Goal: Information Seeking & Learning: Compare options

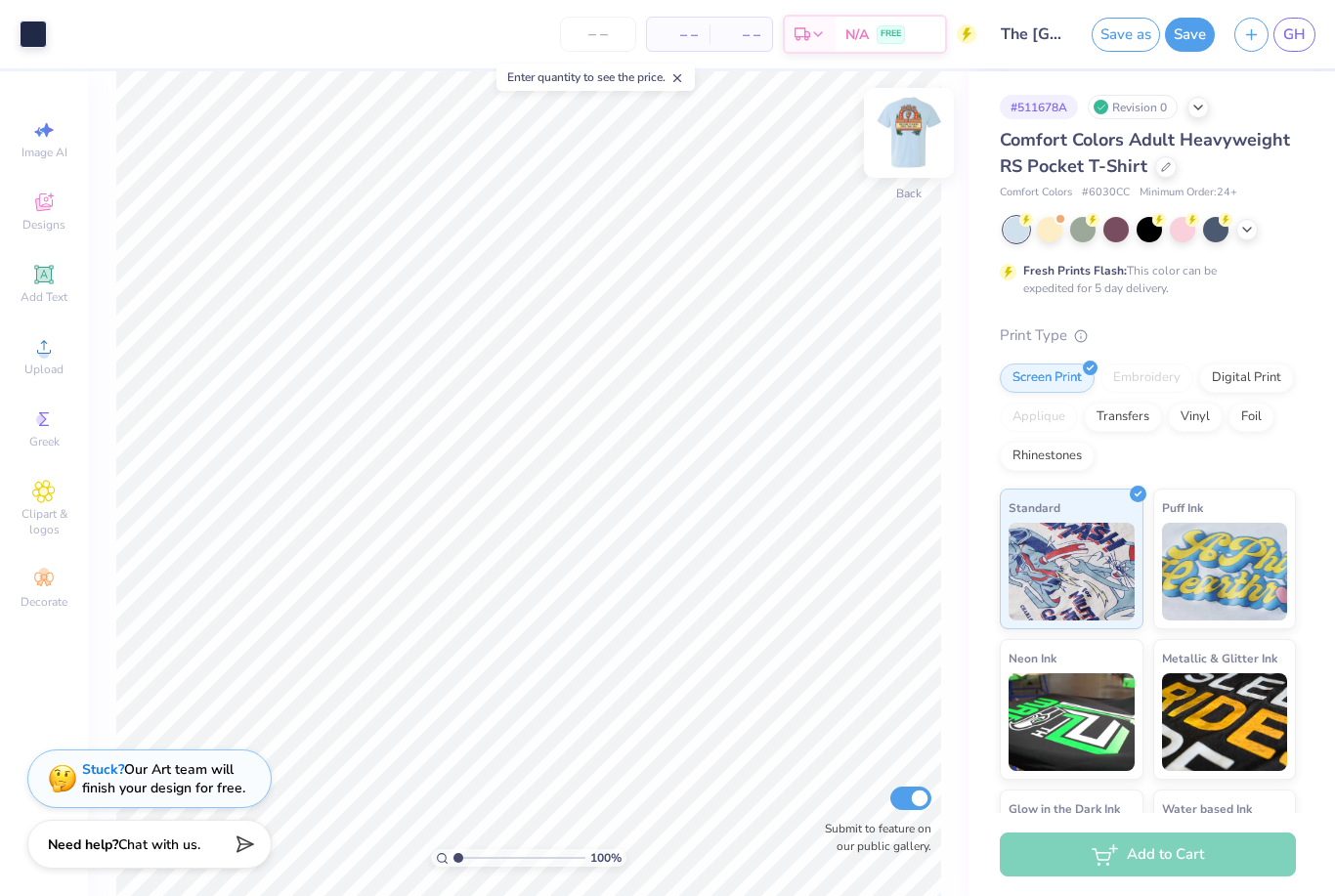
click at [907, 129] on img at bounding box center [909, 133] width 78 height 78
click at [897, 140] on img at bounding box center [909, 133] width 78 height 78
click at [913, 153] on img at bounding box center [909, 133] width 78 height 78
click at [1300, 31] on span "GH" at bounding box center [1294, 35] width 23 height 23
click at [1288, 28] on span "GH" at bounding box center [1294, 35] width 23 height 23
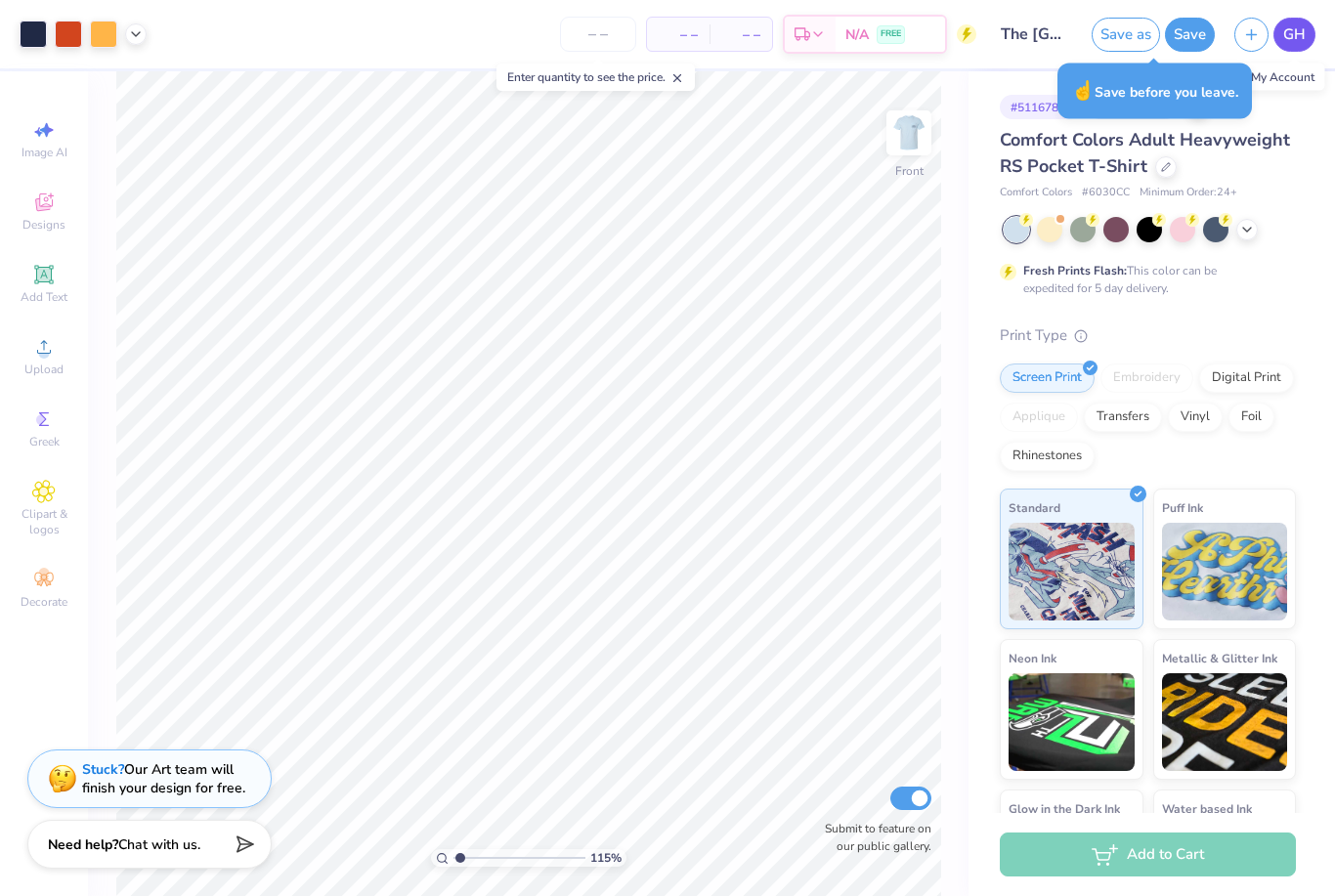
click at [1296, 21] on link "GH" at bounding box center [1294, 35] width 42 height 34
click at [1287, 31] on span "GH" at bounding box center [1294, 35] width 23 height 23
type input "1.15223412034543"
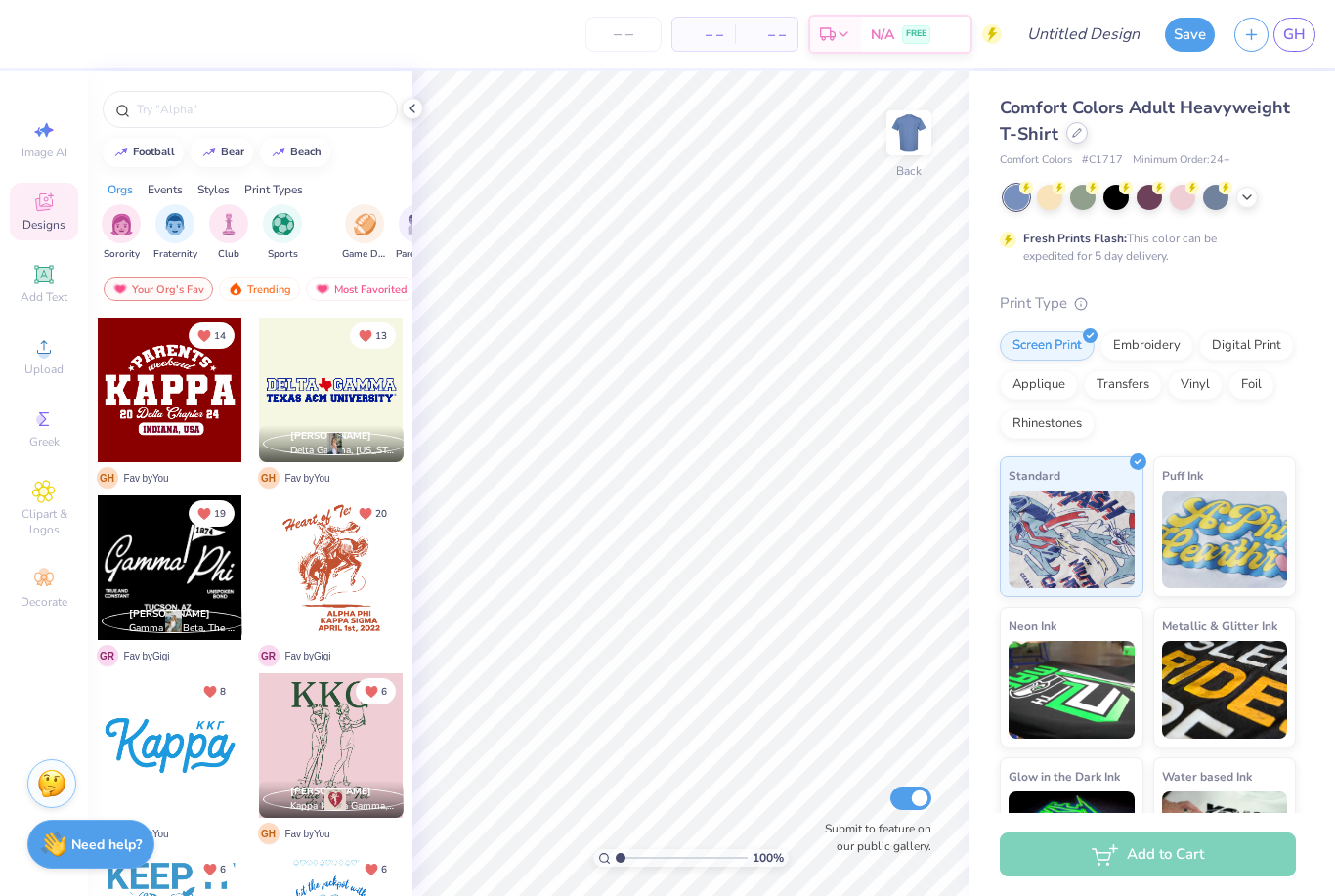
click at [1077, 143] on div at bounding box center [1078, 133] width 22 height 22
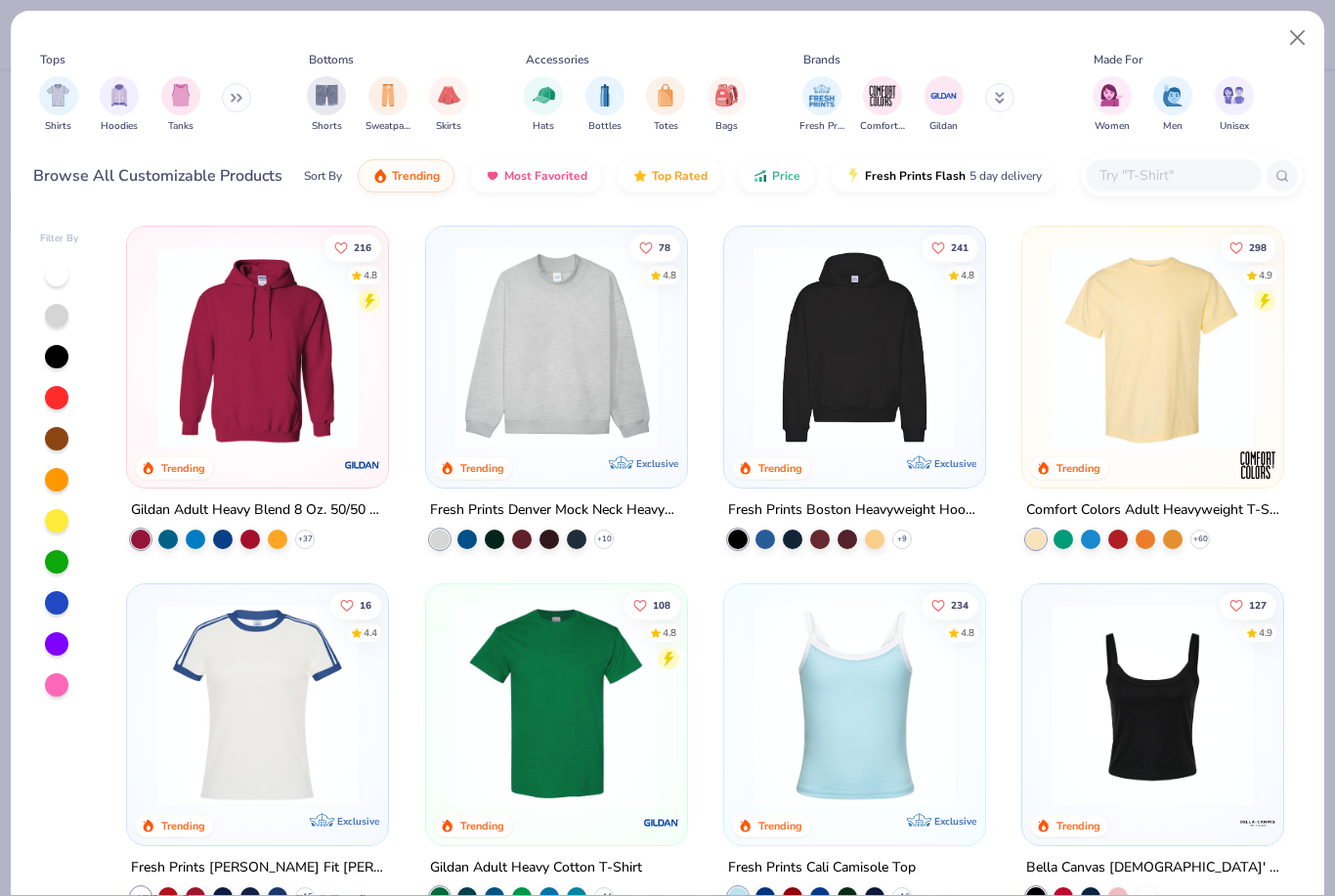
click at [1144, 168] on input "text" at bounding box center [1172, 176] width 151 height 23
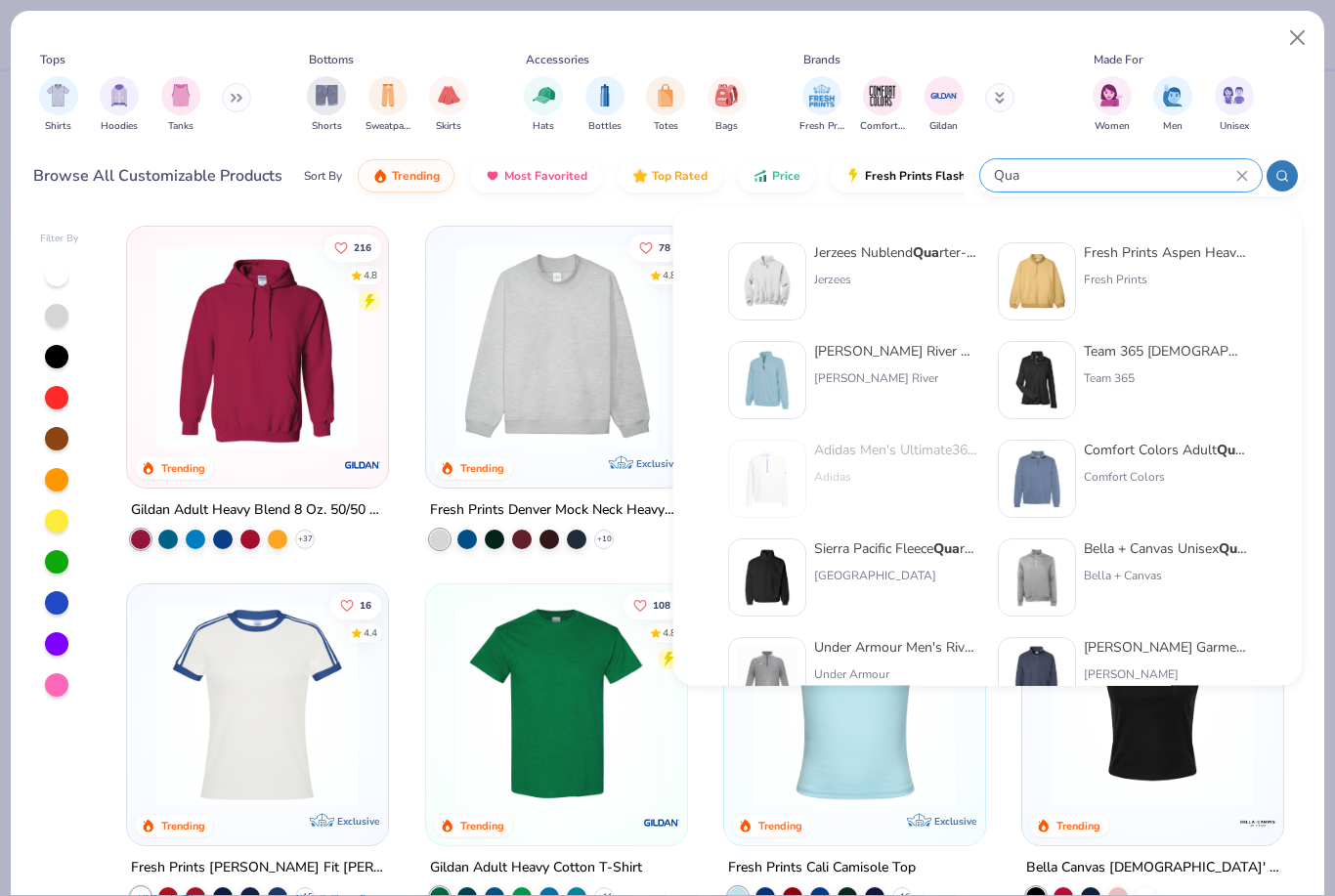
type input "Qua"
click at [1151, 259] on div "Fresh Prints Aspen Heavyweight Qua rter-Zip" at bounding box center [1165, 252] width 165 height 21
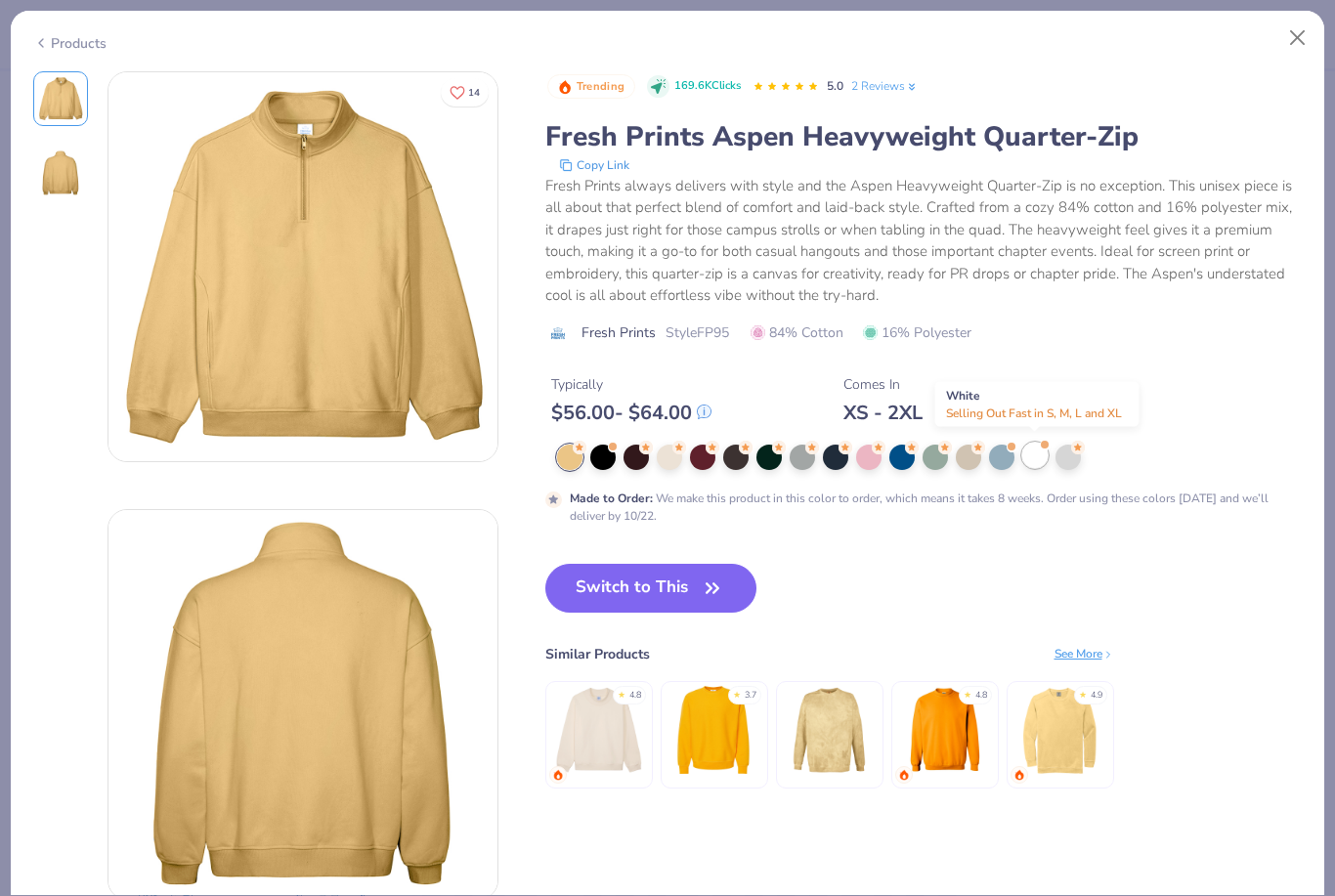
click at [1034, 454] on div at bounding box center [1035, 455] width 25 height 25
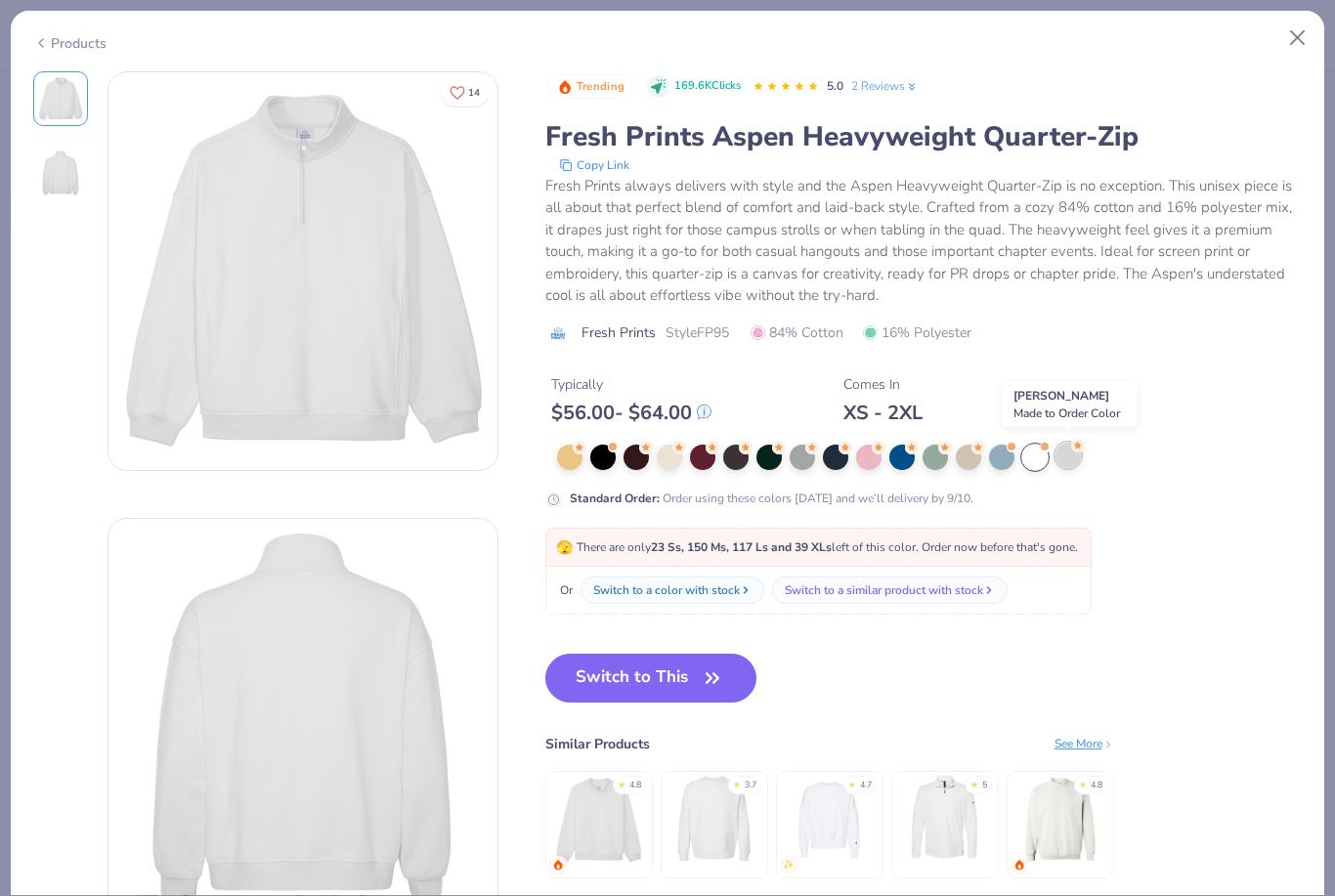
click at [1074, 456] on div at bounding box center [1068, 455] width 25 height 25
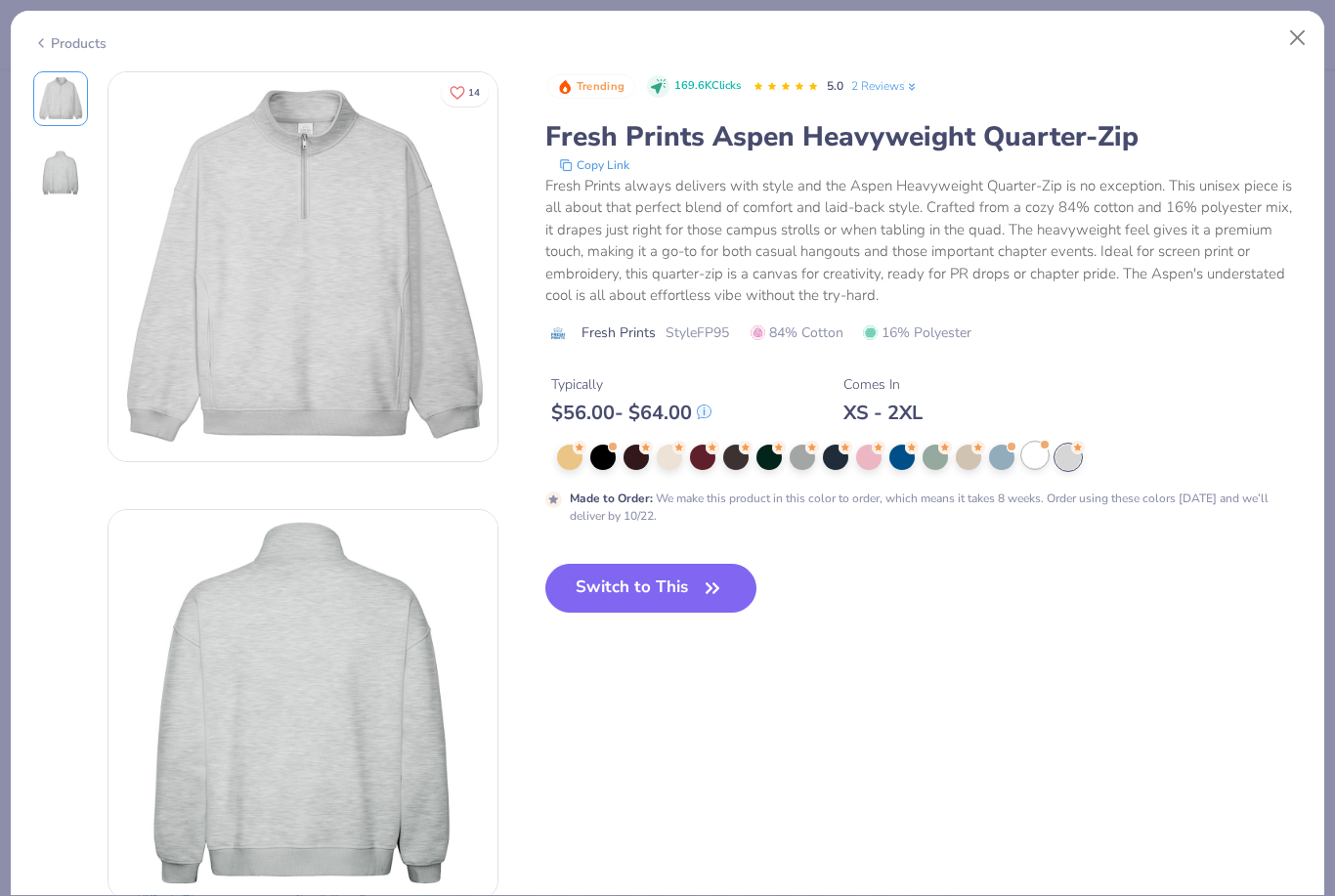
click at [1044, 452] on div at bounding box center [1035, 455] width 25 height 25
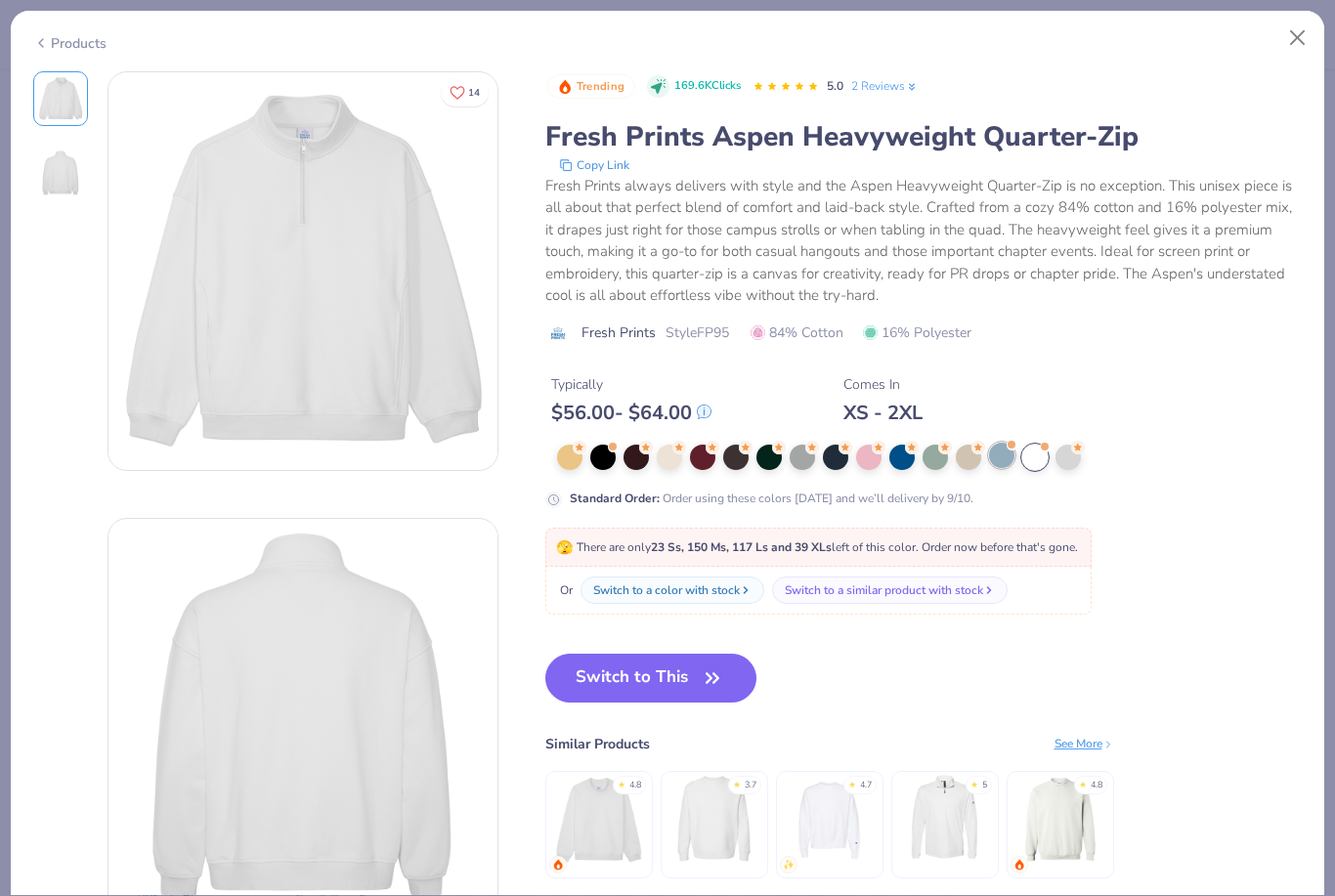
click at [1004, 456] on div at bounding box center [1001, 455] width 25 height 25
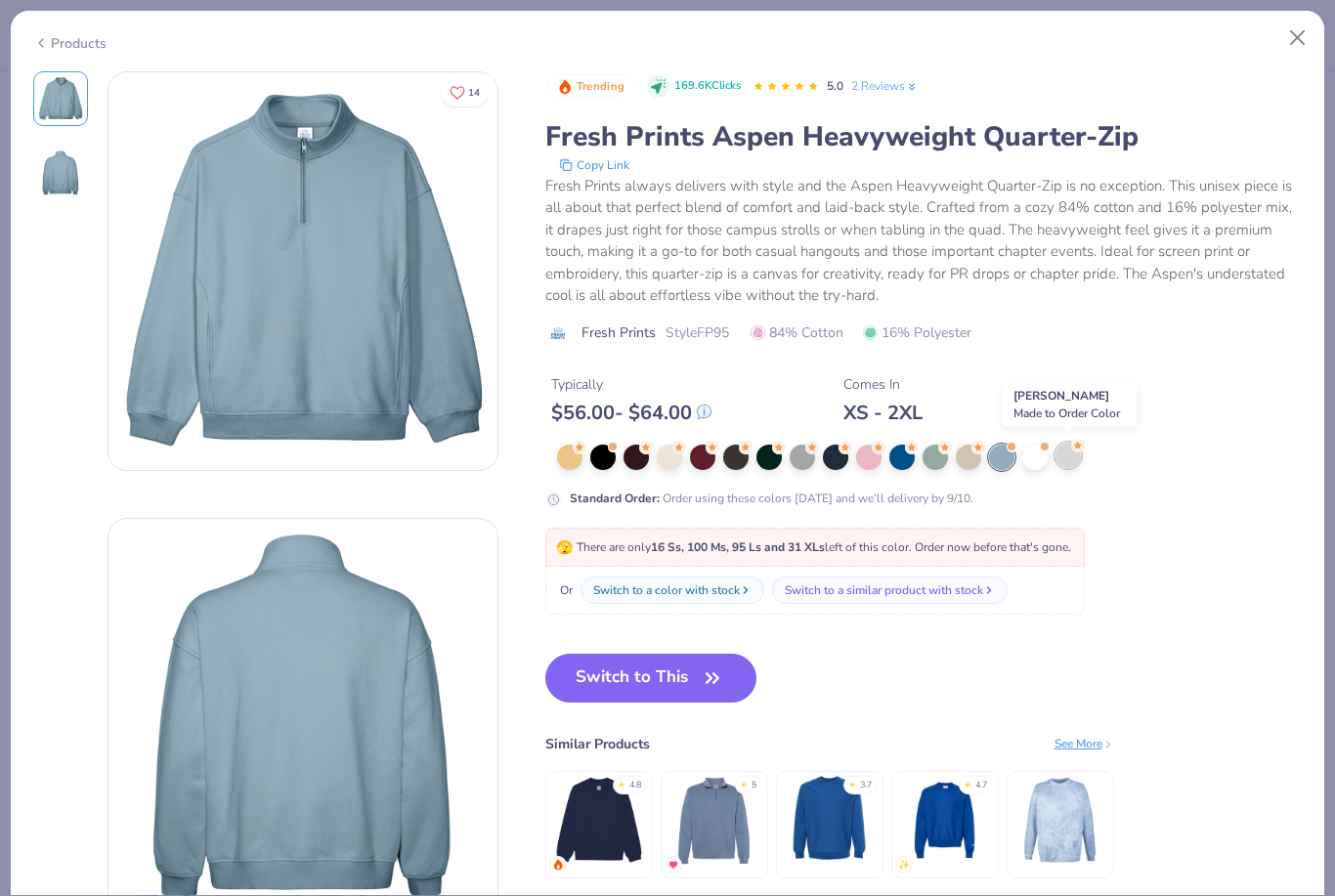
click at [1067, 458] on div at bounding box center [1068, 455] width 25 height 25
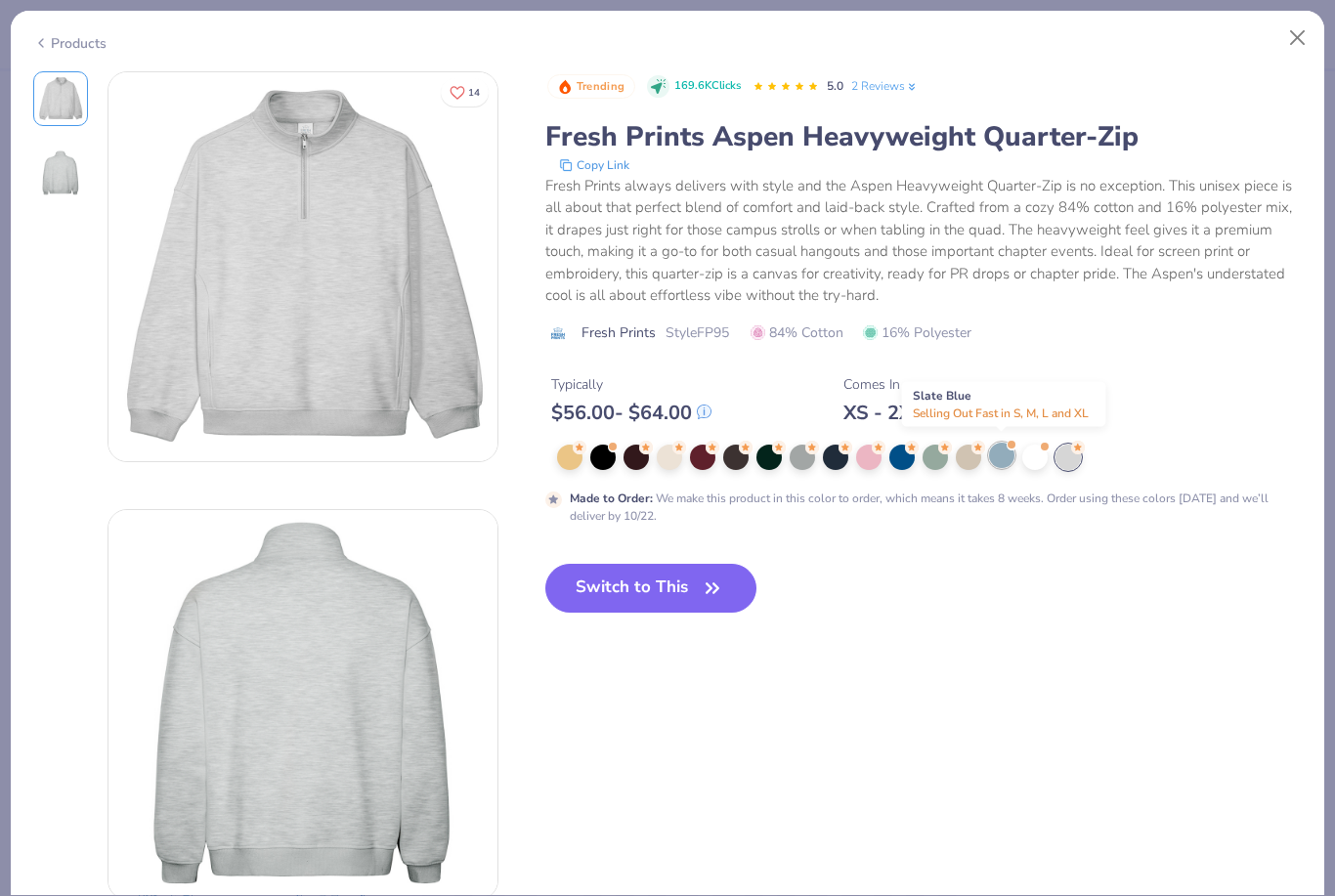
click at [1006, 451] on div at bounding box center [1001, 455] width 25 height 25
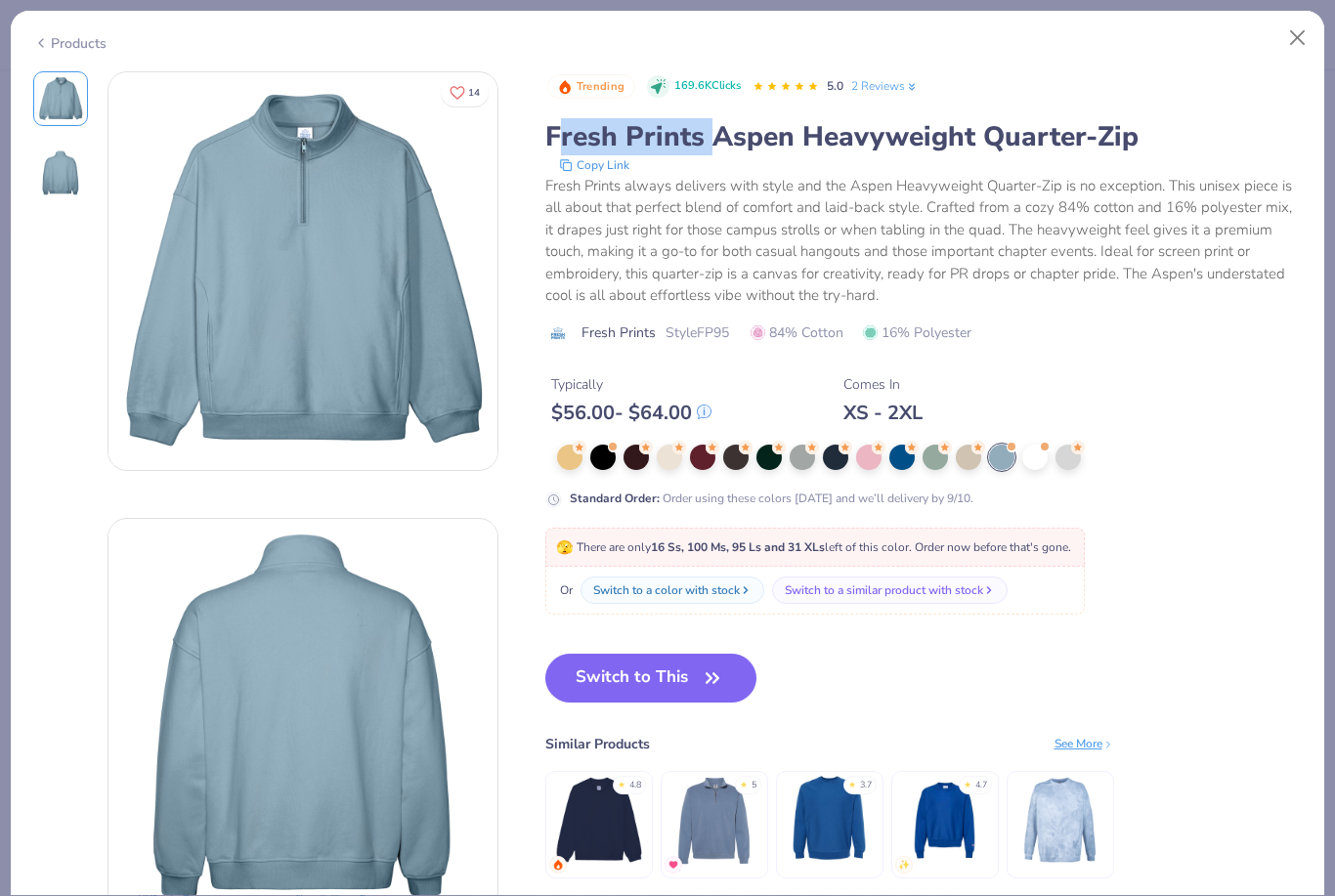
drag, startPoint x: 554, startPoint y: 141, endPoint x: 706, endPoint y: 112, distance: 154.7
click at [707, 121] on div "Fresh Prints Aspen Heavyweight Quarter-Zip" at bounding box center [924, 137] width 757 height 37
click at [704, 100] on div "Trending 169.6K Clicks 5.0 2 Reviews" at bounding box center [925, 87] width 755 height 31
click at [1315, 45] on button "Close" at bounding box center [1297, 38] width 37 height 37
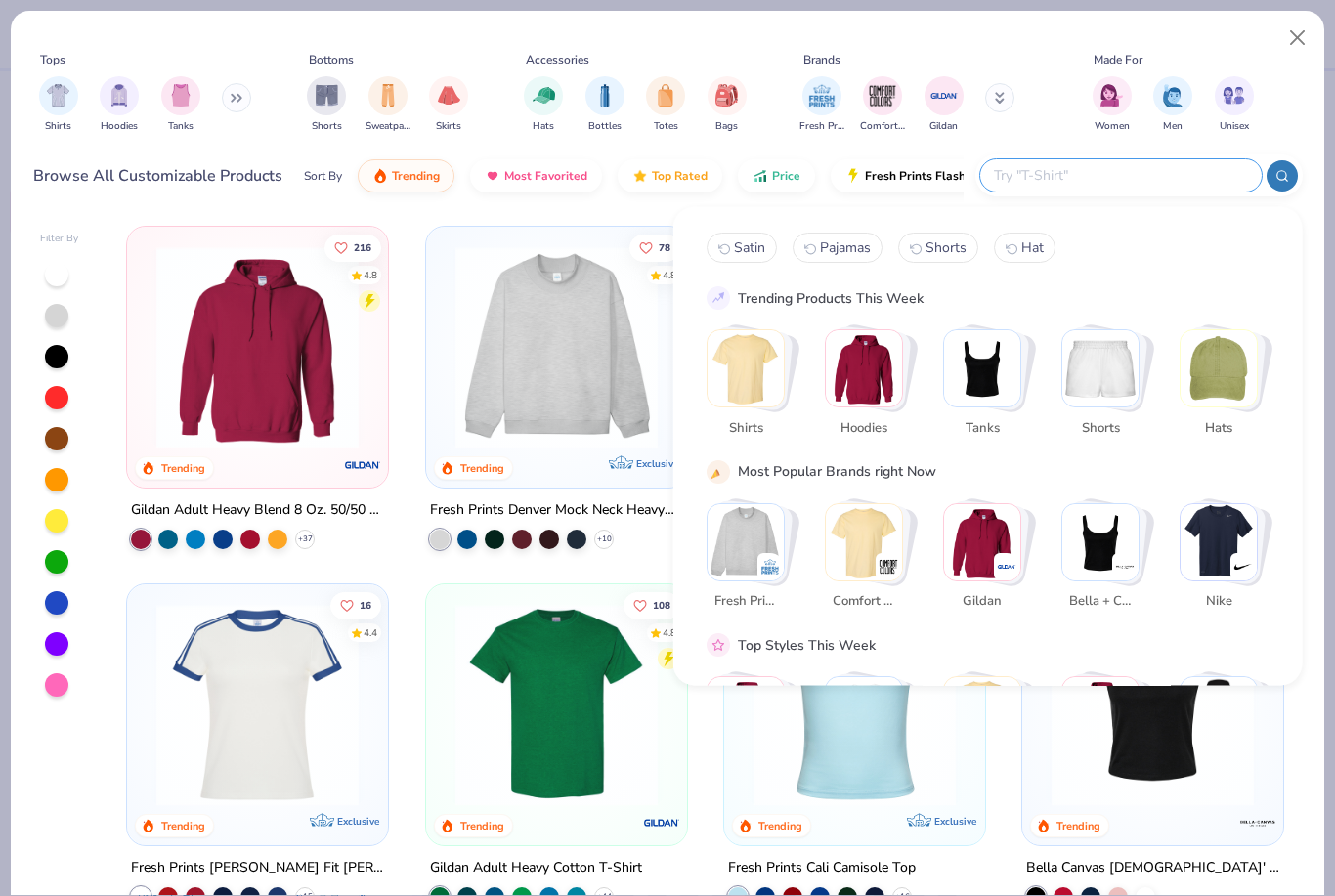
click at [1132, 175] on input "text" at bounding box center [1119, 176] width 256 height 23
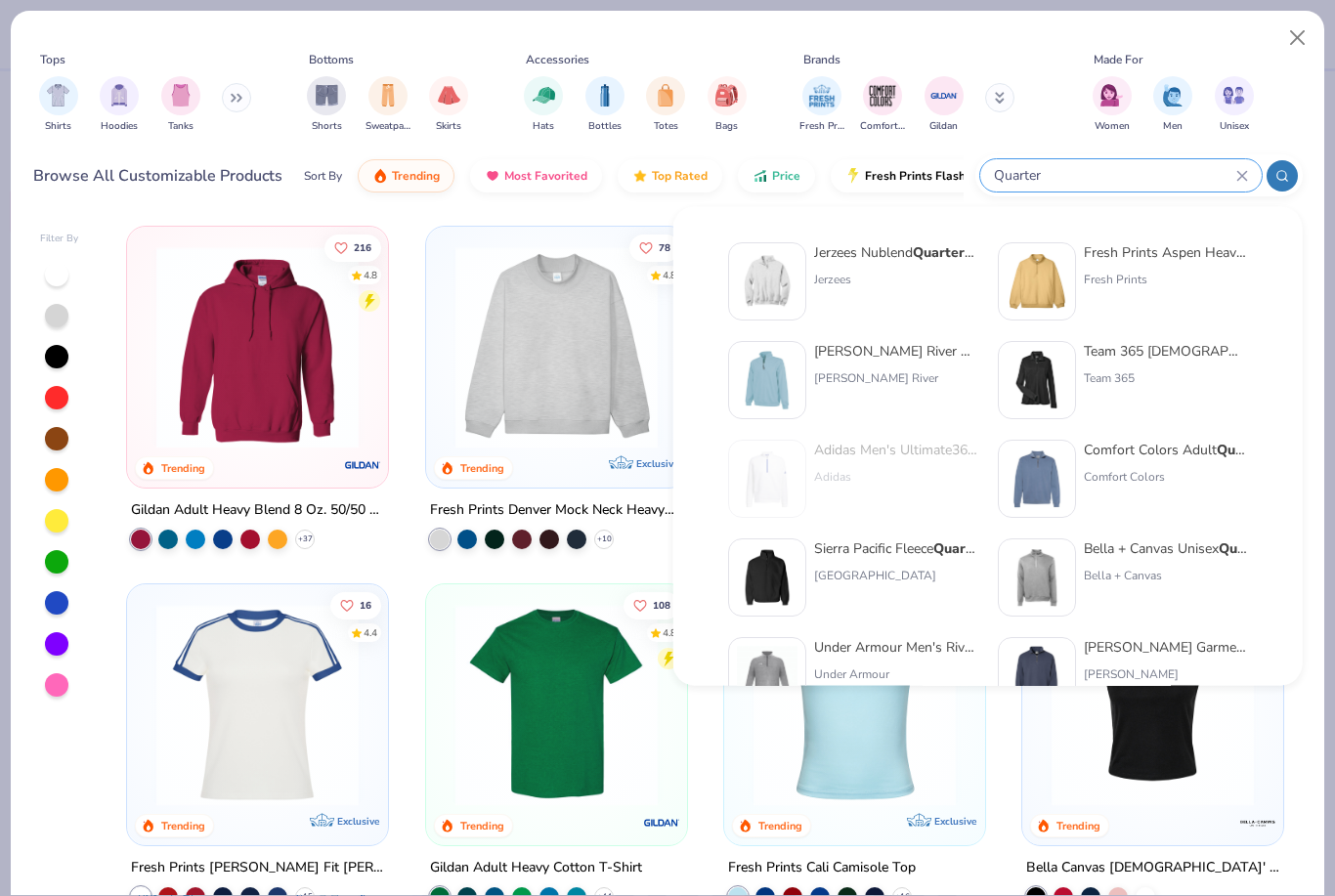
type input "Quarter"
click at [1158, 465] on div "Comfort Colors Adult Quarter -Zip Sweatshirt Comfort Colors" at bounding box center [1165, 479] width 165 height 78
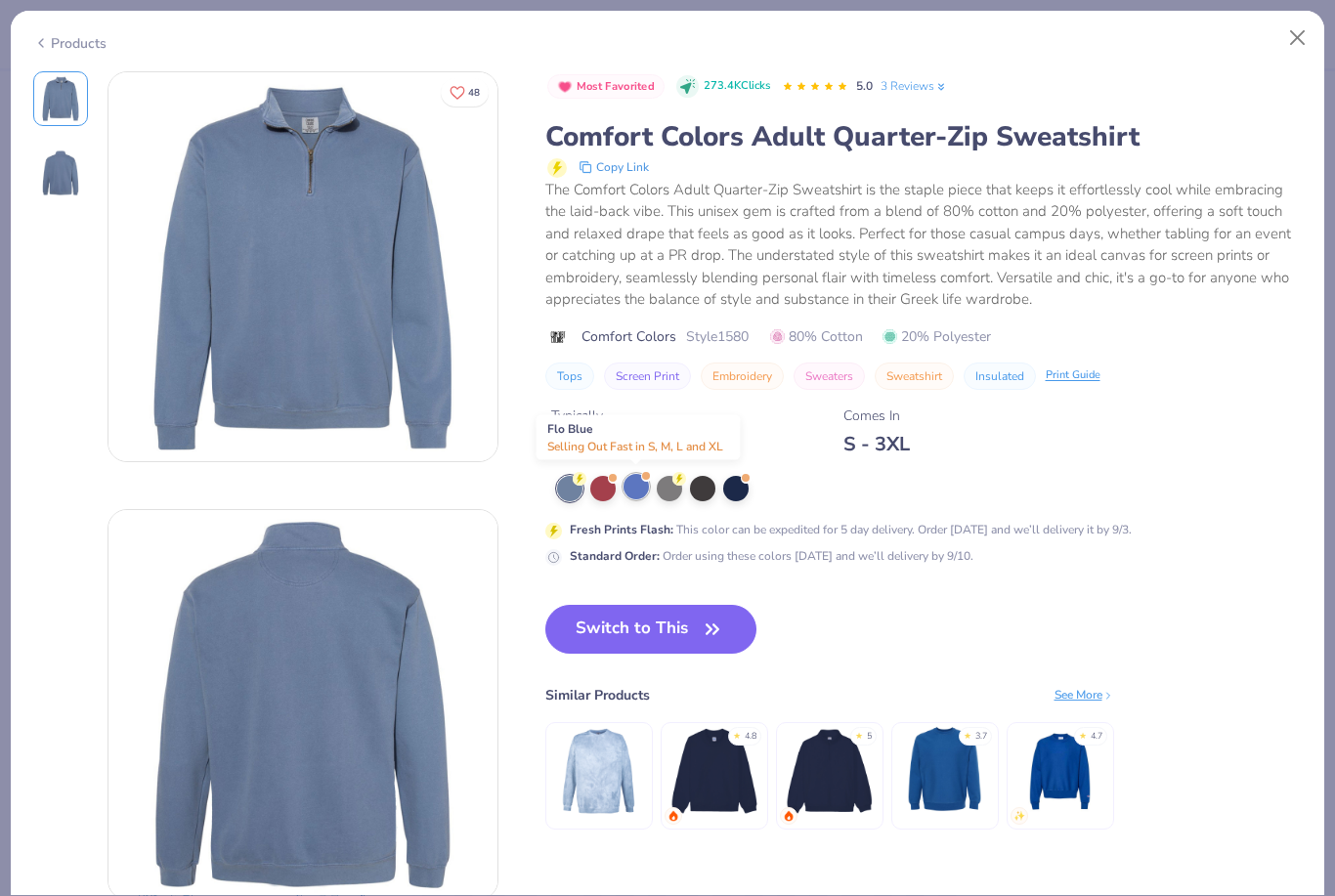
click at [641, 488] on div at bounding box center [636, 486] width 25 height 25
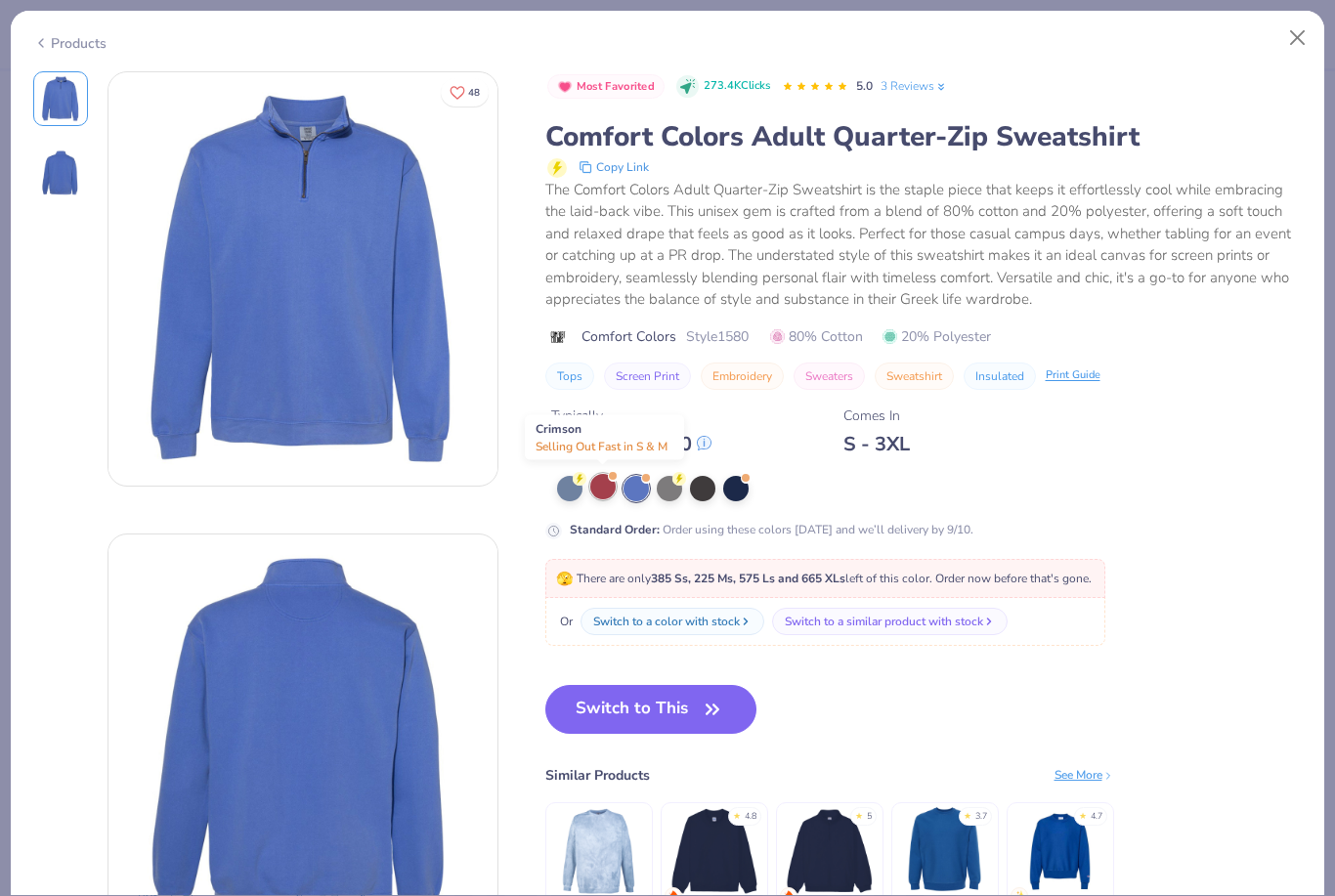
click at [598, 489] on div at bounding box center [603, 486] width 25 height 25
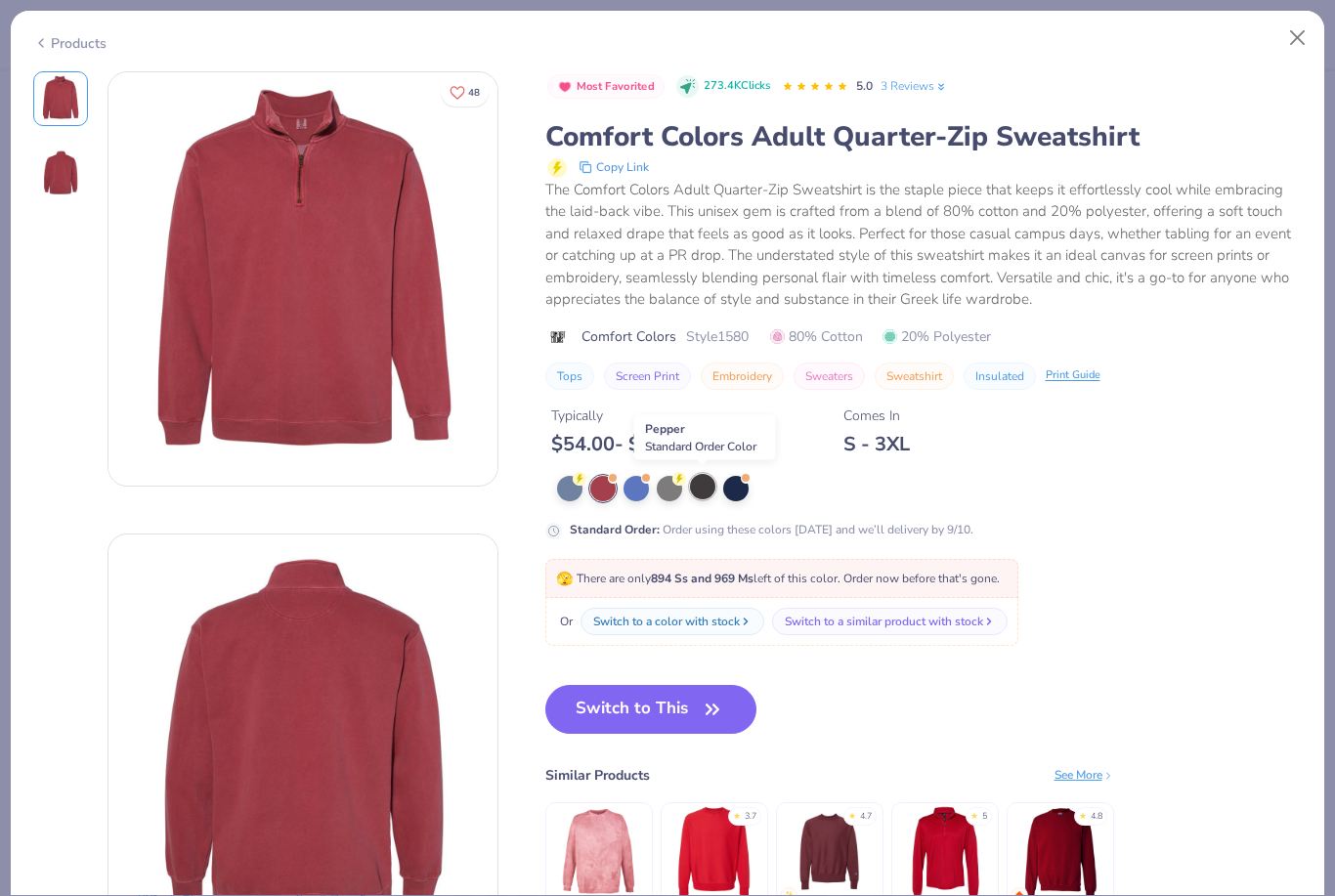
click at [710, 489] on div at bounding box center [702, 486] width 25 height 25
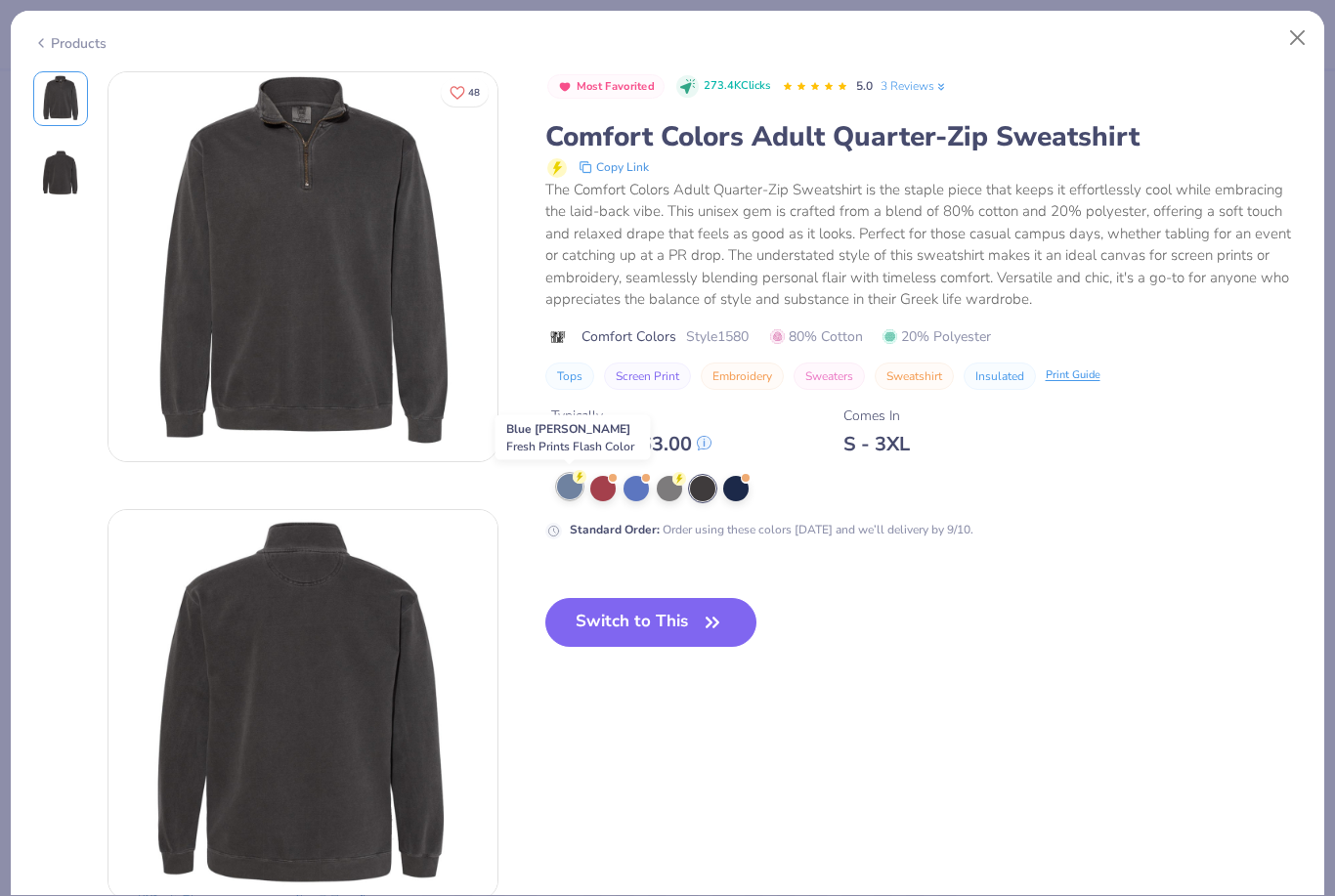
click at [577, 491] on div at bounding box center [569, 486] width 25 height 25
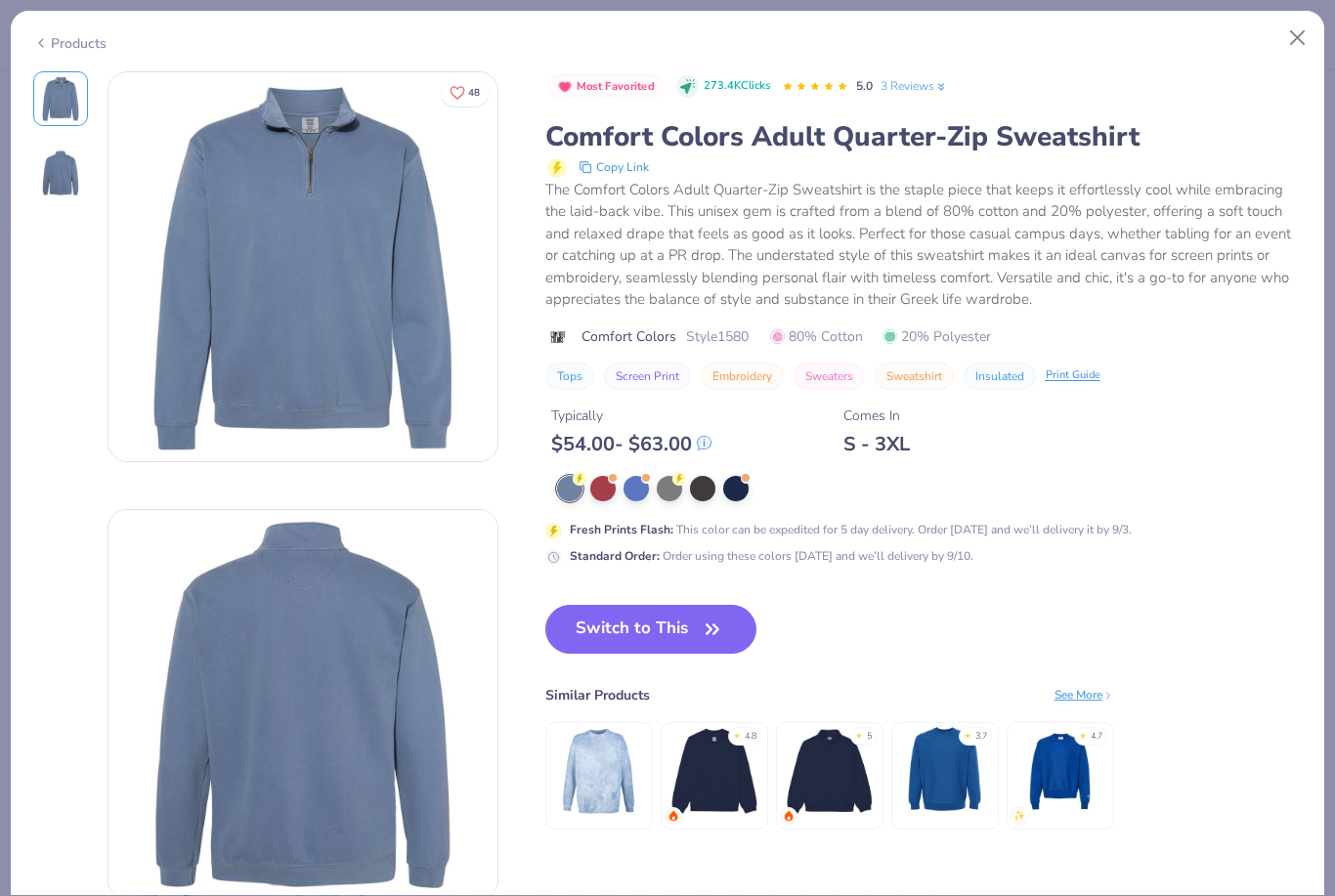
click at [465, 97] on button "48" at bounding box center [465, 92] width 48 height 28
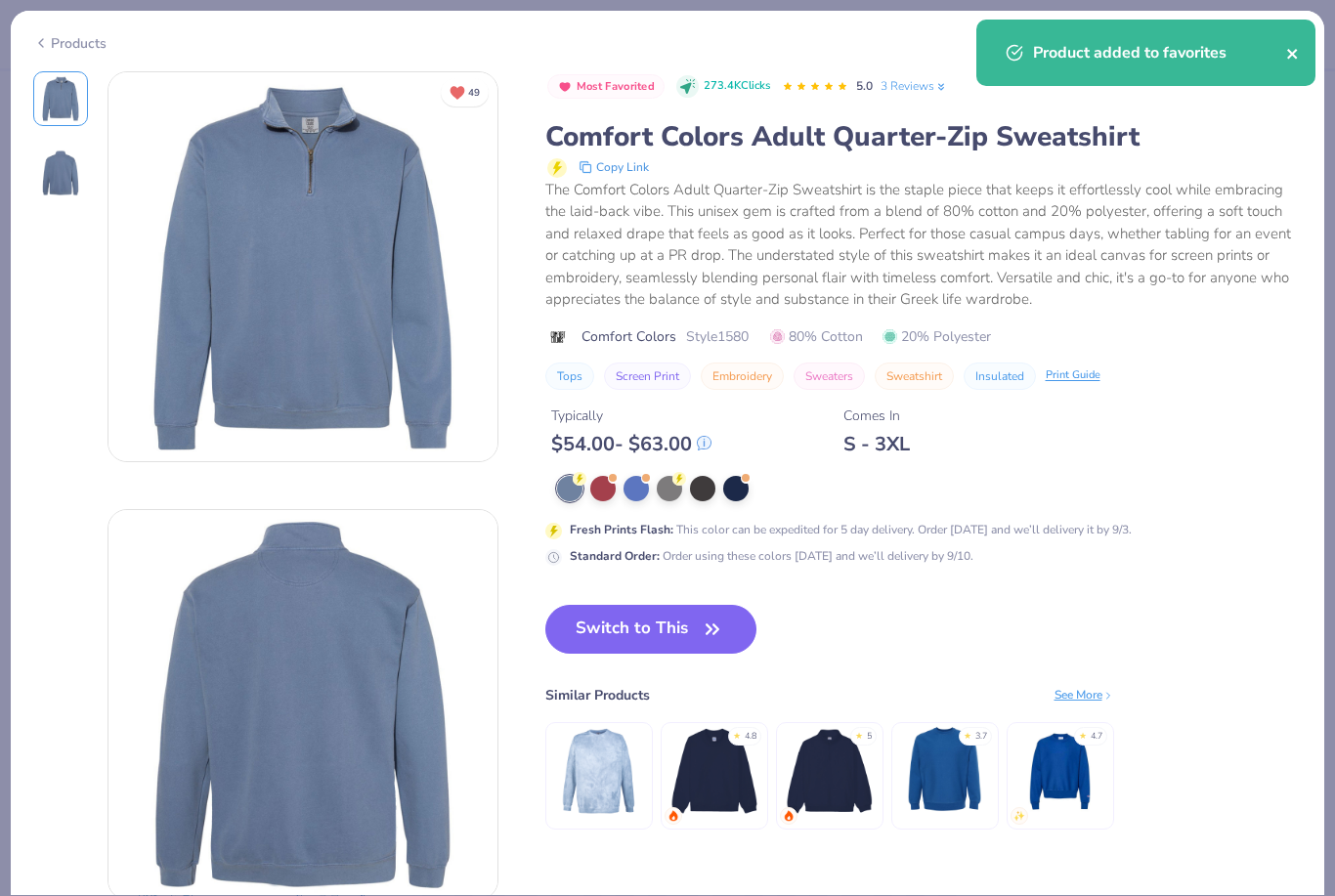
click at [1288, 51] on icon "close" at bounding box center [1292, 54] width 10 height 10
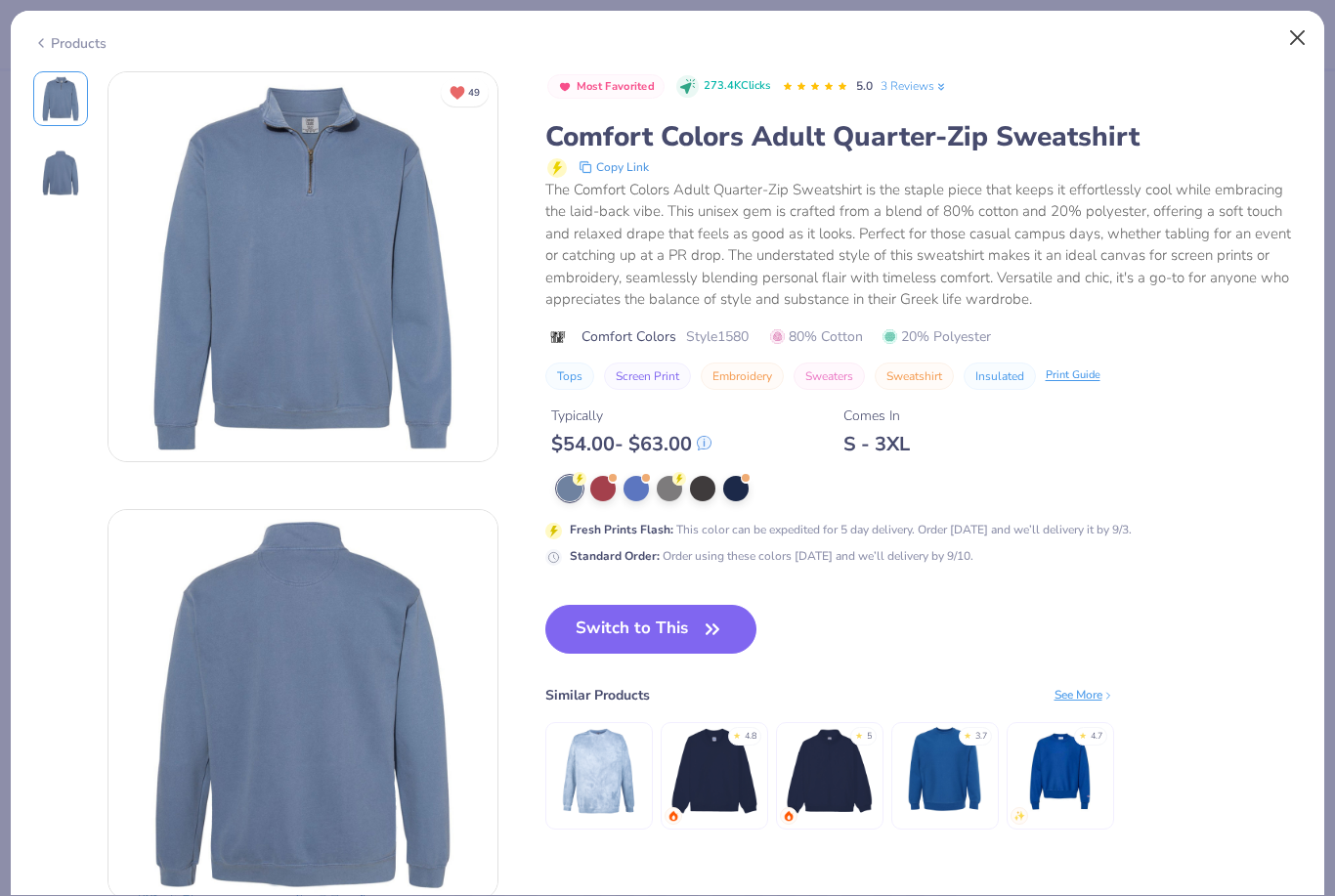
click at [1313, 38] on button "Close" at bounding box center [1297, 38] width 37 height 37
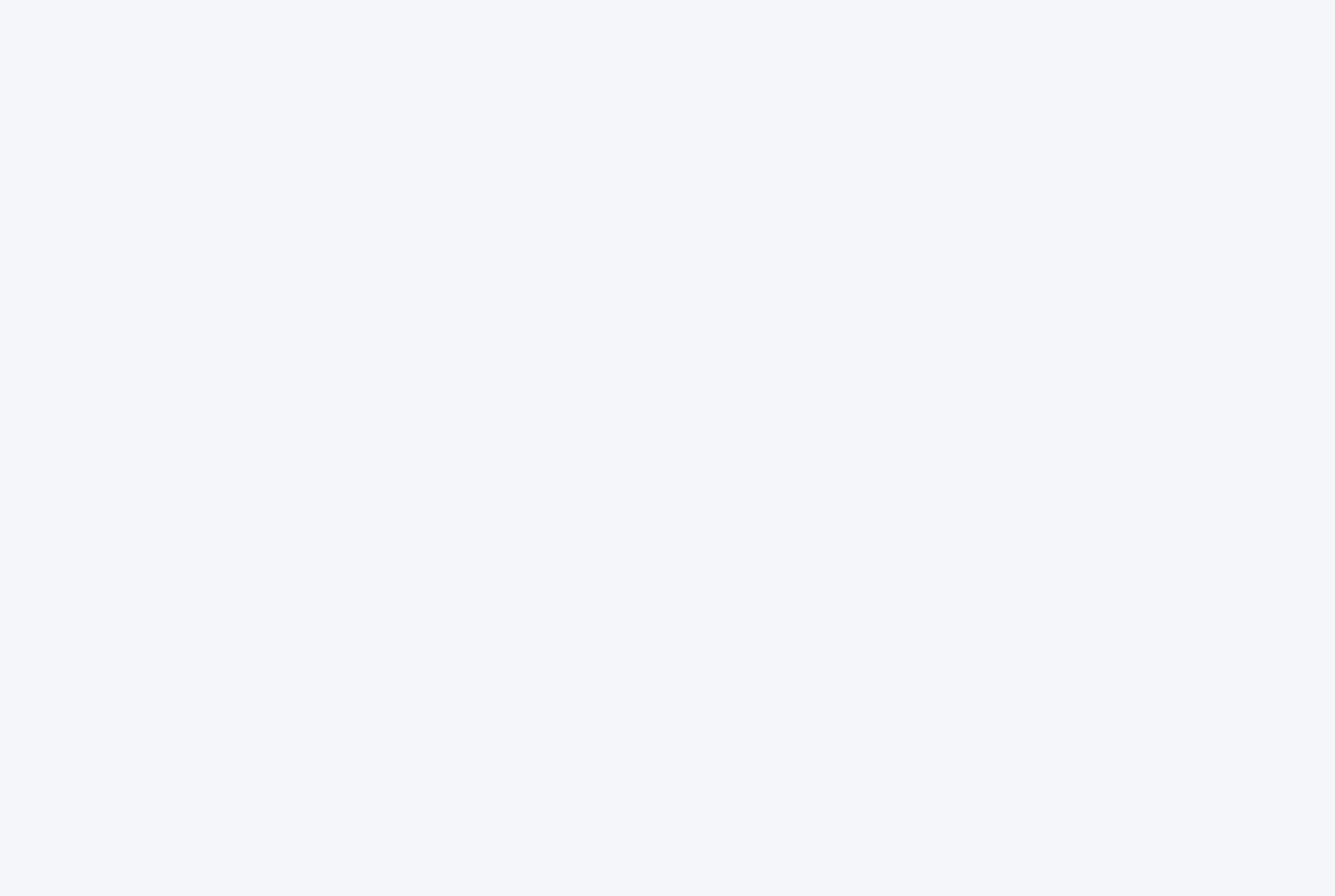
click at [1294, 47] on div at bounding box center [668, 448] width 1335 height 896
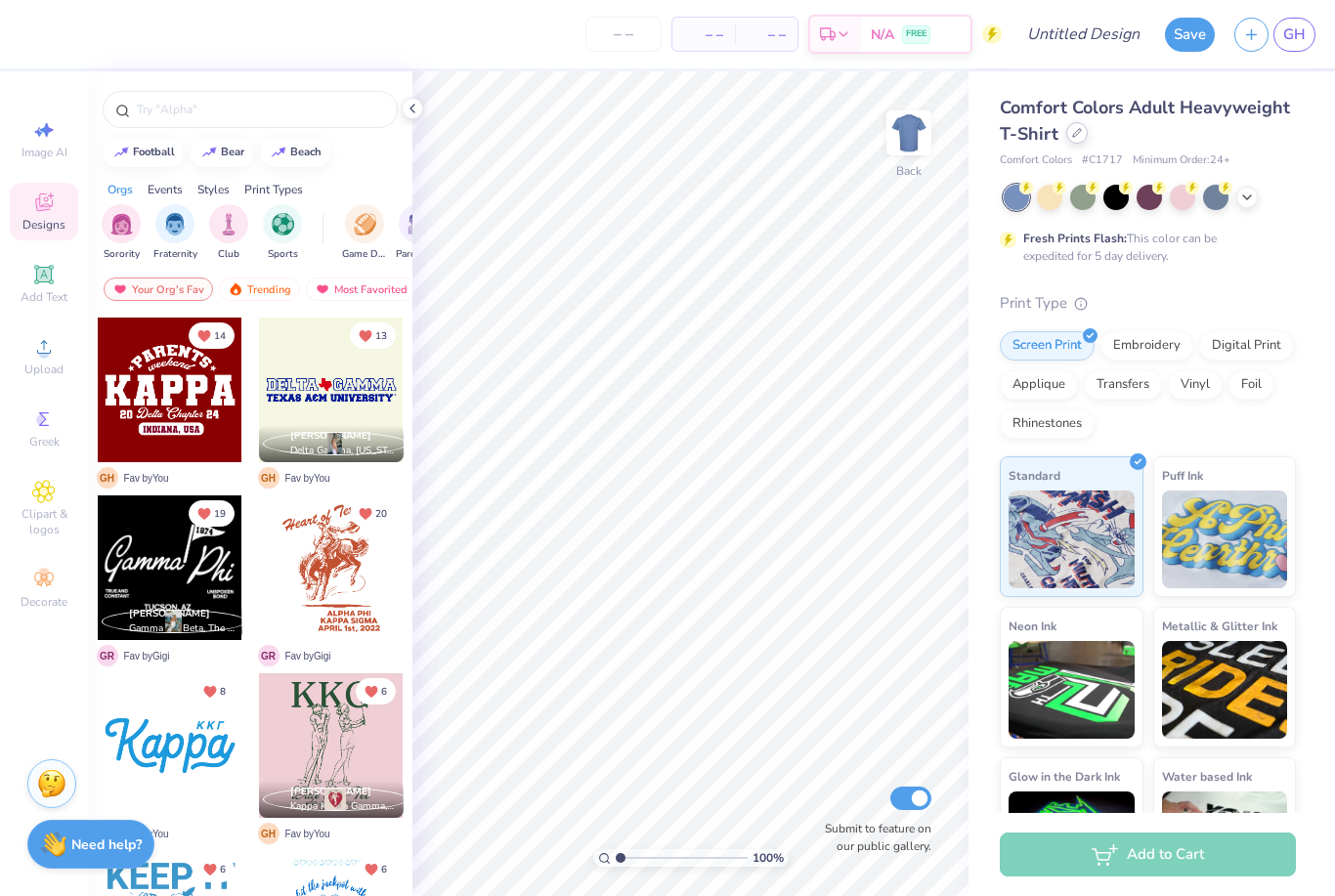
click at [1080, 128] on icon at bounding box center [1078, 133] width 10 height 10
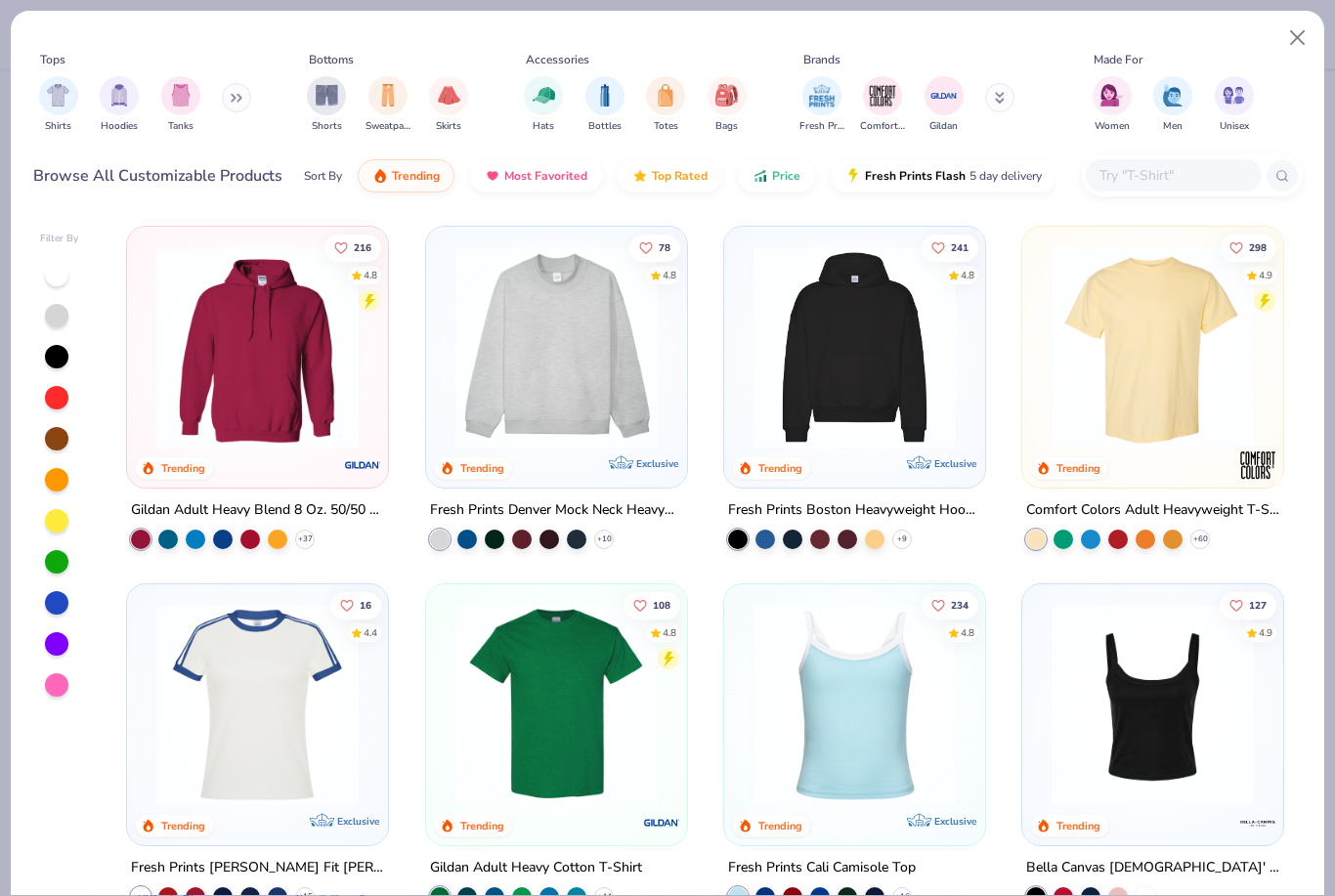
click at [1171, 176] on input "text" at bounding box center [1172, 176] width 151 height 23
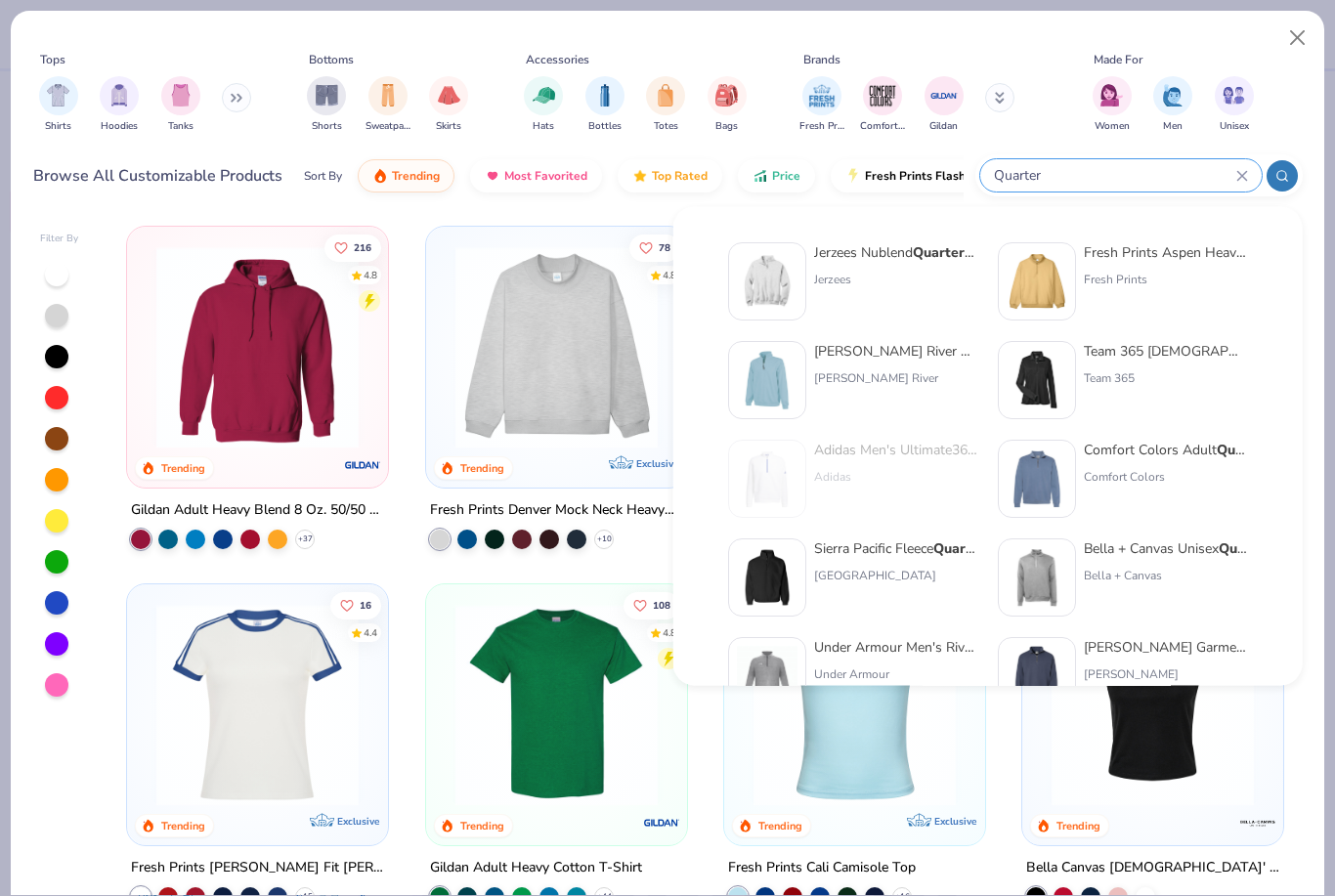
type input "Quarter"
click at [1162, 462] on div "Comfort Colors Adult Quarter -Zip Sweatshirt Comfort Colors" at bounding box center [1165, 479] width 165 height 78
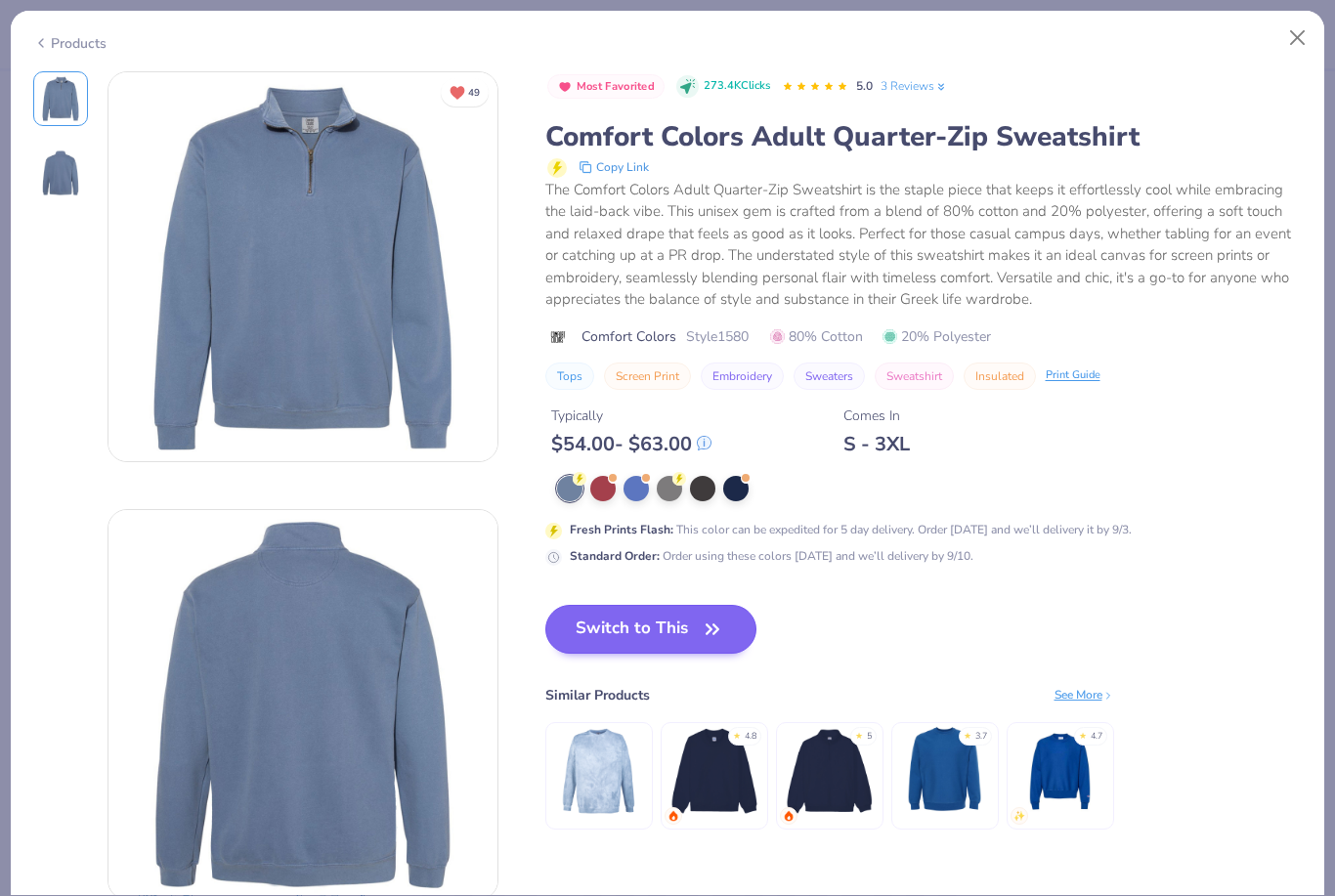
click at [667, 622] on button "Switch to This" at bounding box center [652, 629] width 213 height 49
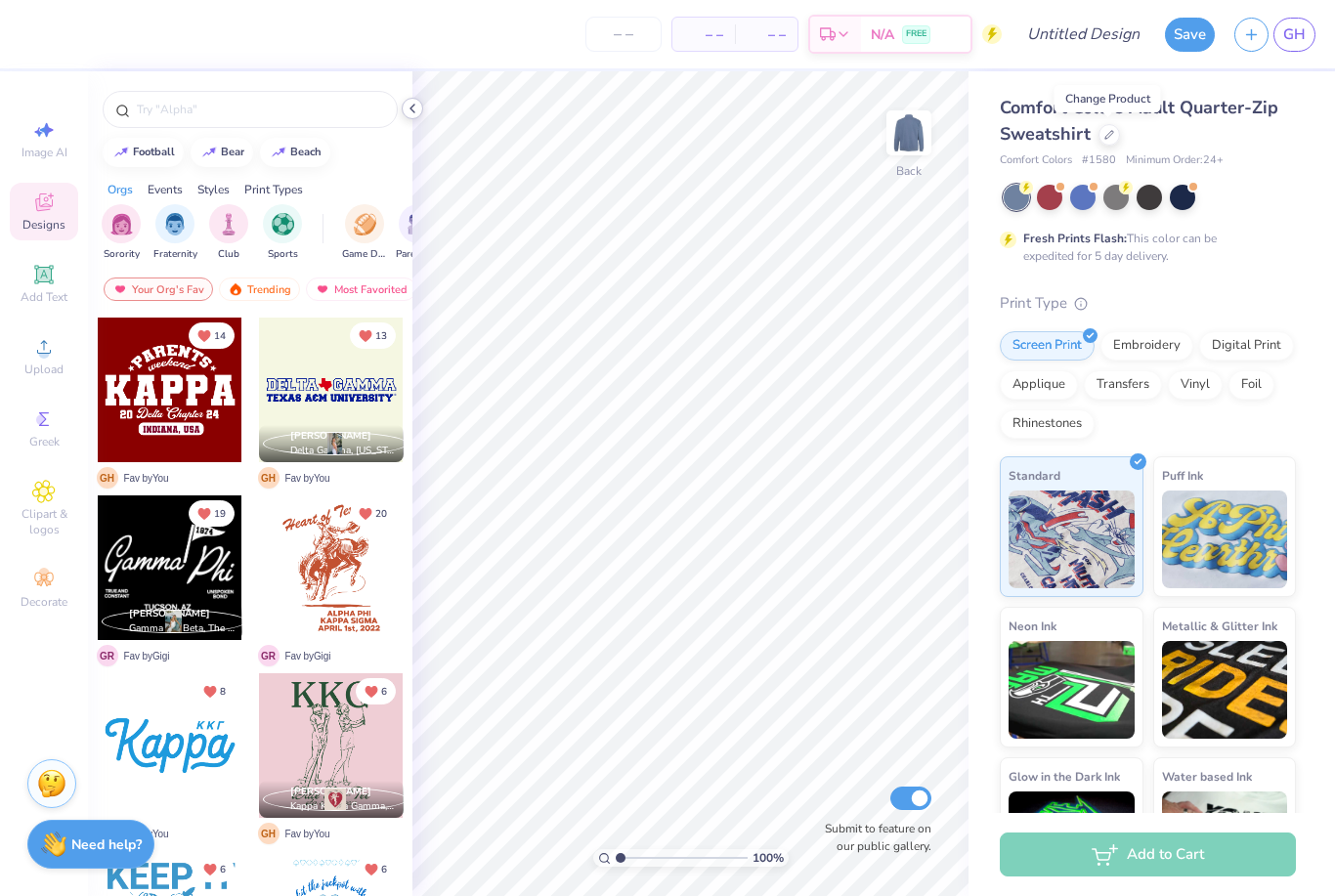
click at [410, 118] on div at bounding box center [413, 109] width 22 height 22
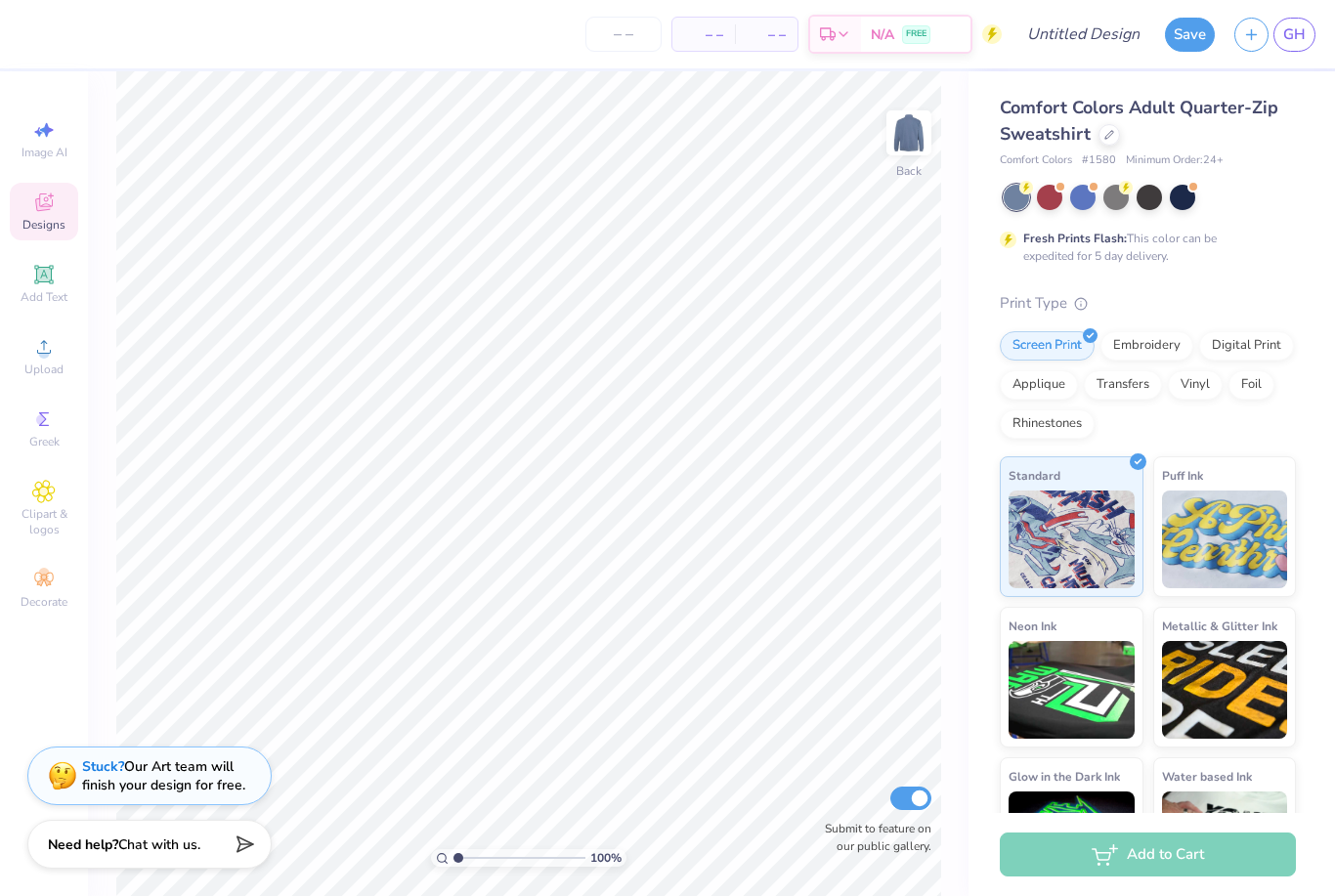
click at [166, 780] on div "Stuck? Our Art team will finish your design for free." at bounding box center [164, 775] width 164 height 37
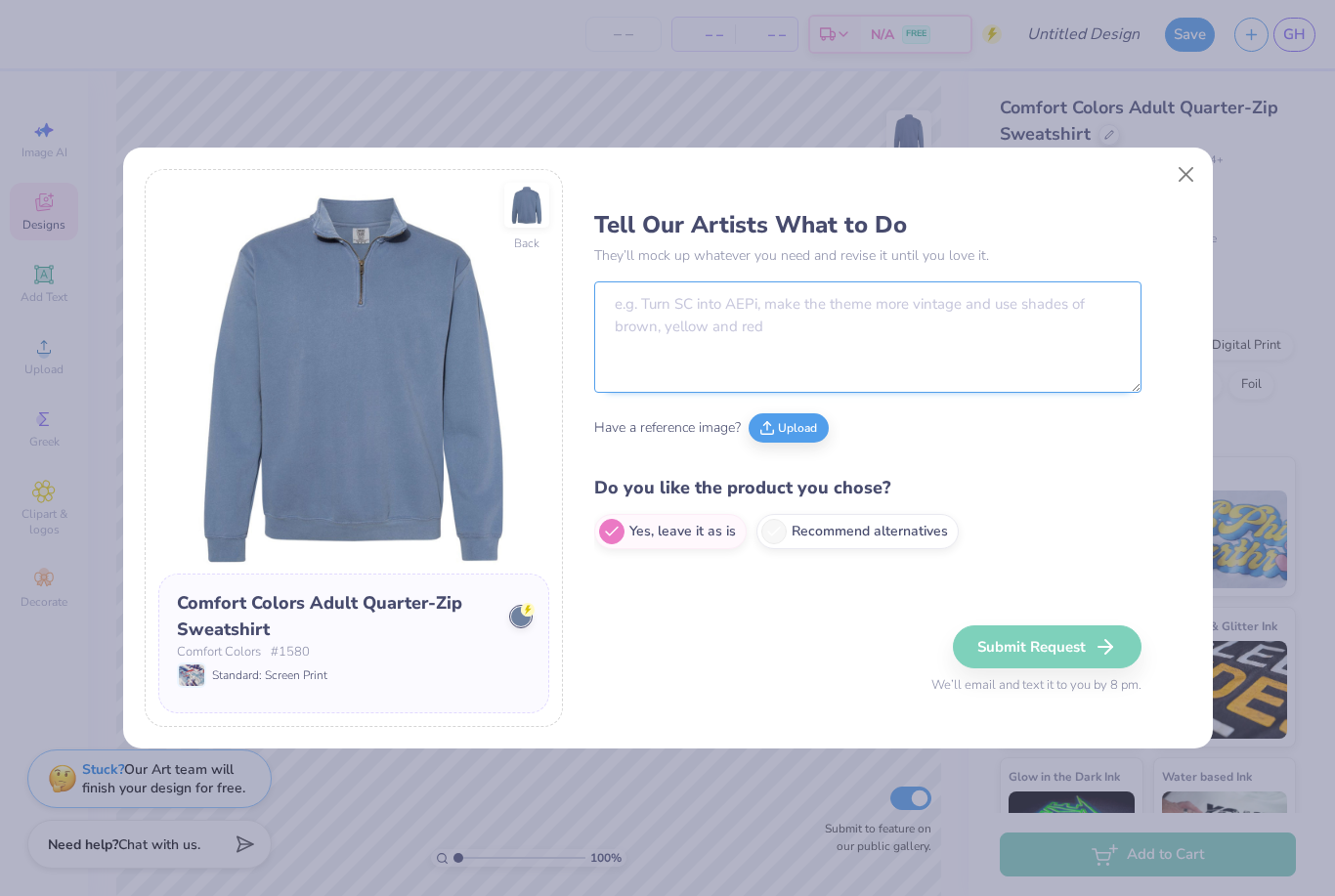
click at [936, 343] on textarea at bounding box center [868, 337] width 548 height 112
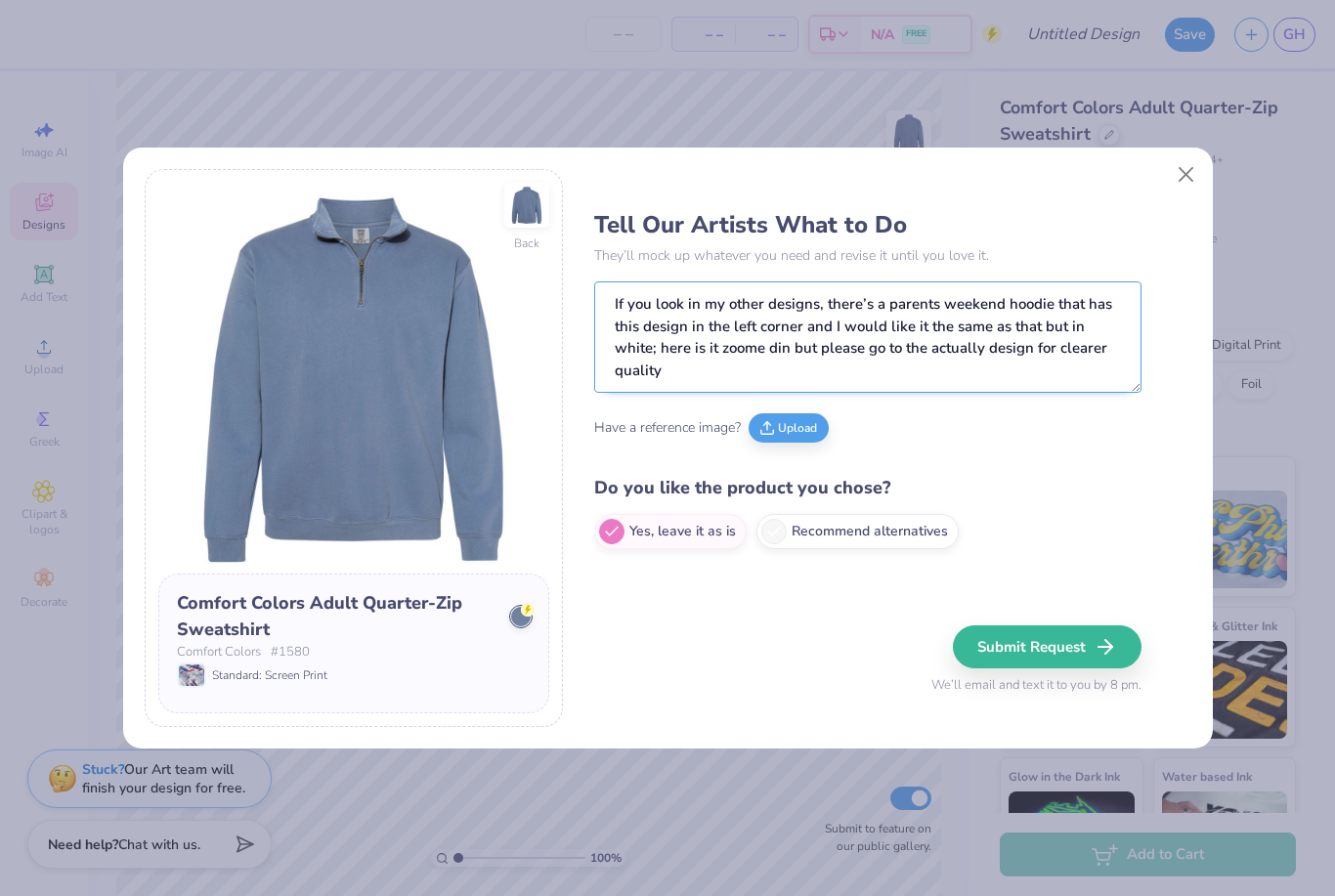
click at [753, 353] on textarea "If you look in my other designs, there’s a parents weekend hoodie that has this…" at bounding box center [868, 337] width 548 height 112
click at [717, 358] on textarea "If you look in my other designs, there’s a parents weekend hoodie that has this…" at bounding box center [868, 337] width 548 height 112
click at [801, 348] on textarea "If you look in my other designs, there’s a parents weekend hoodie that has this…" at bounding box center [868, 337] width 548 height 112
type textarea "If you look in my other designs, there’s a parents weekend hoodie that has this…"
click at [772, 418] on button "Upload" at bounding box center [788, 424] width 80 height 29
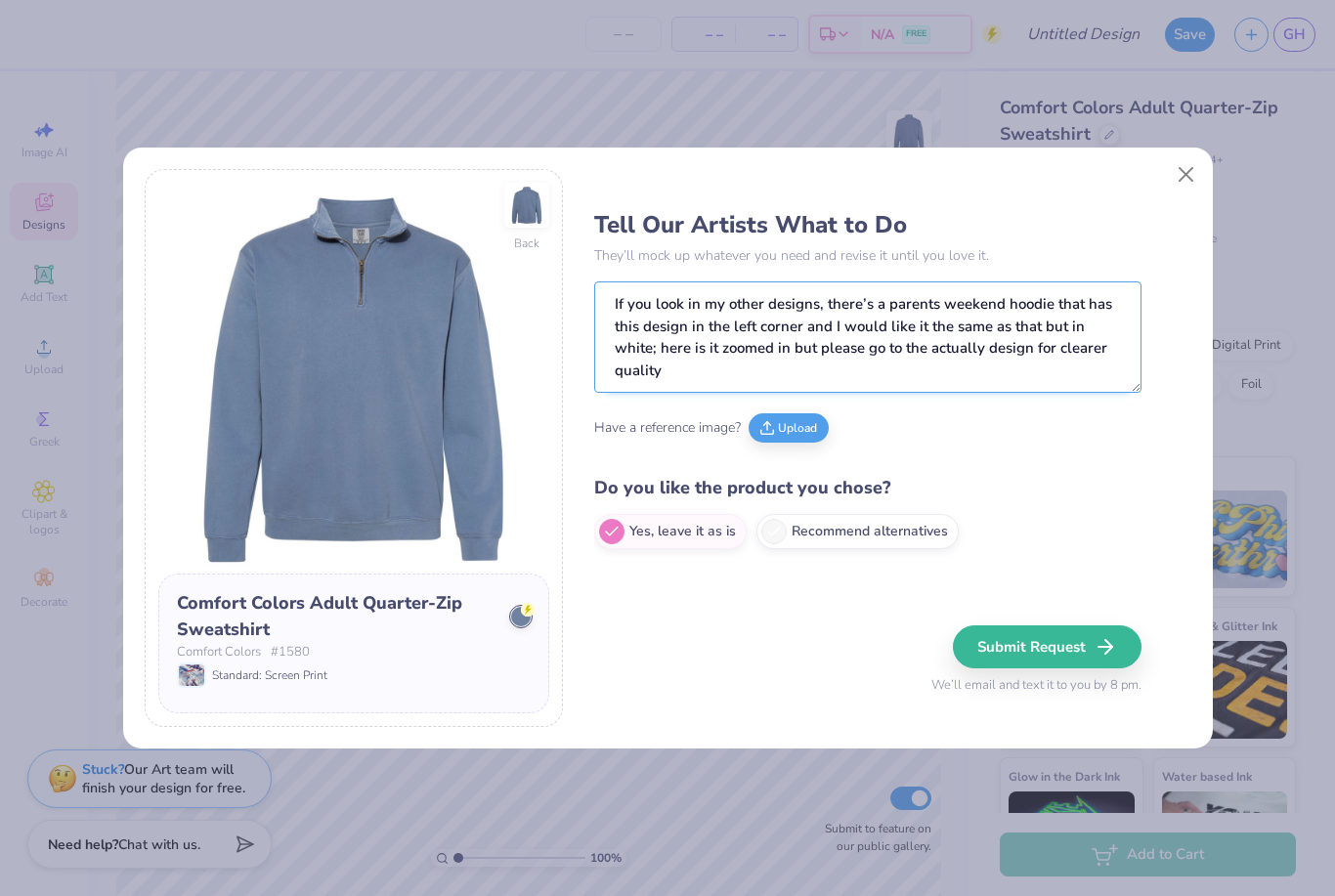
click at [1015, 353] on textarea "If you look in my other designs, there’s a parents weekend hoodie that has this…" at bounding box center [868, 337] width 548 height 112
click at [984, 312] on textarea "If you look in my other designs, there’s a parents weekend hoodie that has this…" at bounding box center [868, 337] width 548 height 112
click at [924, 326] on textarea "If you look in my other designs, there’s a parents weekend hoodie that has this…" at bounding box center [868, 337] width 548 height 112
click at [923, 325] on textarea "If you look in my other designs, there’s a parents weekend hoodie that has this…" at bounding box center [868, 337] width 548 height 112
click at [712, 367] on textarea "If you look in my other designs, there’s a parents weekend hoodie that has this…" at bounding box center [868, 337] width 548 height 112
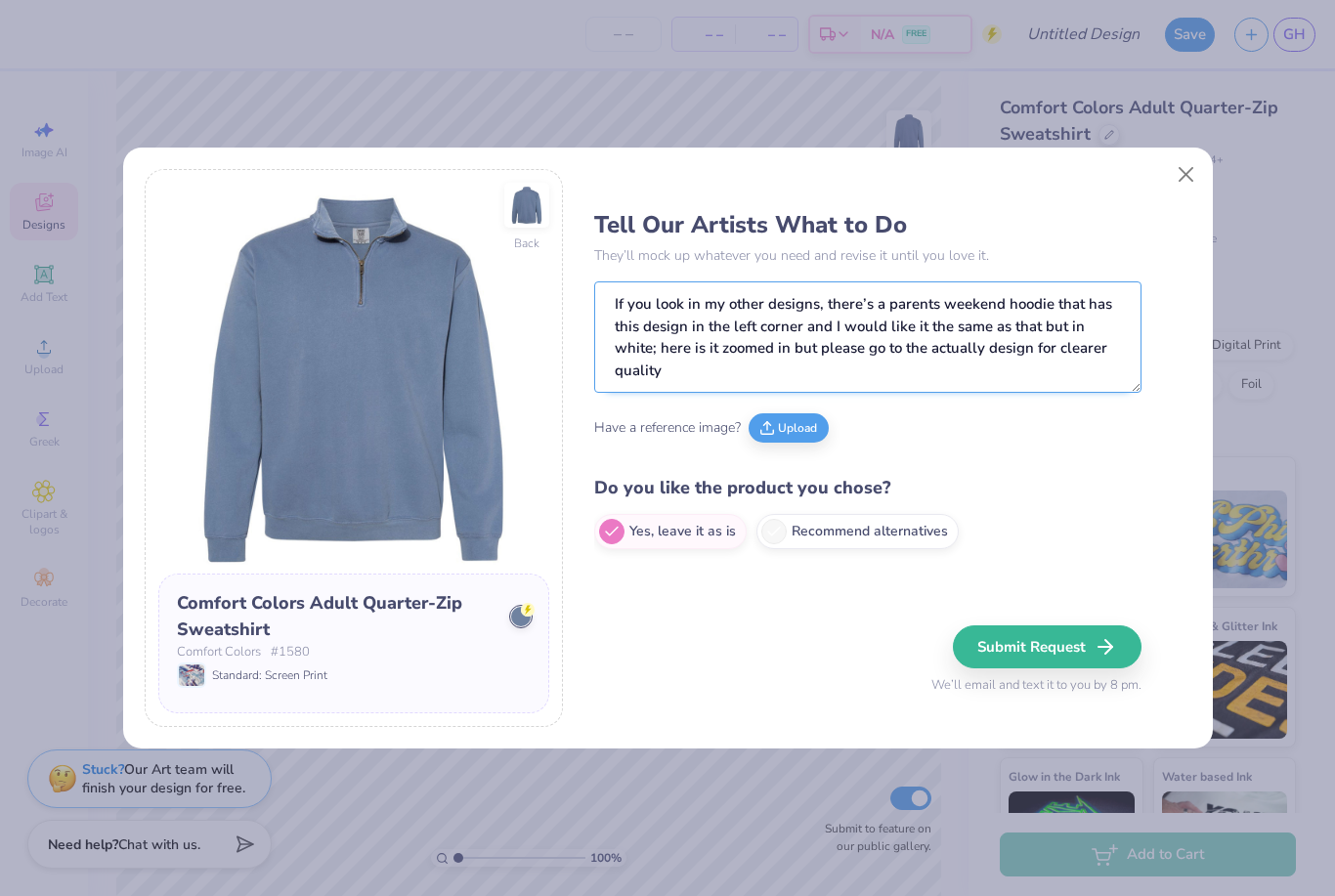
click at [641, 336] on textarea "If you look in my other designs, there’s a parents weekend hoodie that has this…" at bounding box center [868, 337] width 548 height 112
click at [791, 427] on button "Upload" at bounding box center [788, 424] width 80 height 29
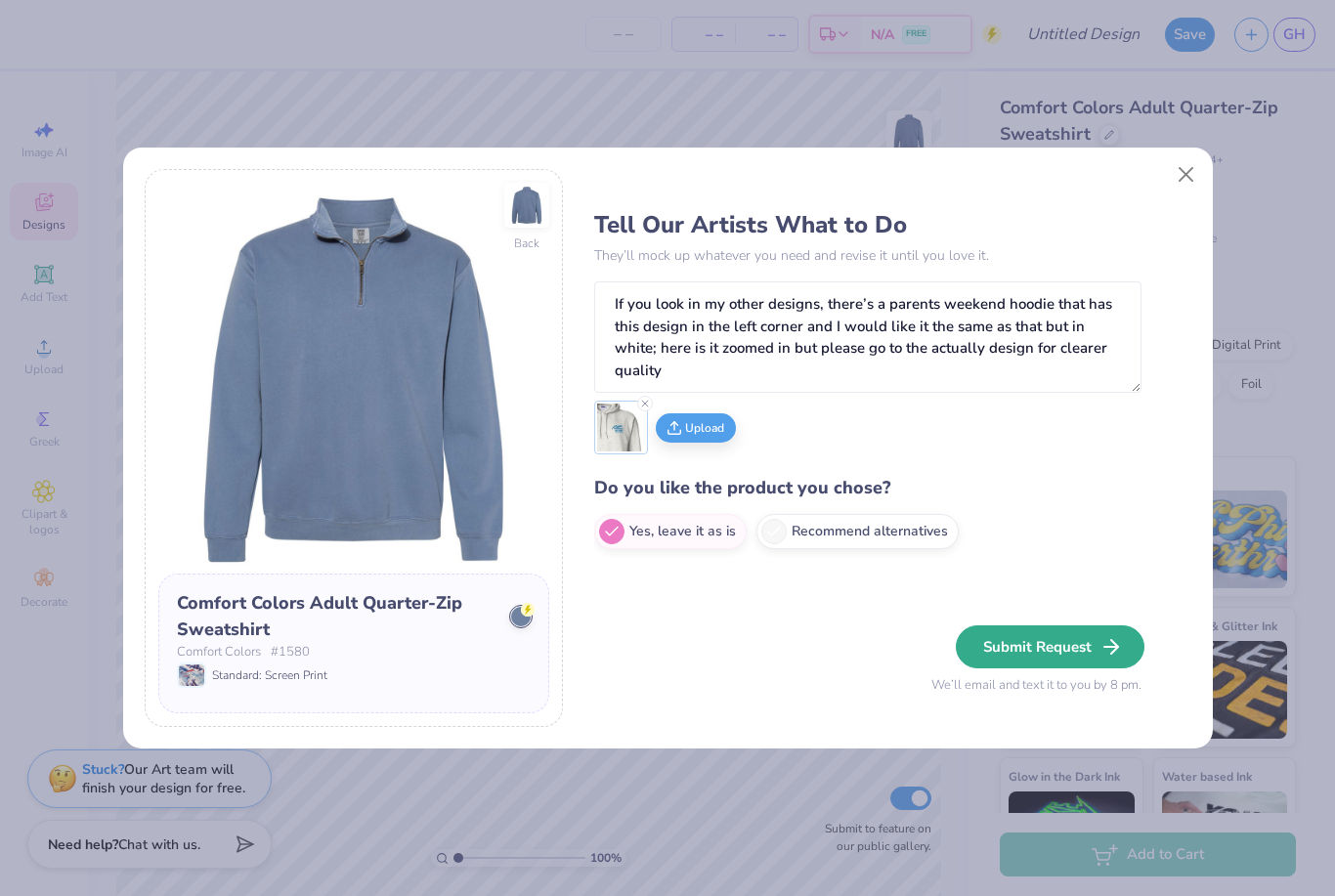
click at [1100, 641] on icon "button" at bounding box center [1112, 648] width 24 height 24
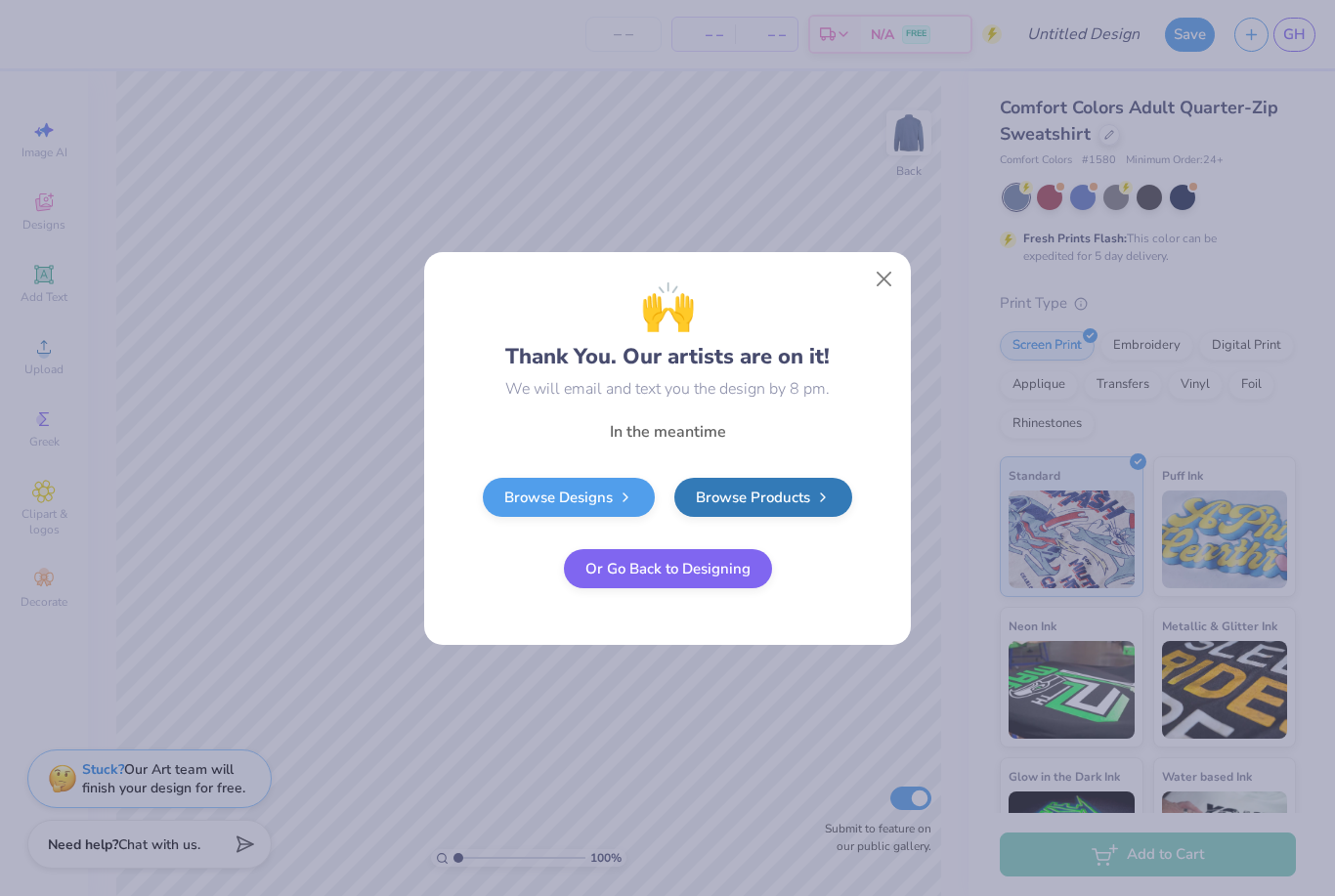
click at [1279, 49] on div "🙌 Thank You. Our artists are on it! We will email and text you the design by 8 …" at bounding box center [668, 448] width 1335 height 896
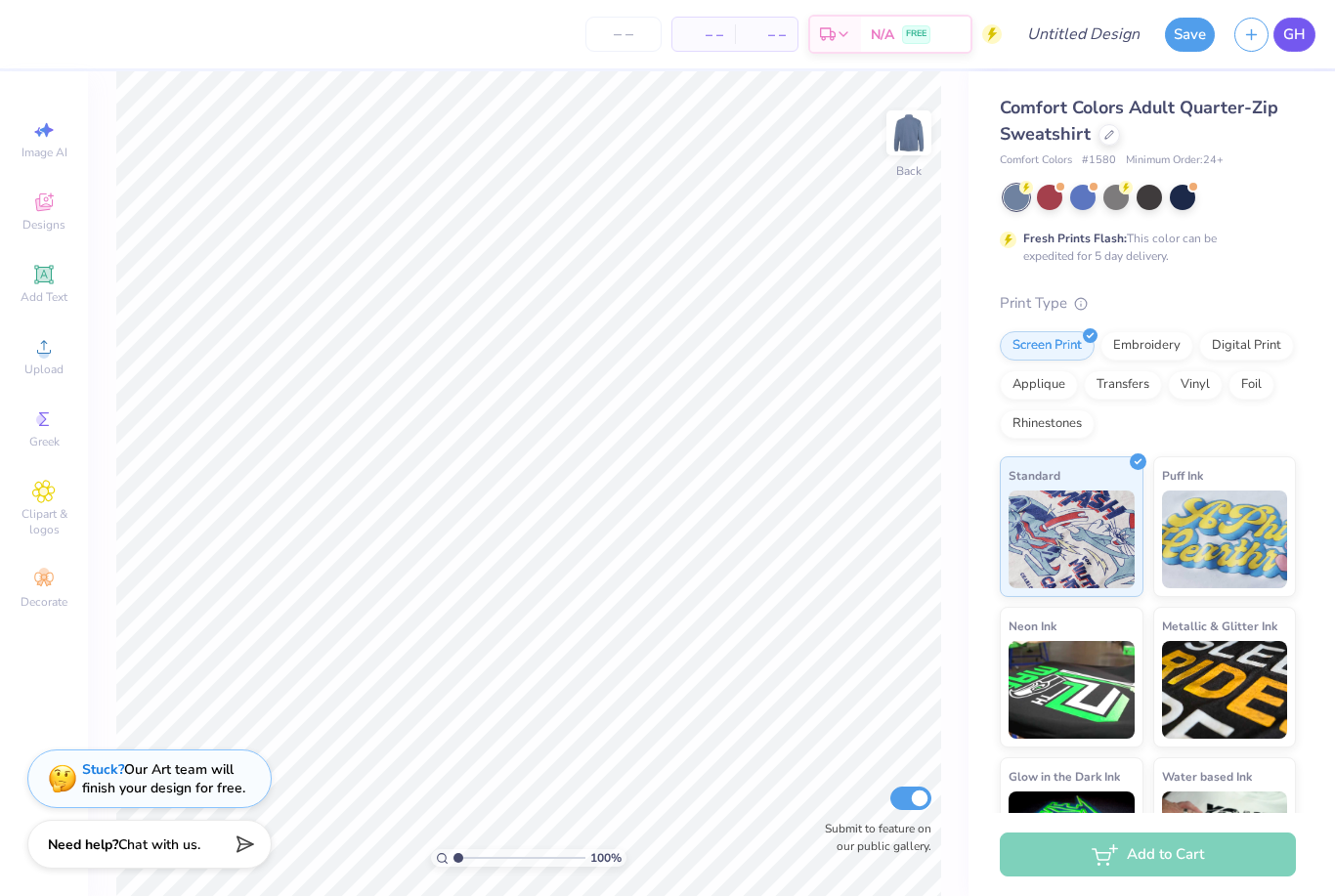
click at [1280, 39] on link "GH" at bounding box center [1294, 35] width 42 height 34
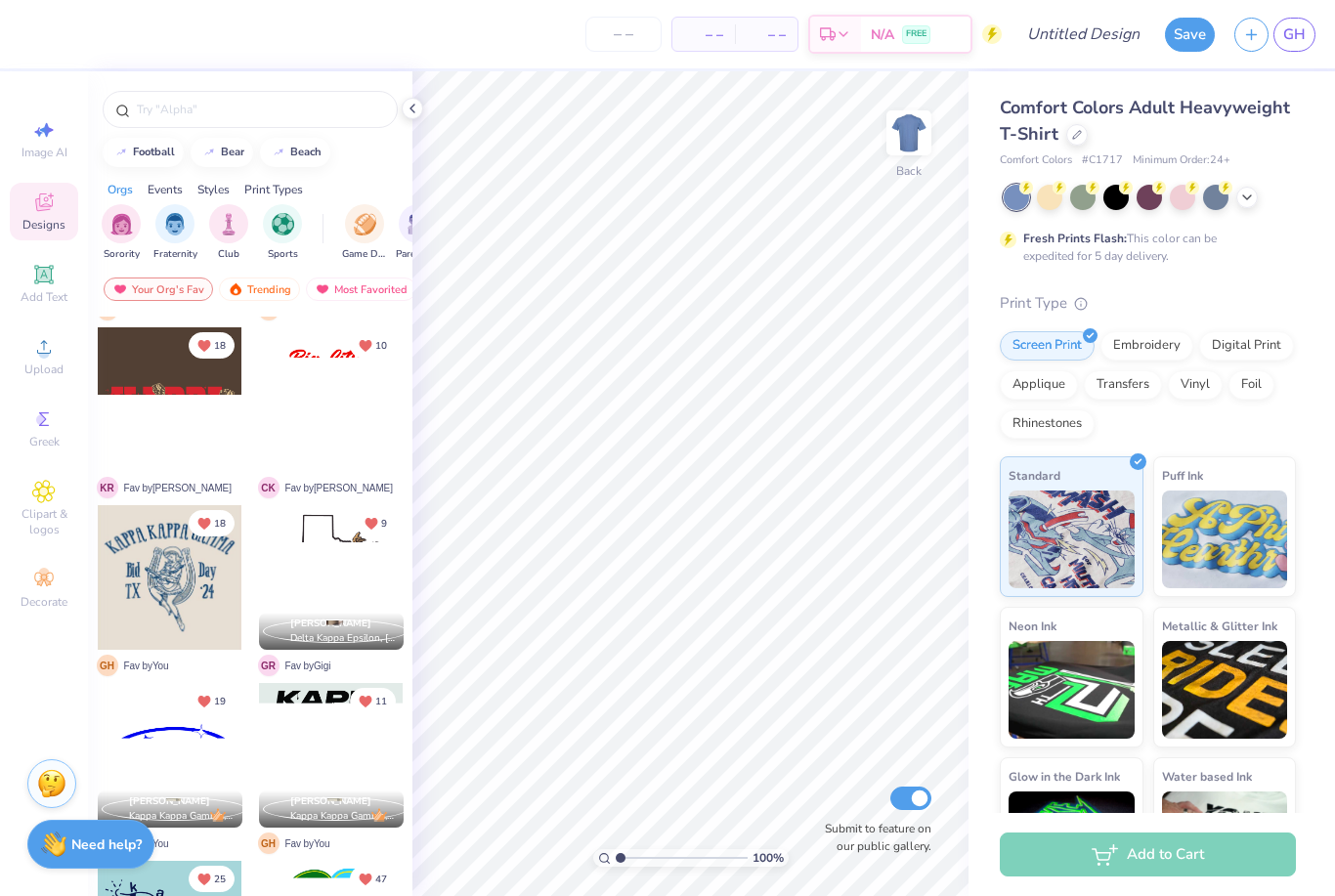
scroll to position [1610, 0]
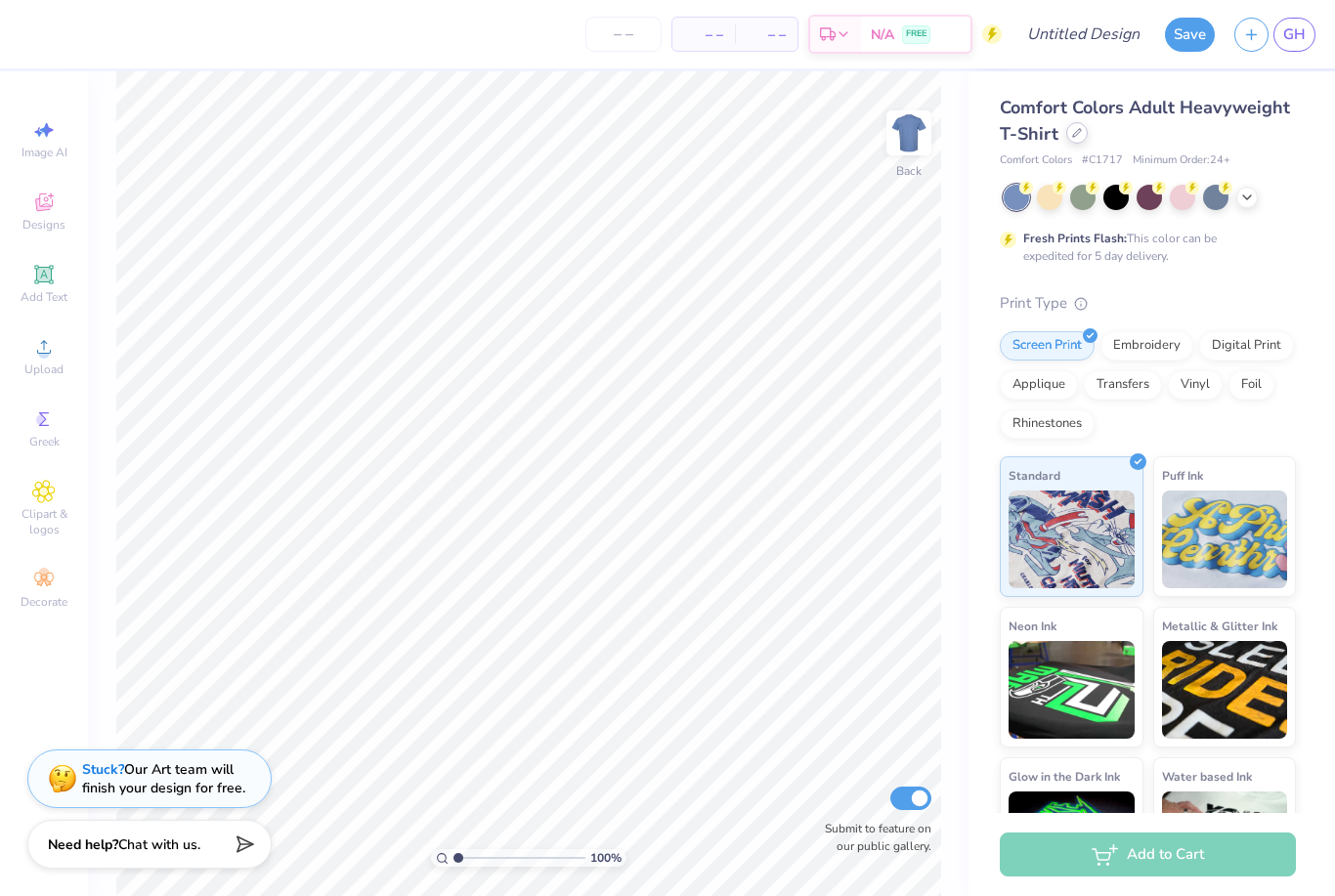
click at [1067, 141] on div at bounding box center [1078, 133] width 22 height 22
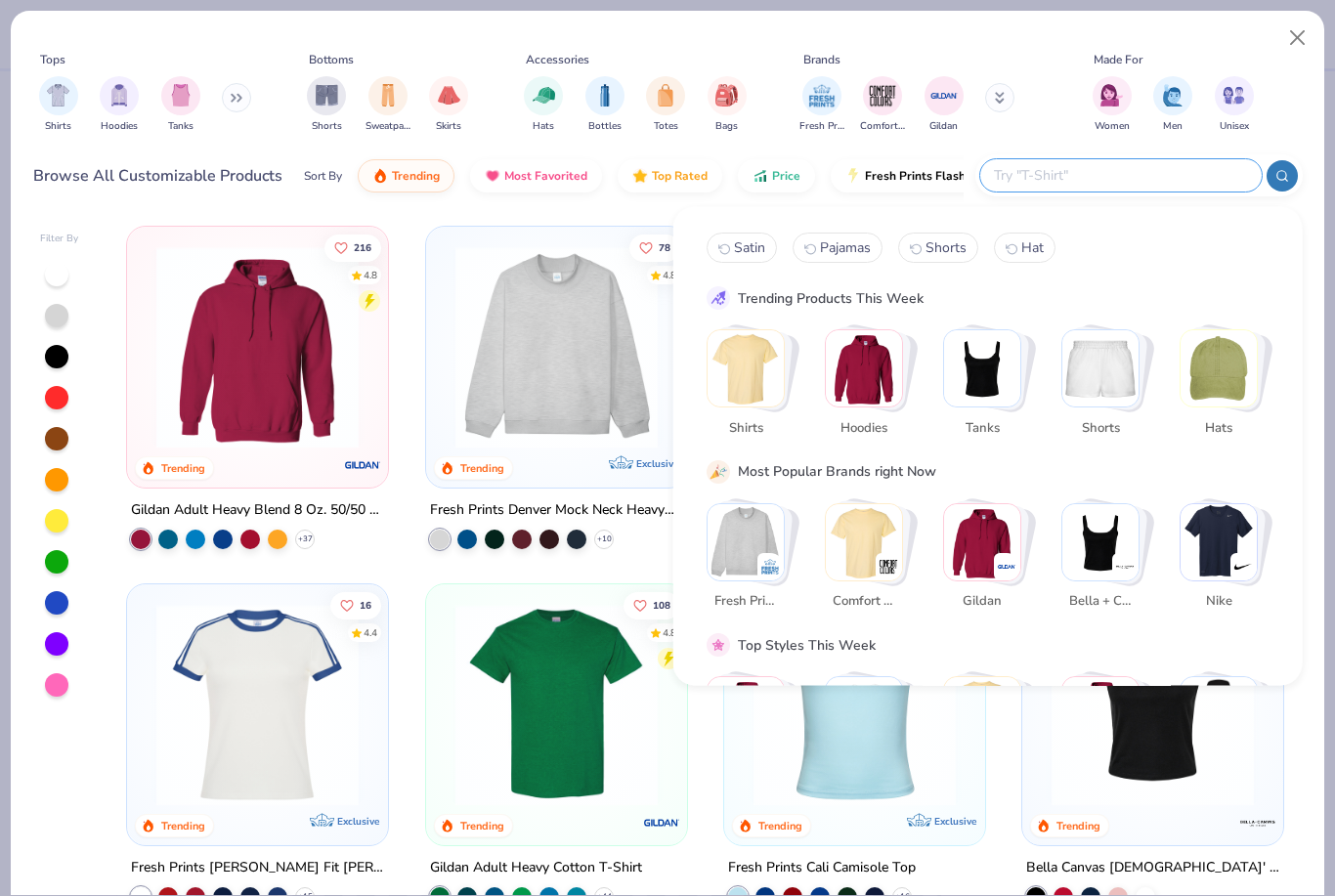
click at [1148, 179] on input "text" at bounding box center [1119, 176] width 256 height 23
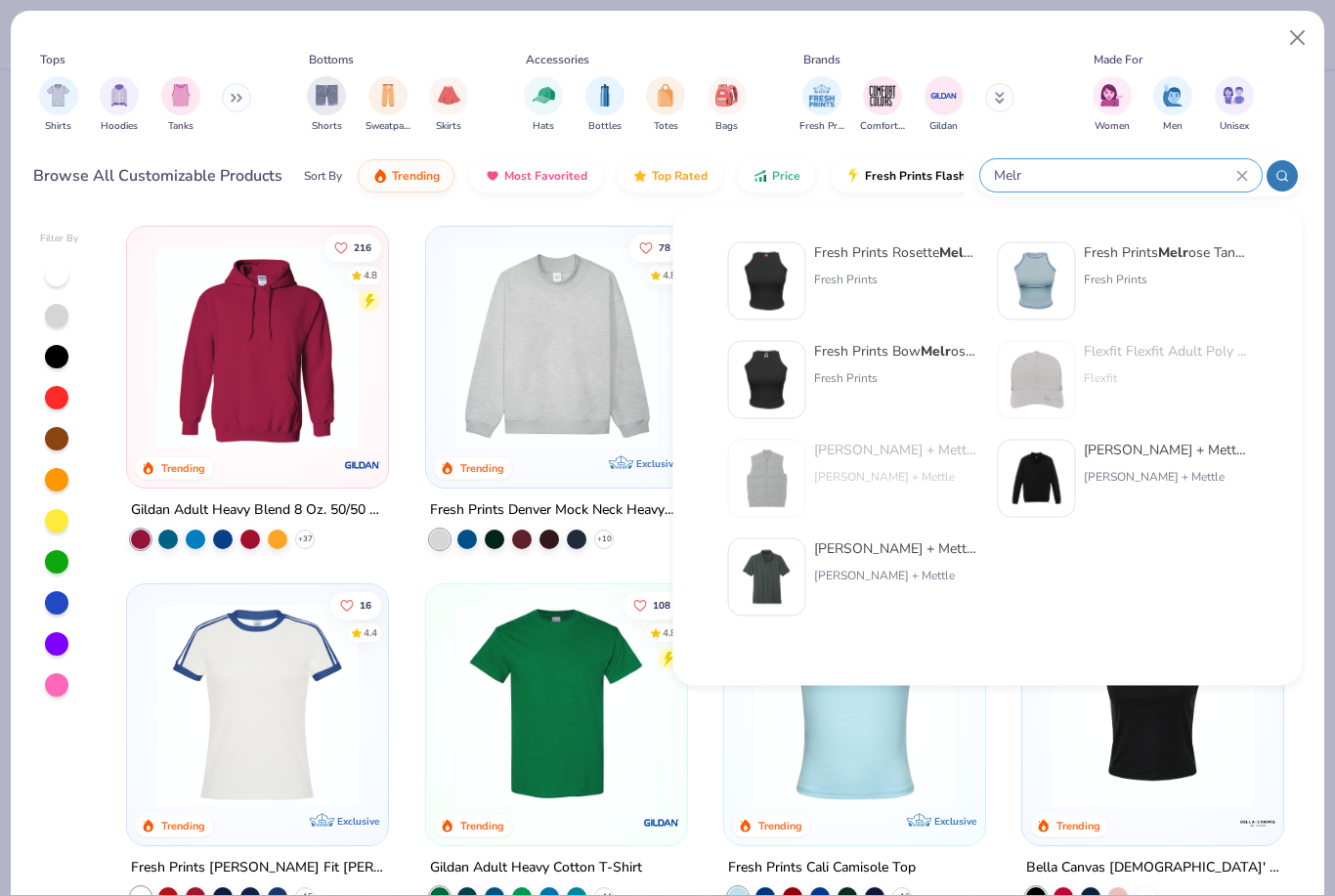
type input "Melr"
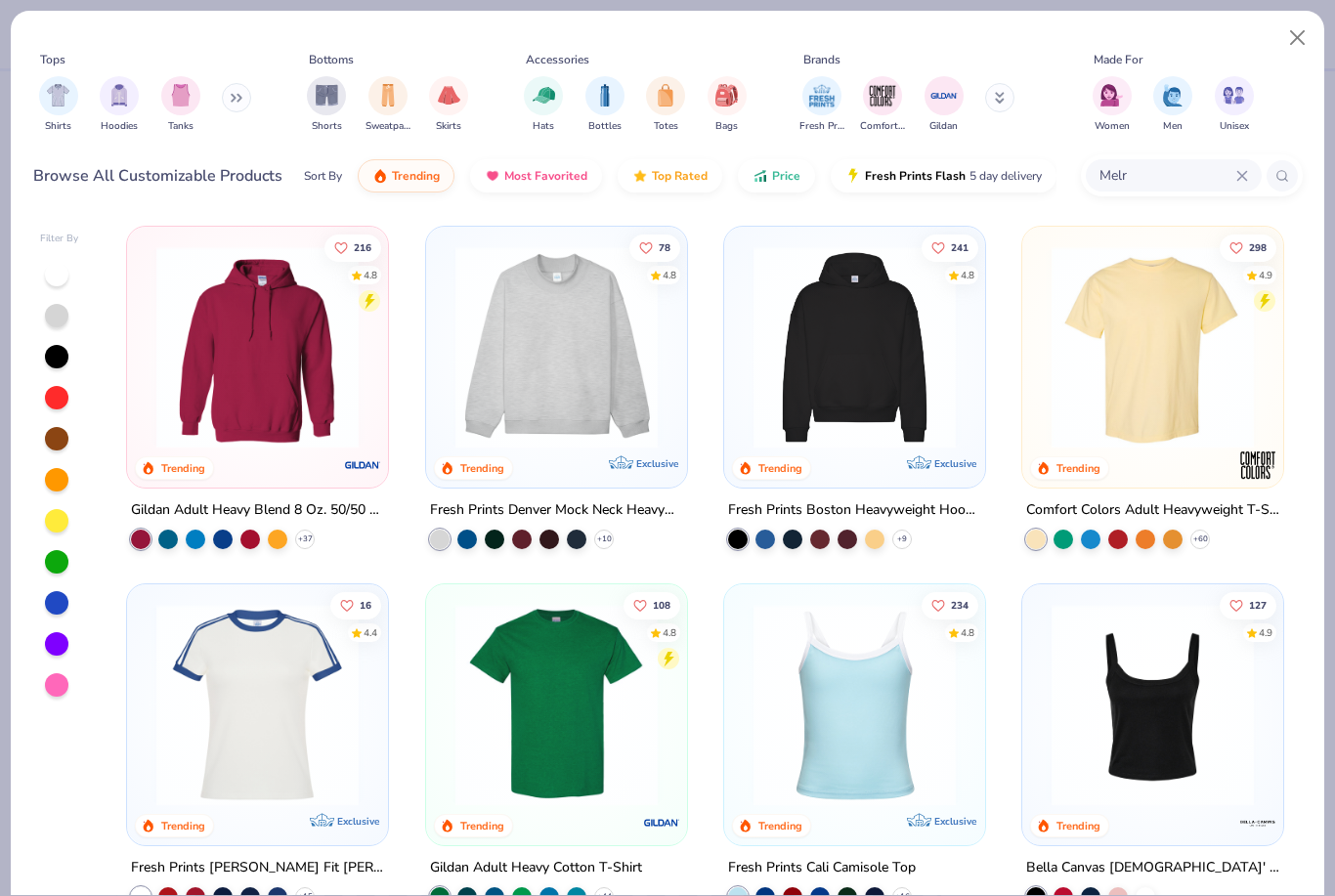
click at [895, 304] on img at bounding box center [854, 347] width 222 height 203
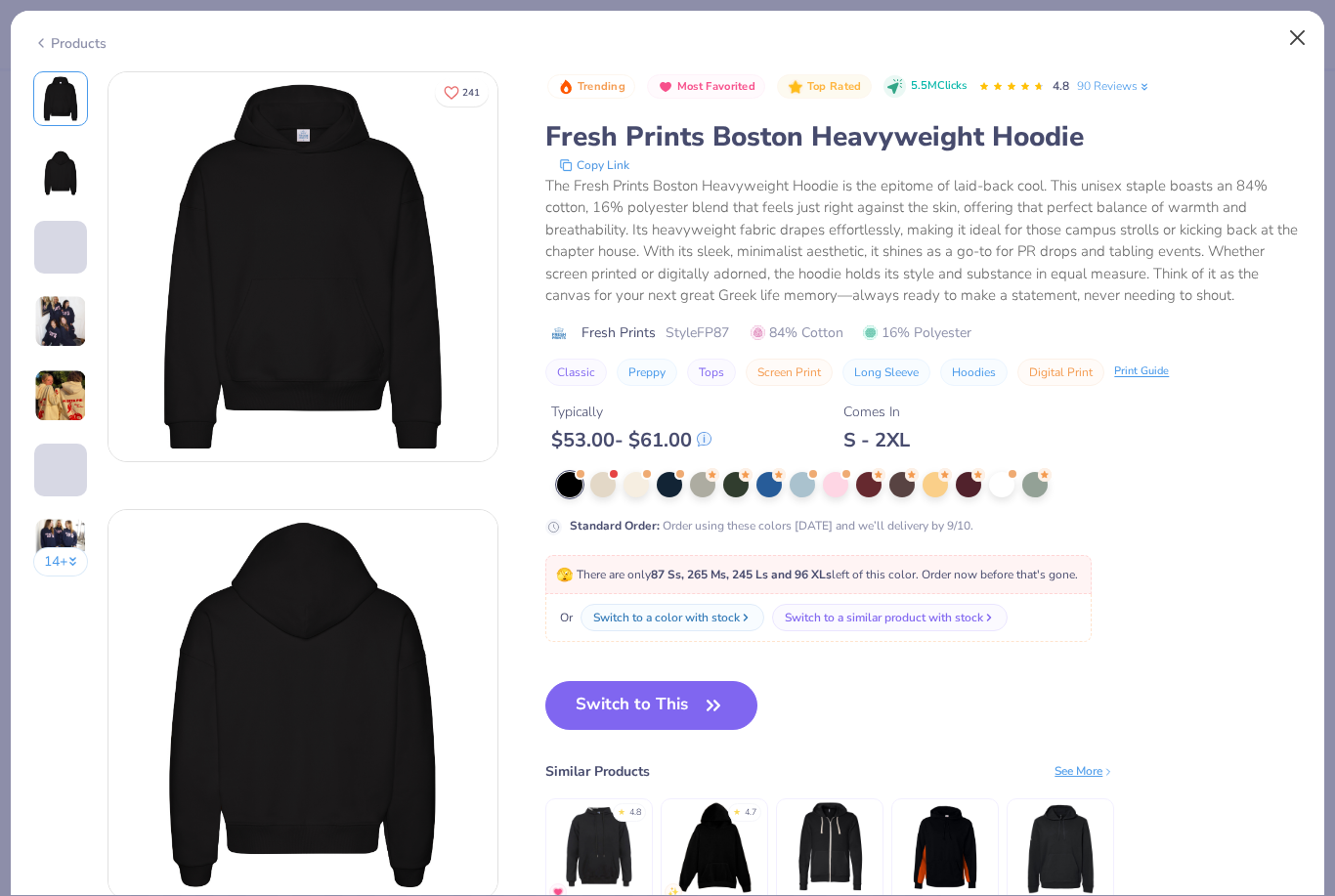
click at [1310, 37] on button "Close" at bounding box center [1297, 38] width 37 height 37
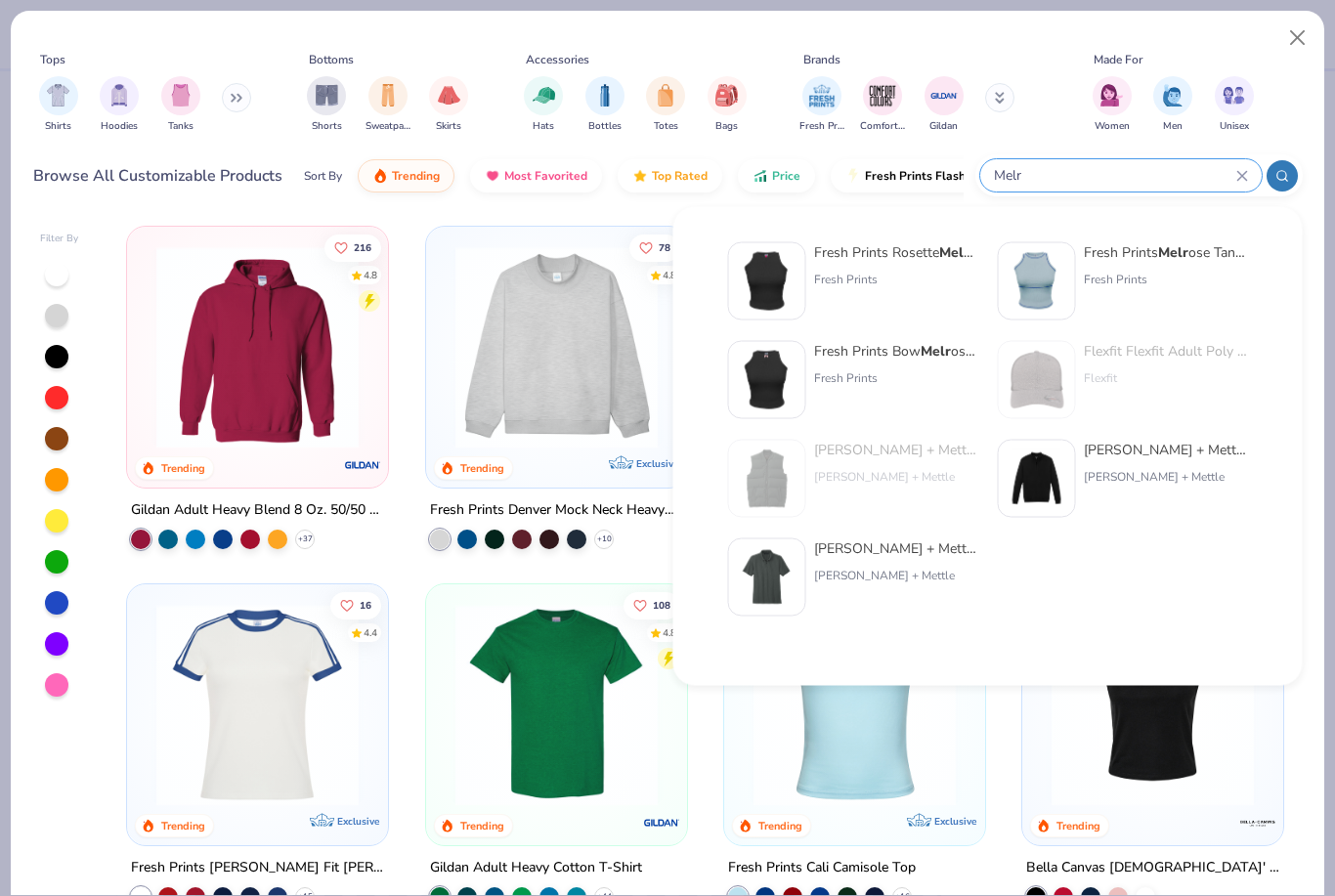
click at [1156, 187] on input "Melr" at bounding box center [1113, 176] width 244 height 23
click at [875, 256] on div "Fresh Prints Rosette Melr ose Ribbed Tank Top" at bounding box center [896, 252] width 165 height 21
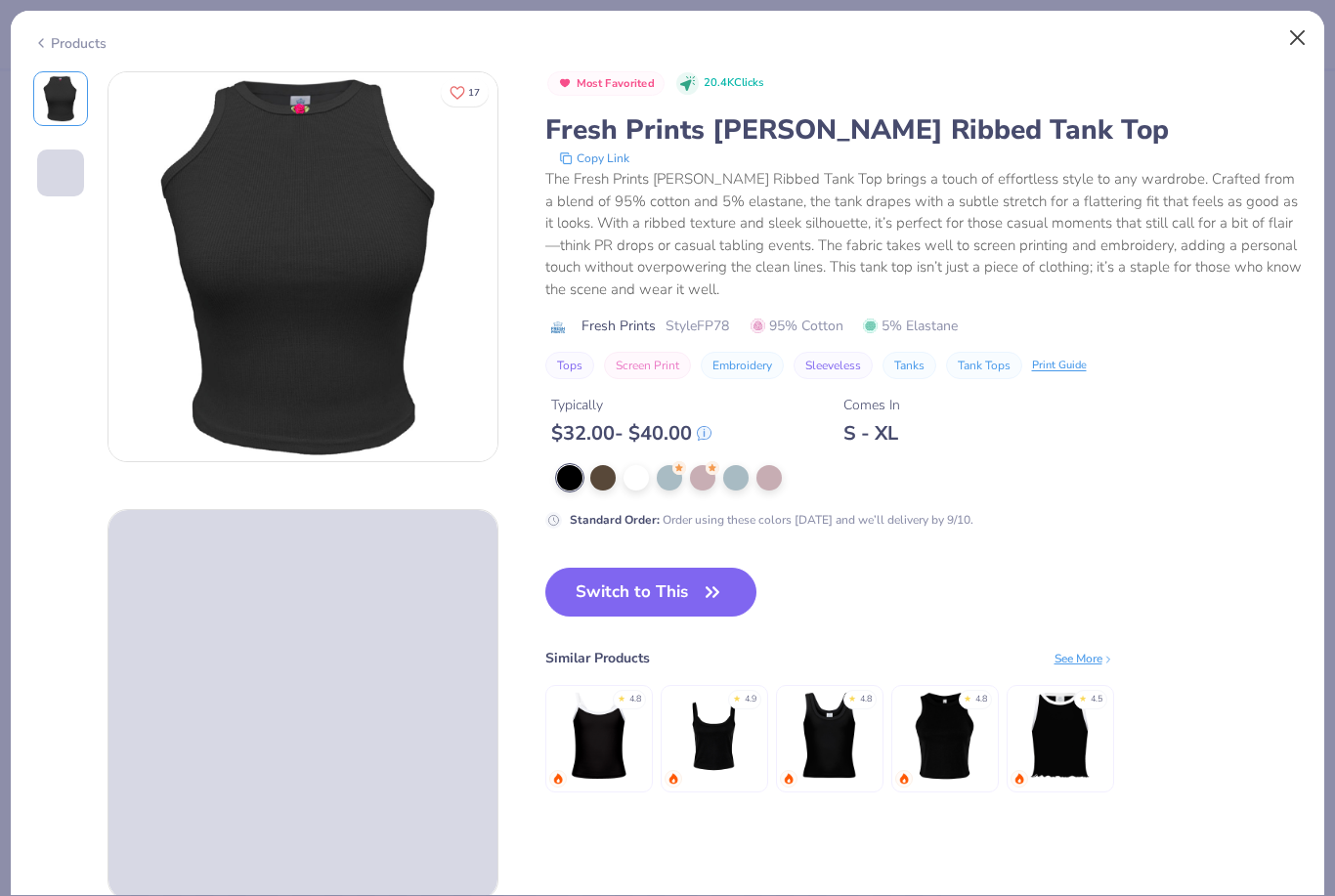
click at [1311, 40] on button "Close" at bounding box center [1297, 38] width 37 height 37
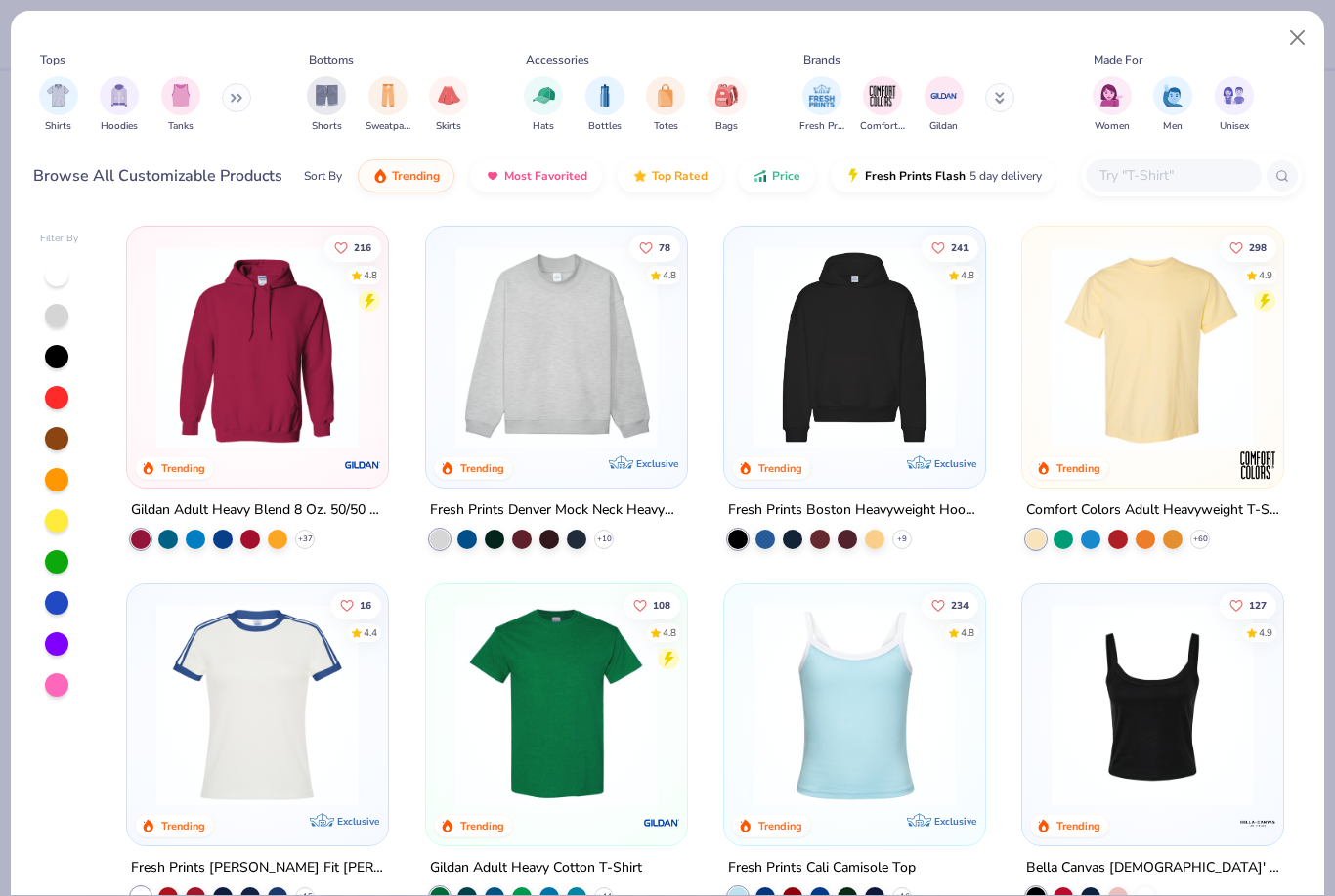
click at [1155, 192] on div at bounding box center [1173, 176] width 176 height 32
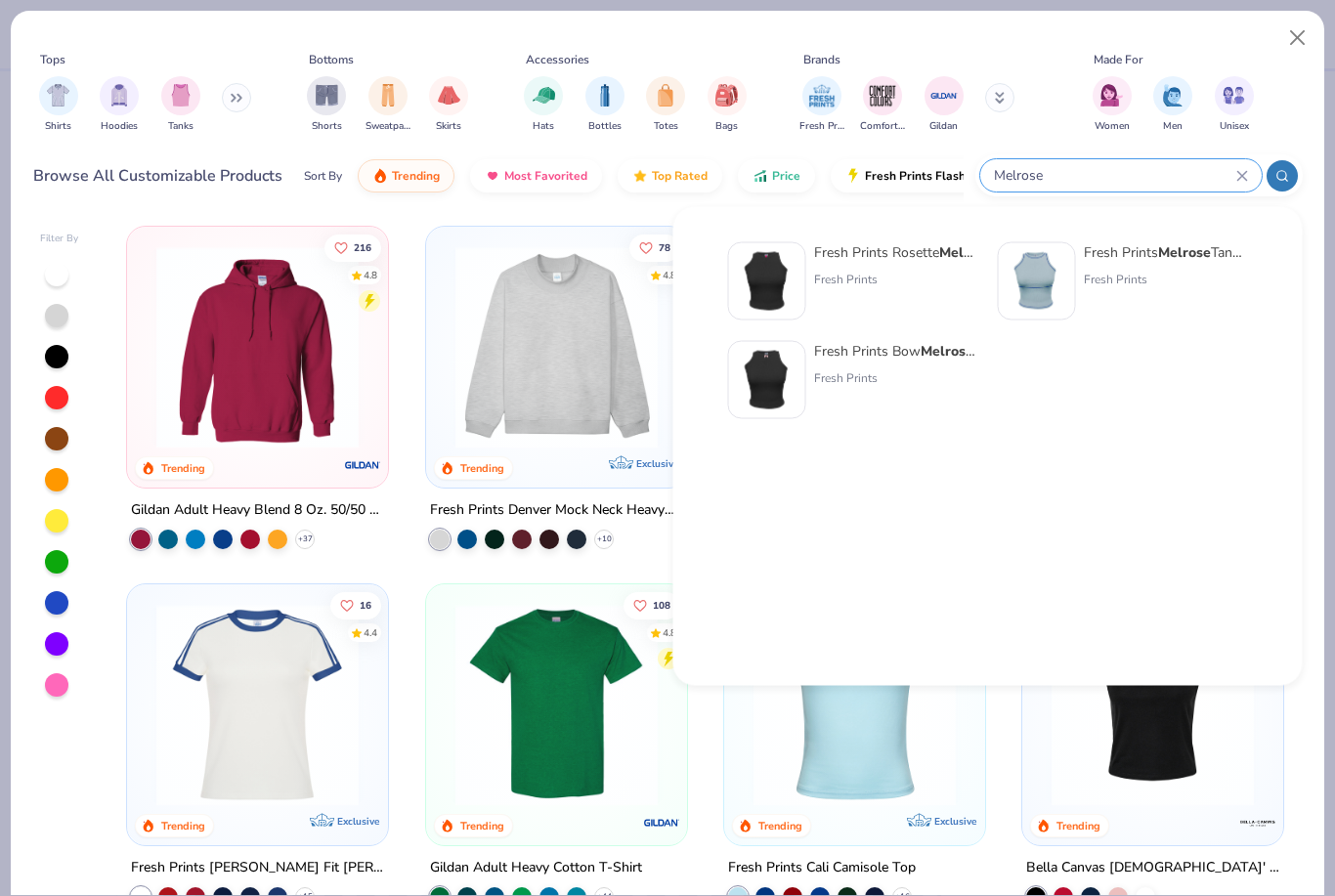
type input "Melrose"
click at [1153, 274] on div "Fresh Prints" at bounding box center [1165, 279] width 165 height 18
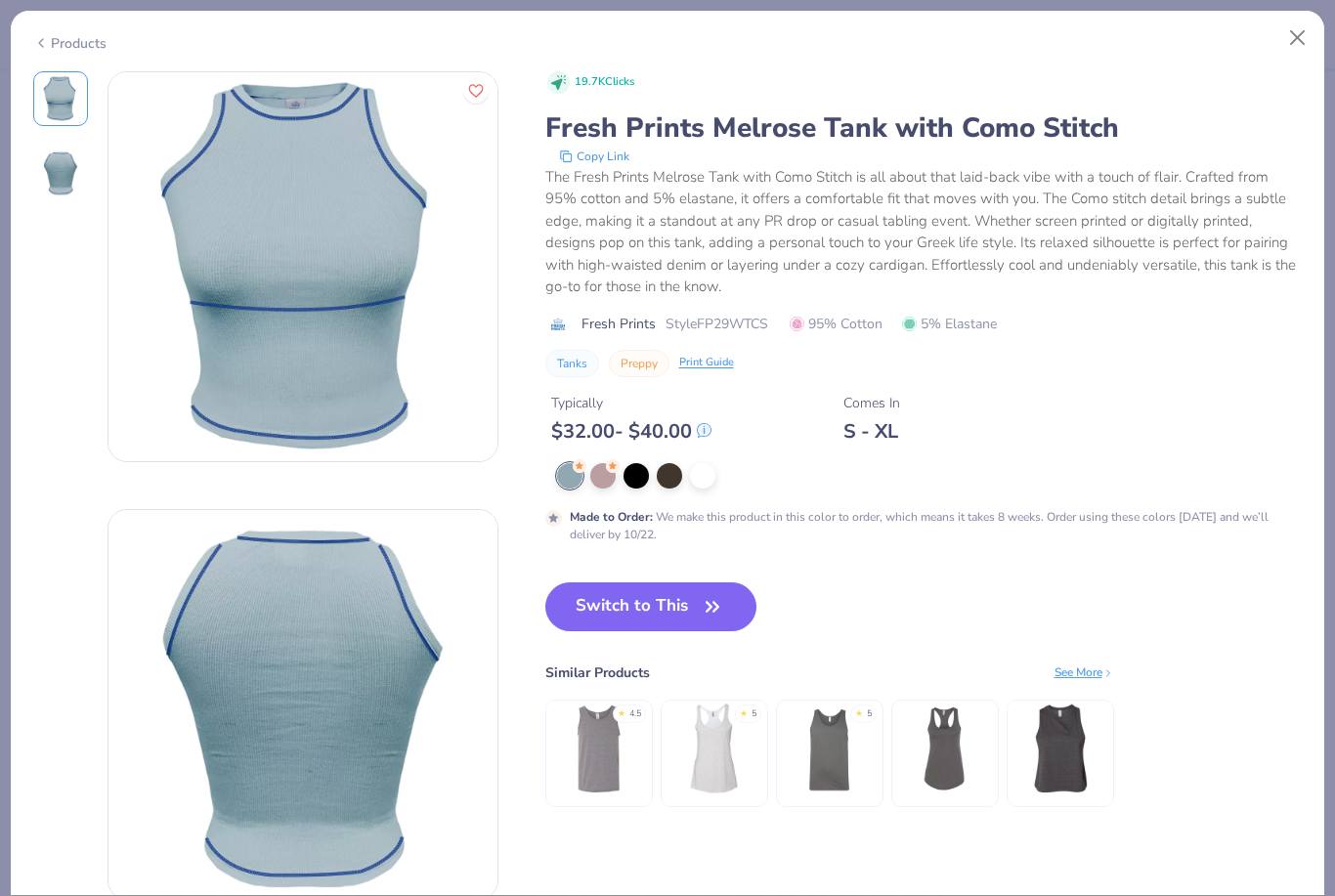
click at [1320, 24] on div "Products" at bounding box center [668, 36] width 1314 height 51
click at [1300, 32] on button "Close" at bounding box center [1297, 38] width 37 height 37
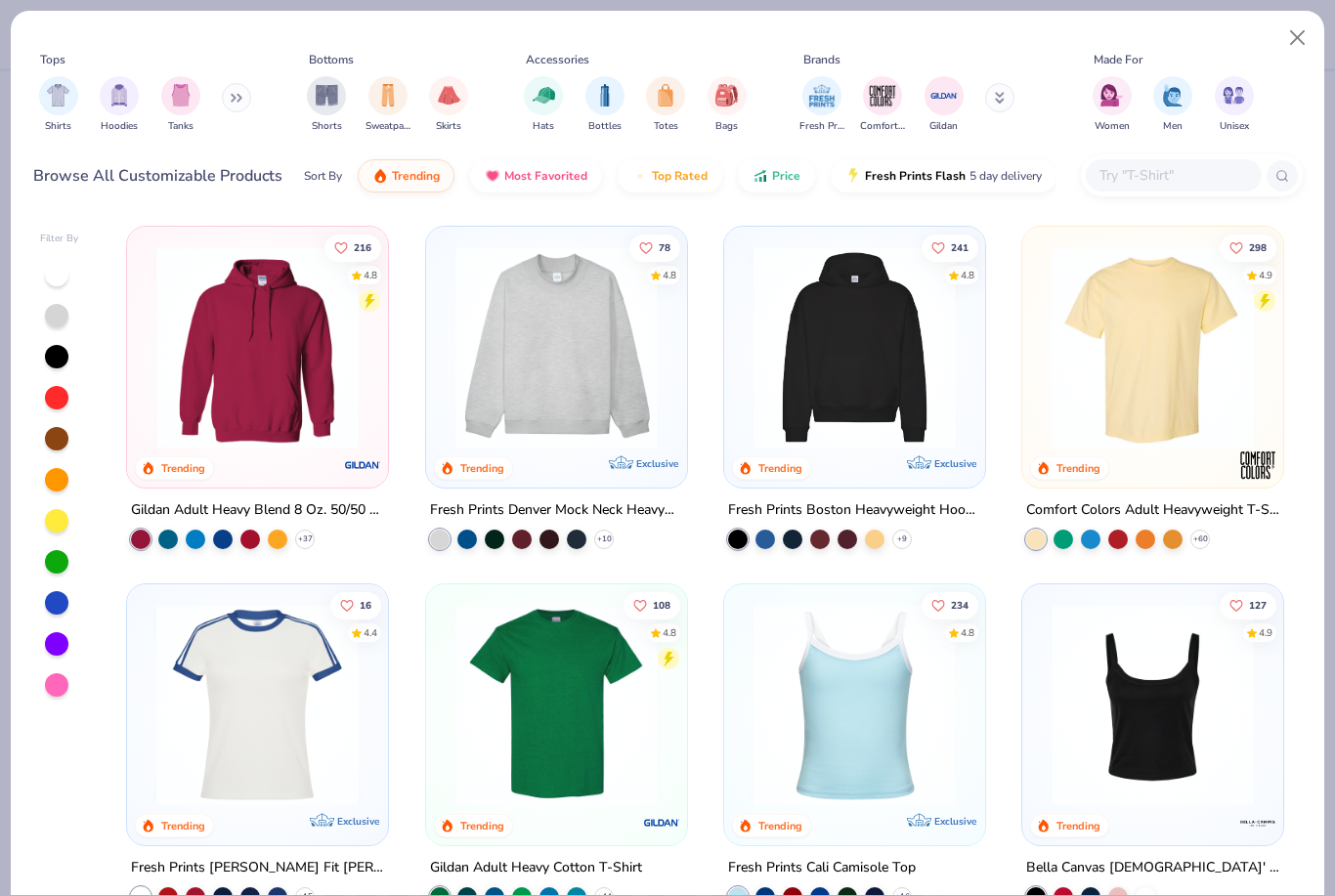
click at [1187, 166] on input "text" at bounding box center [1172, 176] width 151 height 23
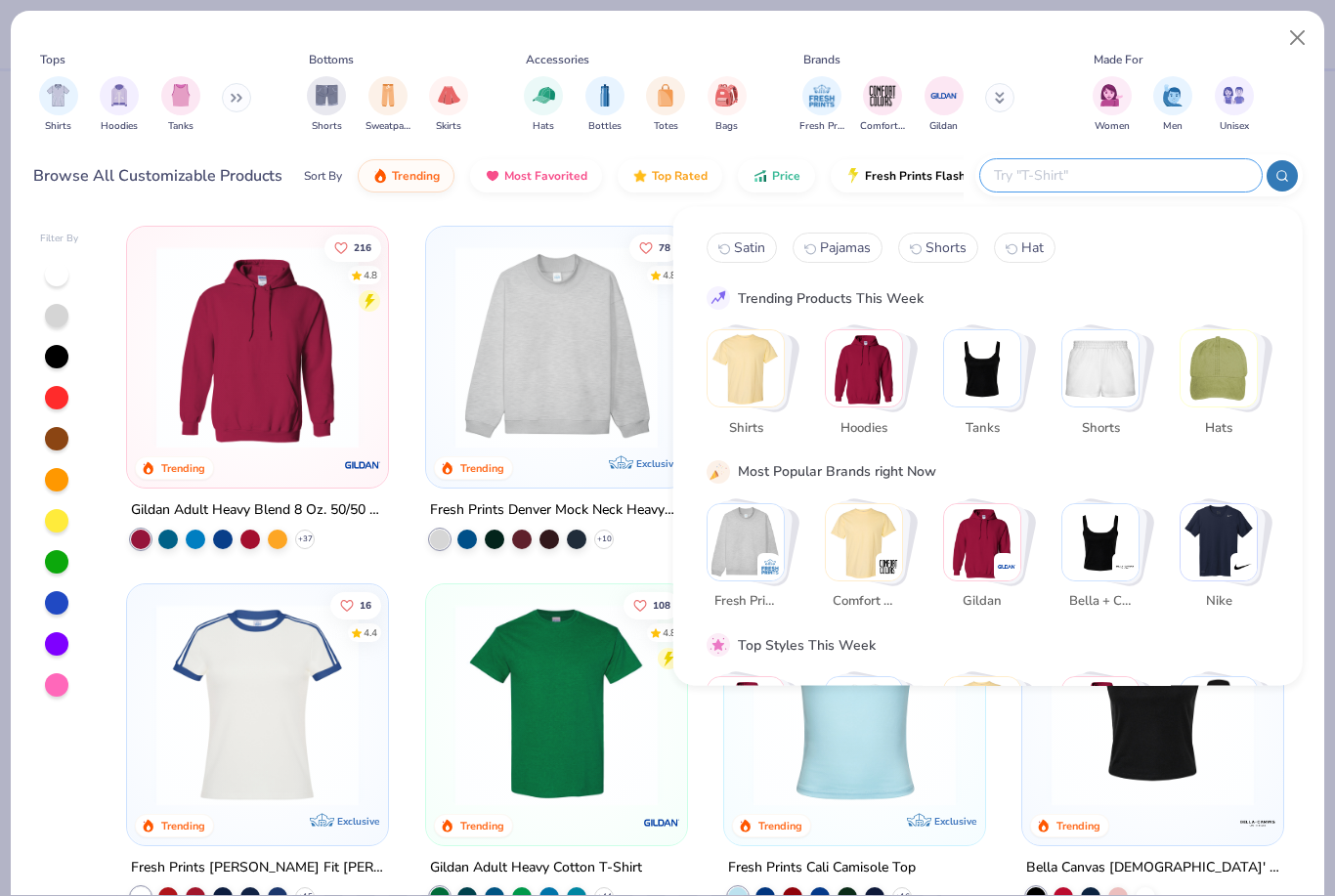
type input "T"
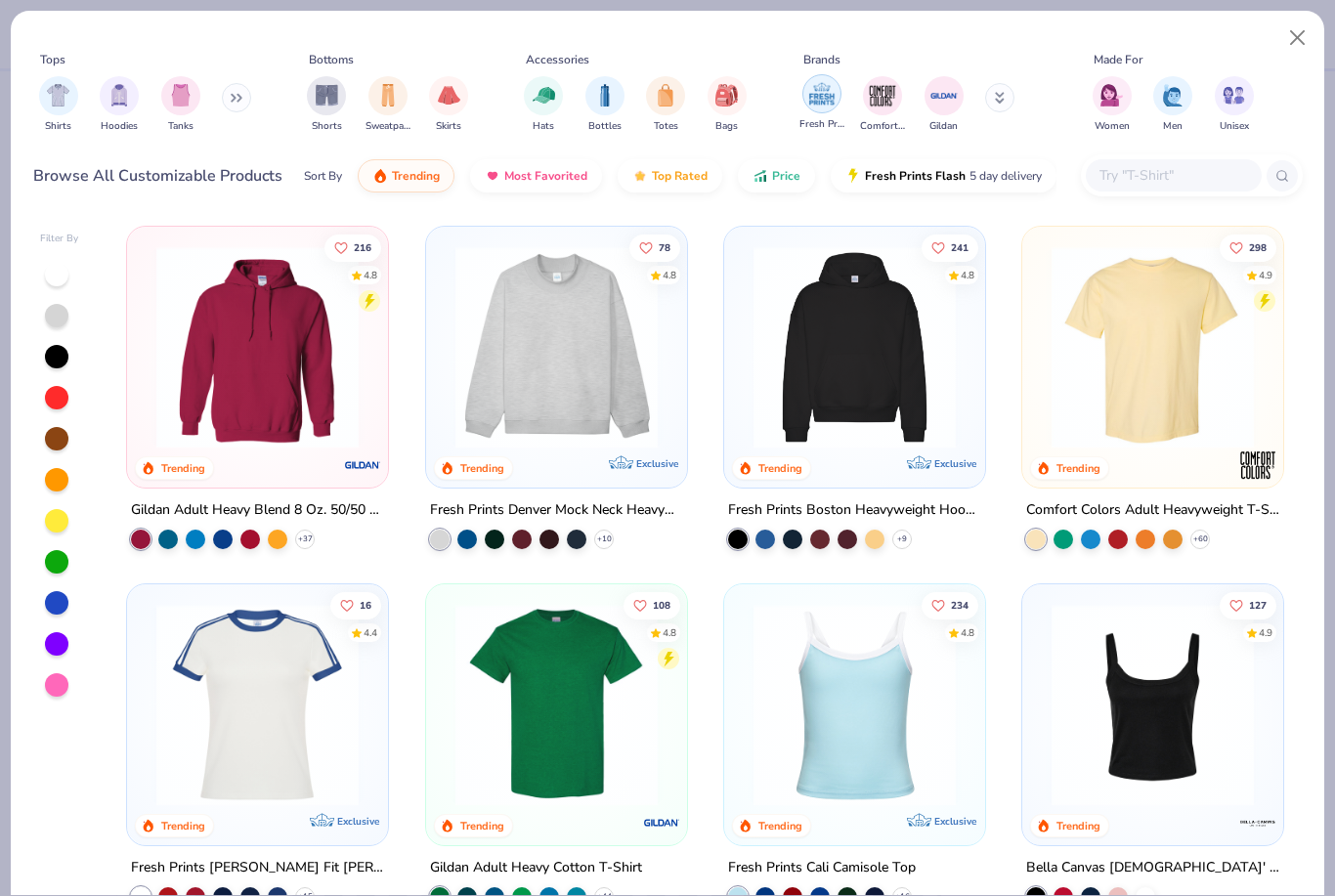
click at [821, 84] on img "filter for Fresh Prints" at bounding box center [821, 93] width 29 height 29
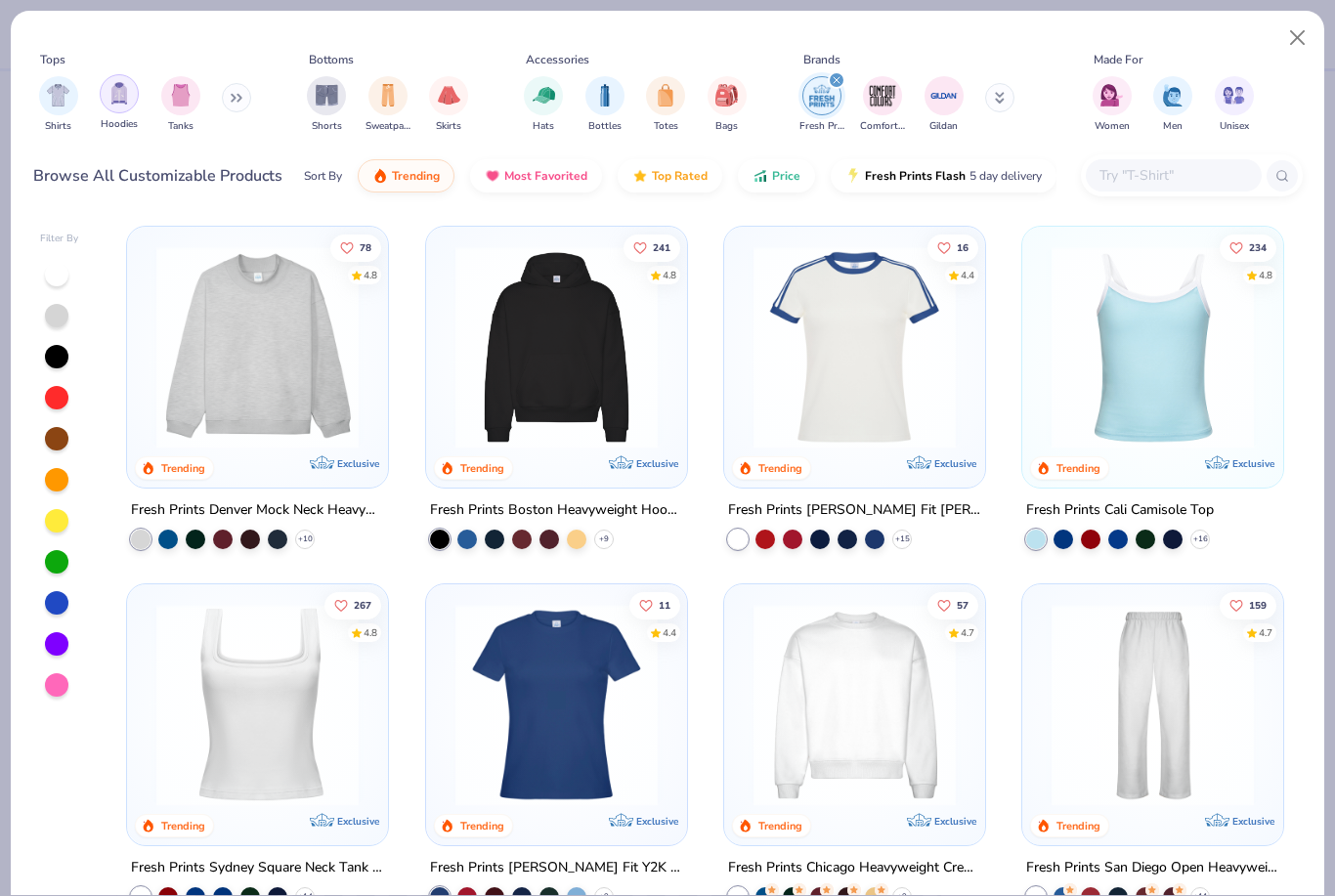
click at [175, 107] on div "filter for Tanks" at bounding box center [181, 95] width 39 height 39
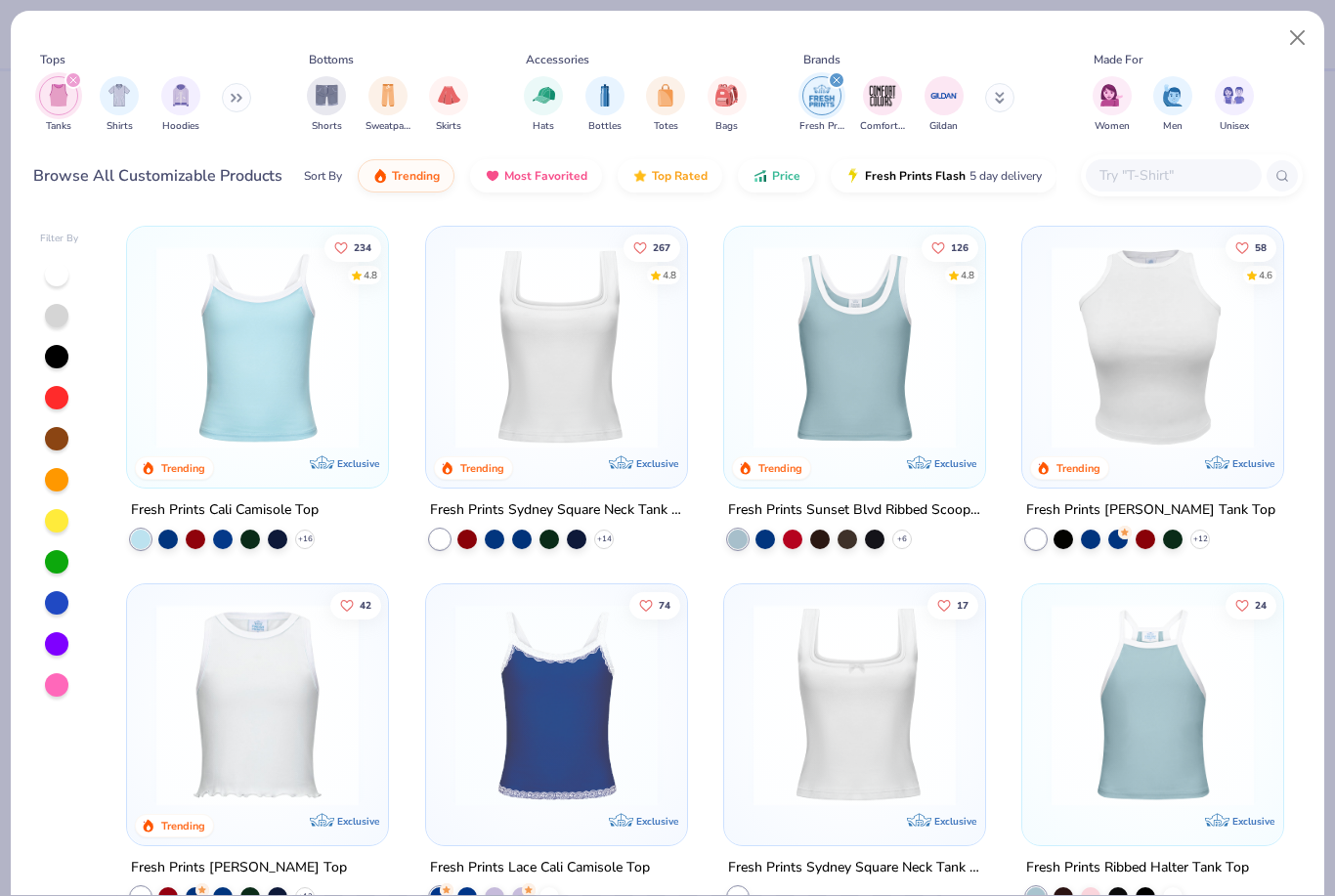
scroll to position [-2, 0]
click at [1172, 393] on div "234 4.8 Trending Exclusive Fresh Prints Cali Camisole Top + 16 267 4.8 Trending…" at bounding box center [705, 555] width 1194 height 679
click at [1142, 348] on img at bounding box center [1152, 347] width 222 height 203
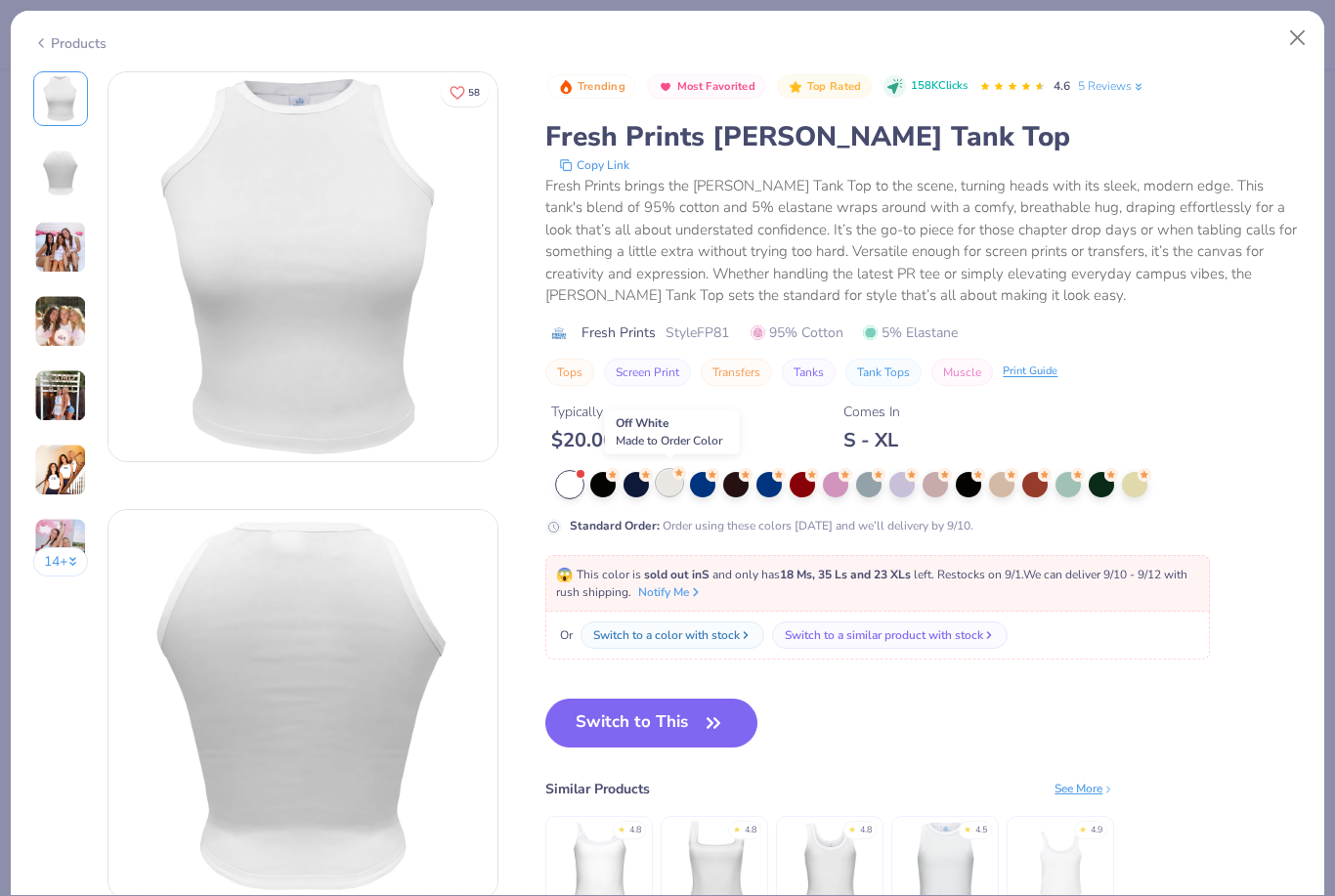
click at [664, 475] on div at bounding box center [668, 482] width 25 height 25
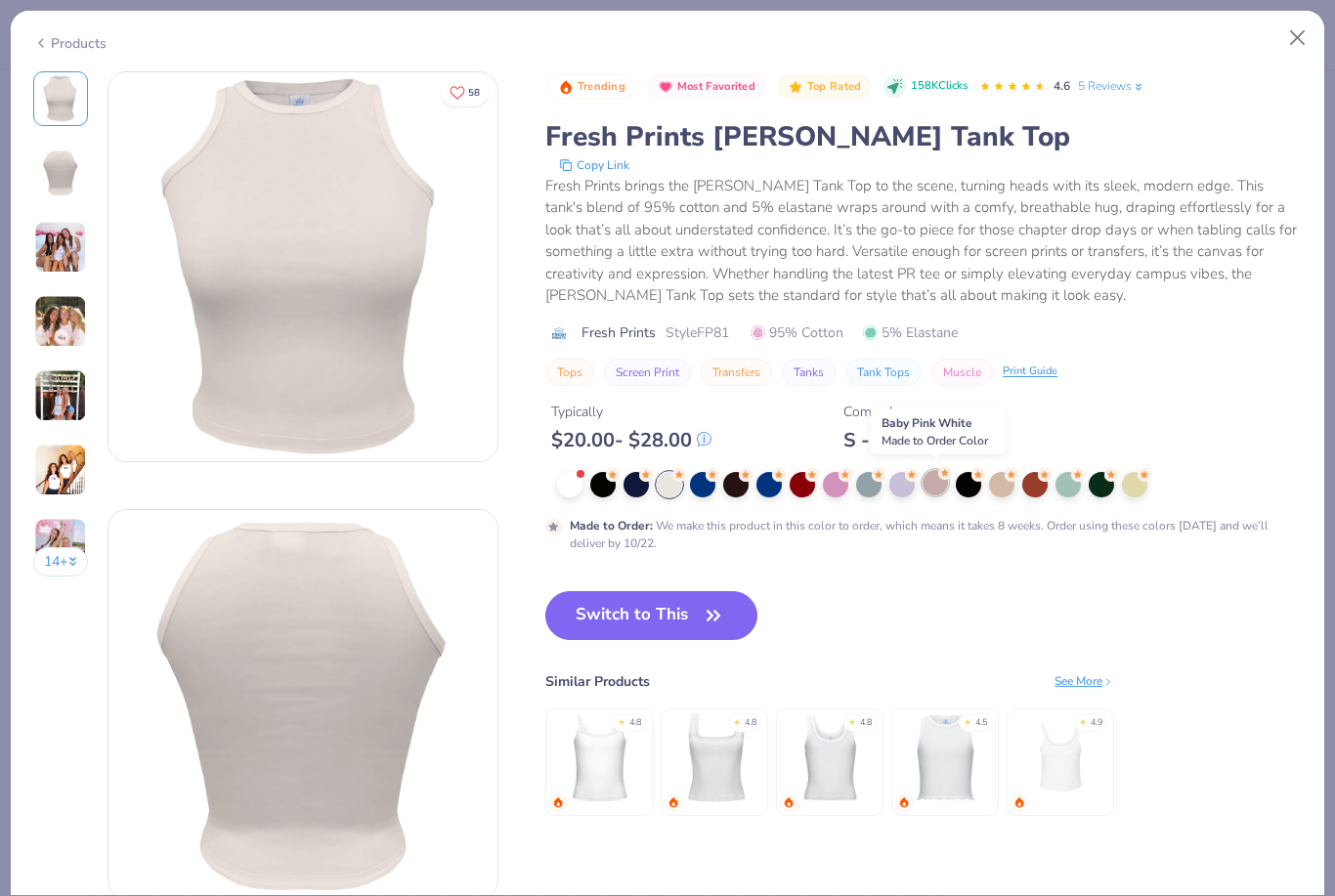
click at [940, 485] on div at bounding box center [935, 482] width 25 height 25
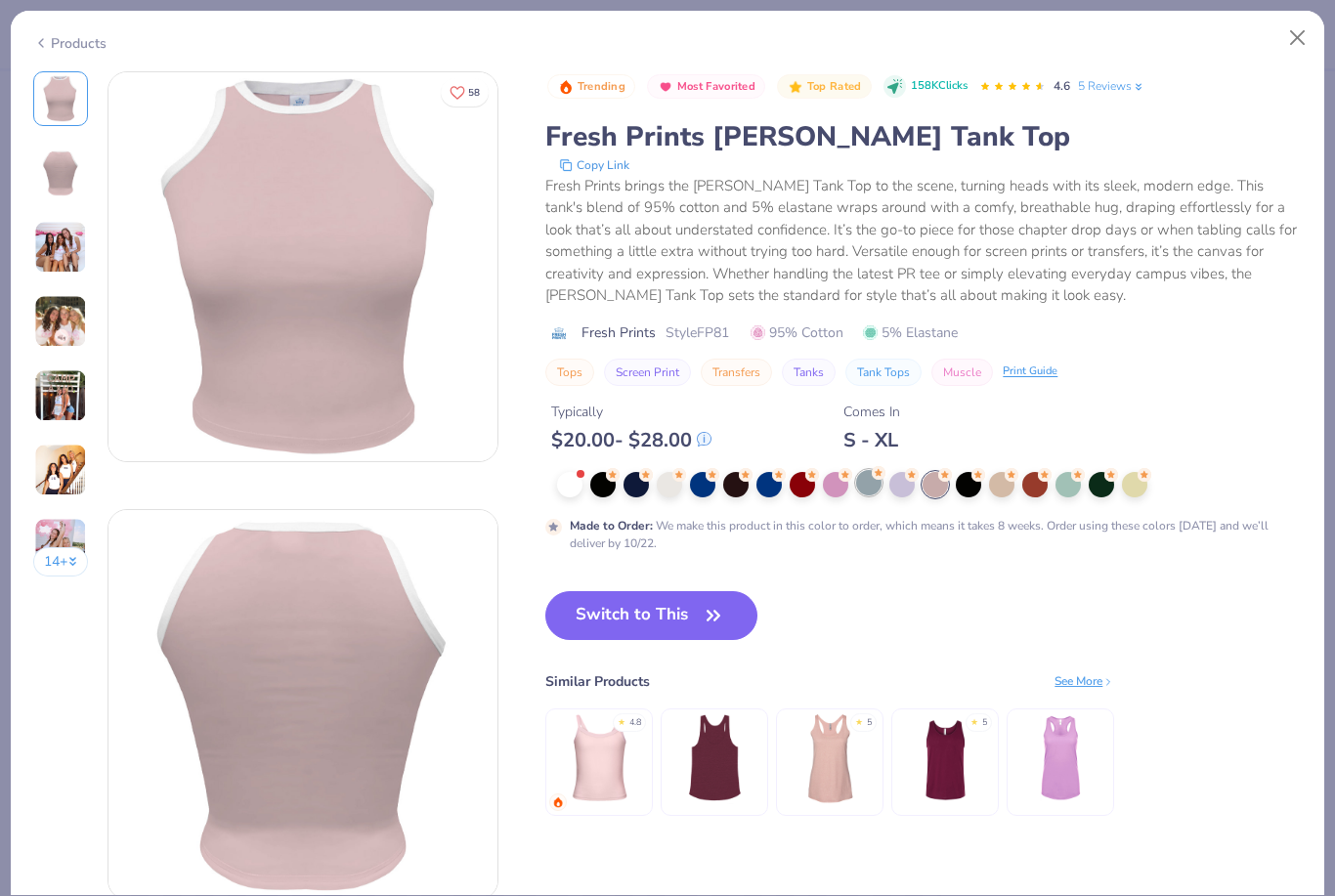
click at [882, 479] on div at bounding box center [868, 482] width 25 height 25
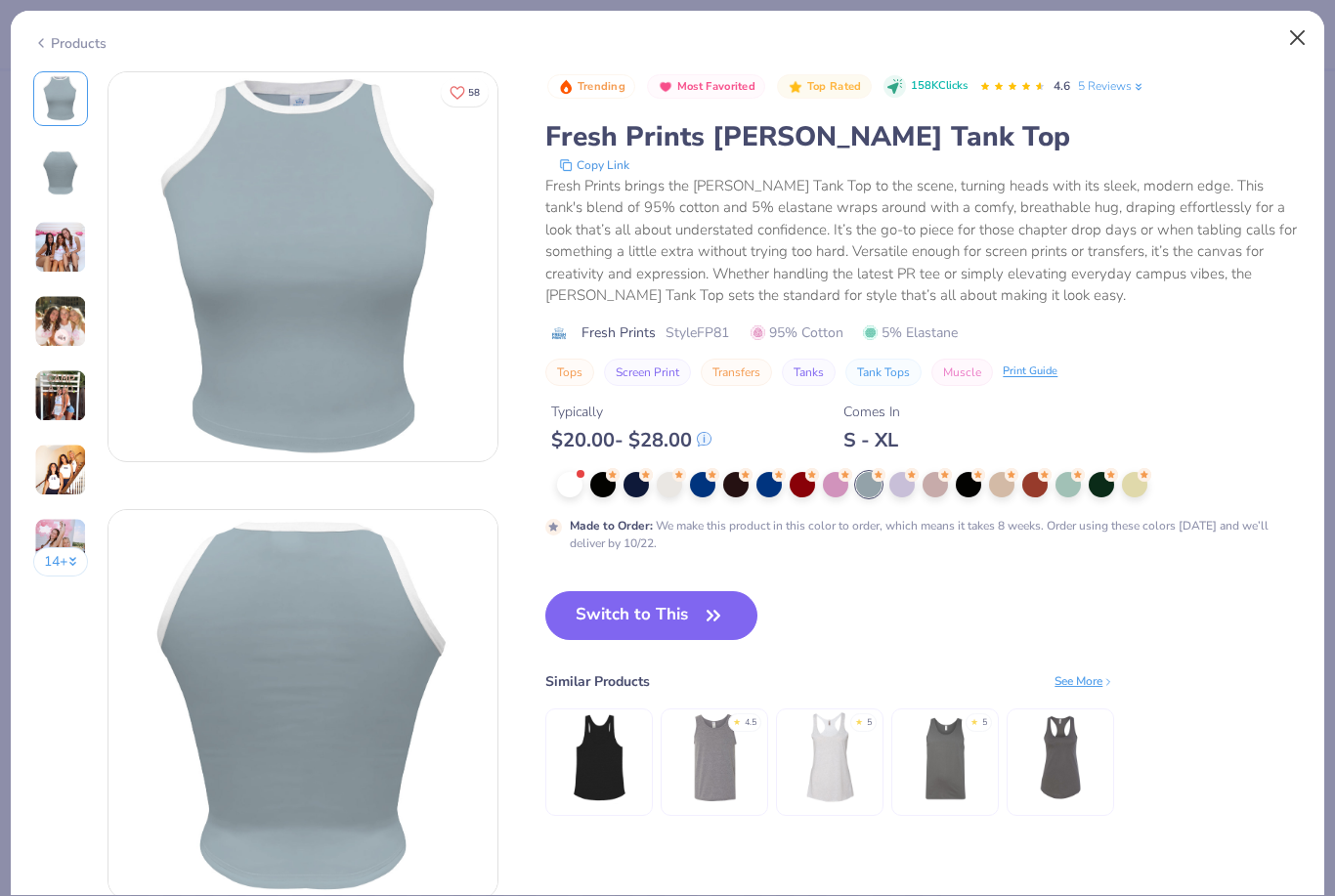
click at [1301, 26] on button "Close" at bounding box center [1297, 38] width 37 height 37
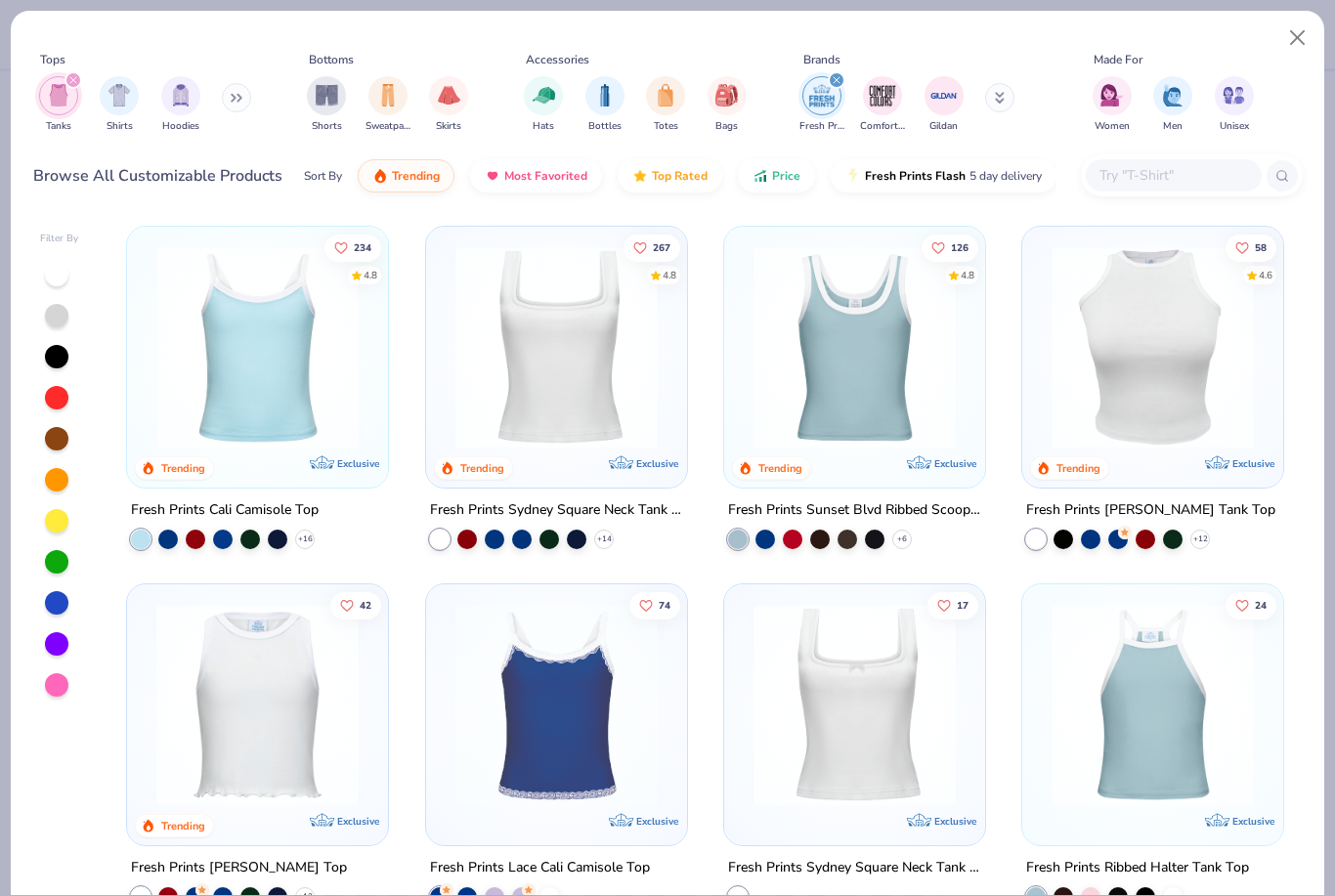
click at [1177, 171] on input "text" at bounding box center [1172, 176] width 151 height 23
click at [80, 81] on div "filter for Tanks" at bounding box center [74, 81] width 18 height 18
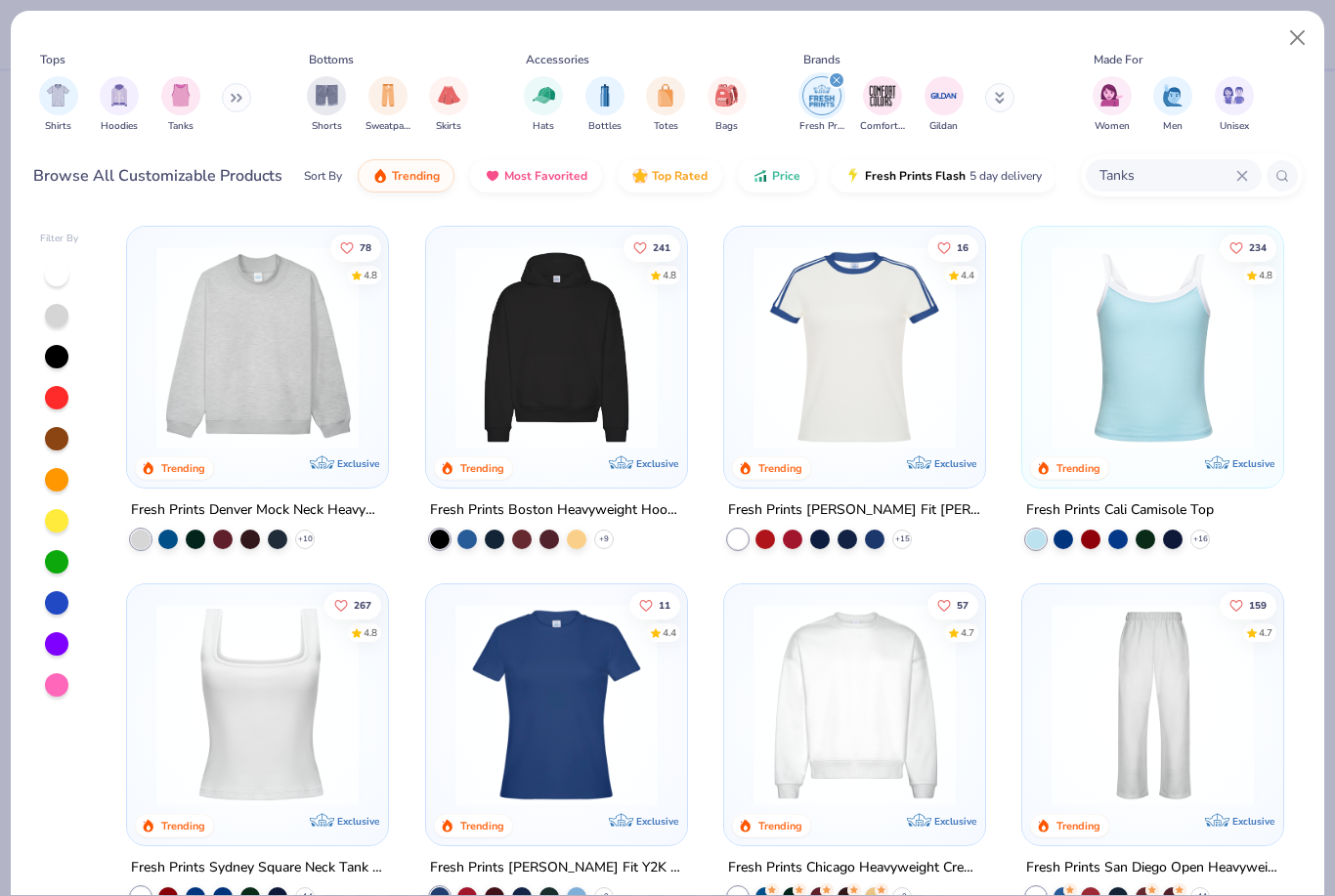
click at [840, 79] on div "filter for Fresh Prints" at bounding box center [837, 81] width 18 height 18
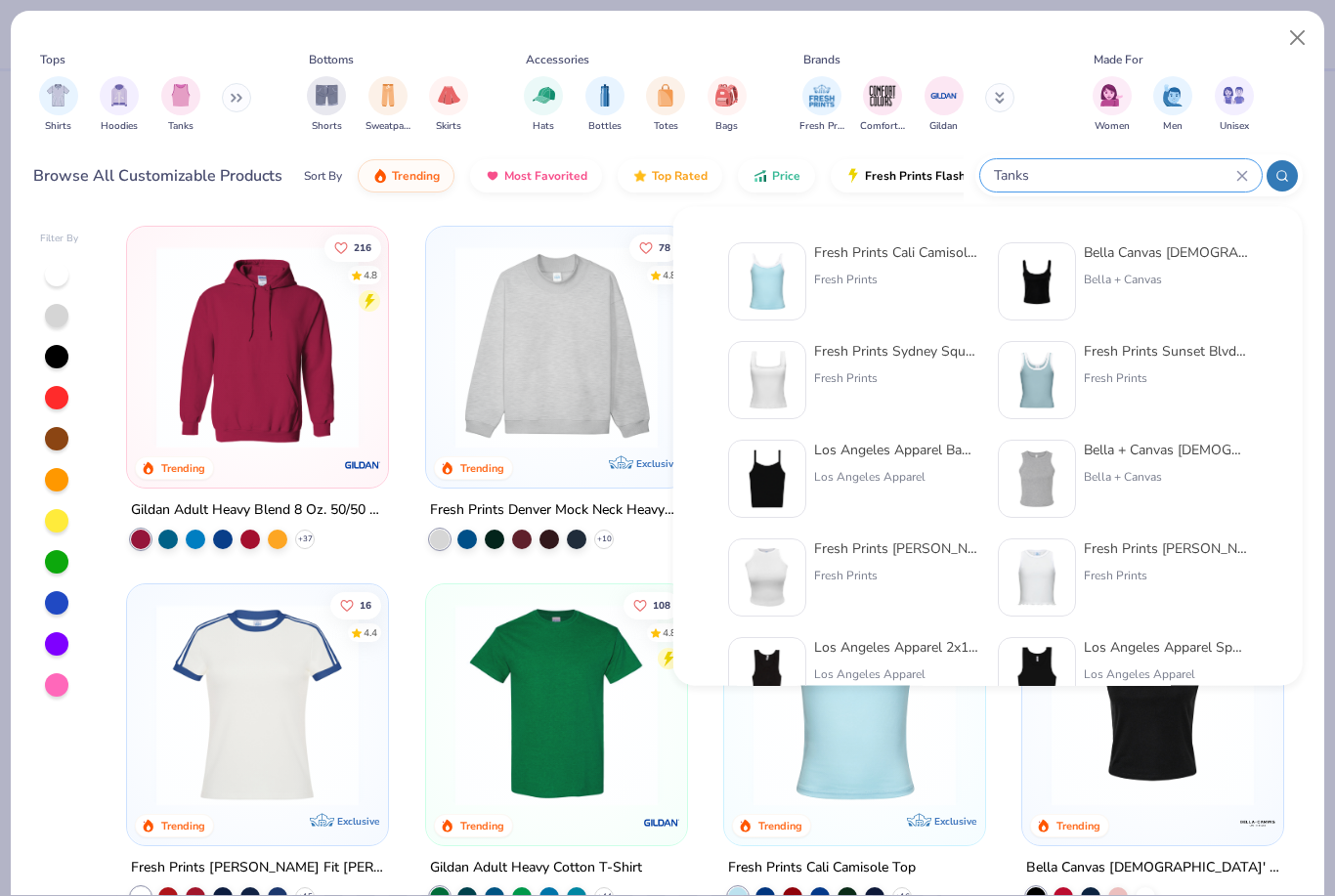
click at [1170, 173] on input "Tanks" at bounding box center [1113, 176] width 244 height 23
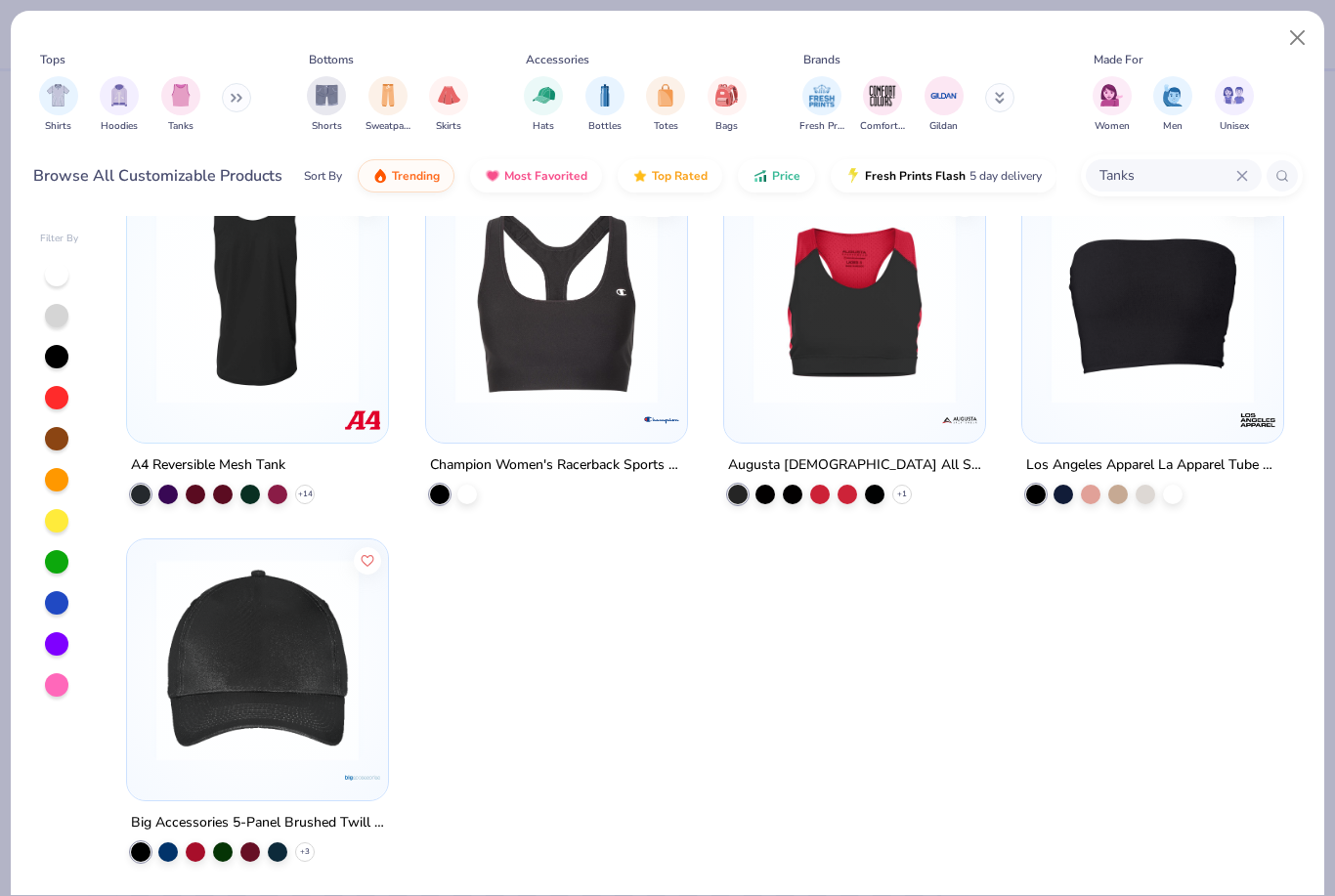
scroll to position [5058, 0]
drag, startPoint x: 1172, startPoint y: 174, endPoint x: 1082, endPoint y: 177, distance: 90.0
click at [1082, 177] on div "Tanks" at bounding box center [1191, 176] width 222 height 42
type input "High neck tanks"
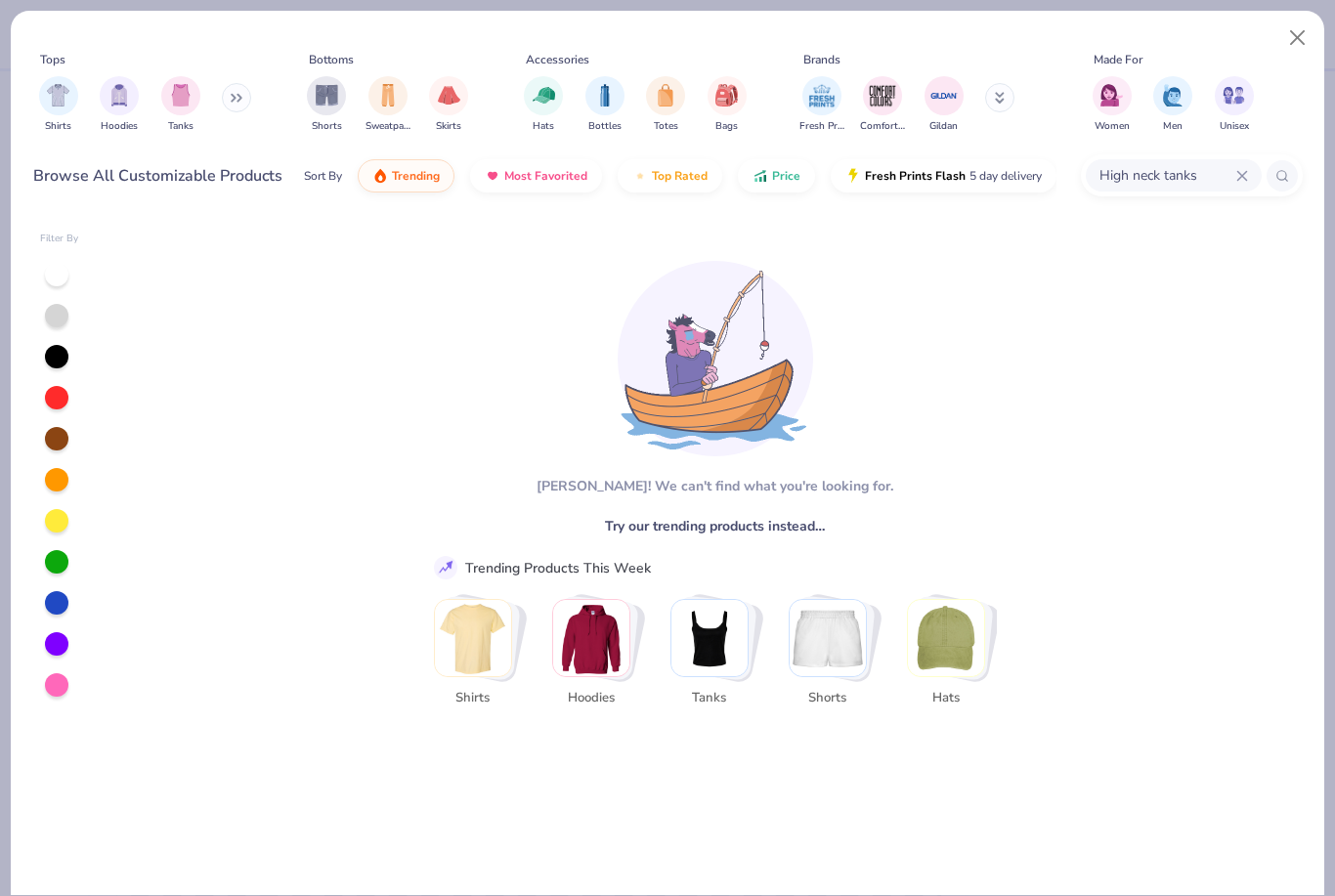
click at [688, 626] on img "Stack Card Button Tanks" at bounding box center [709, 638] width 76 height 76
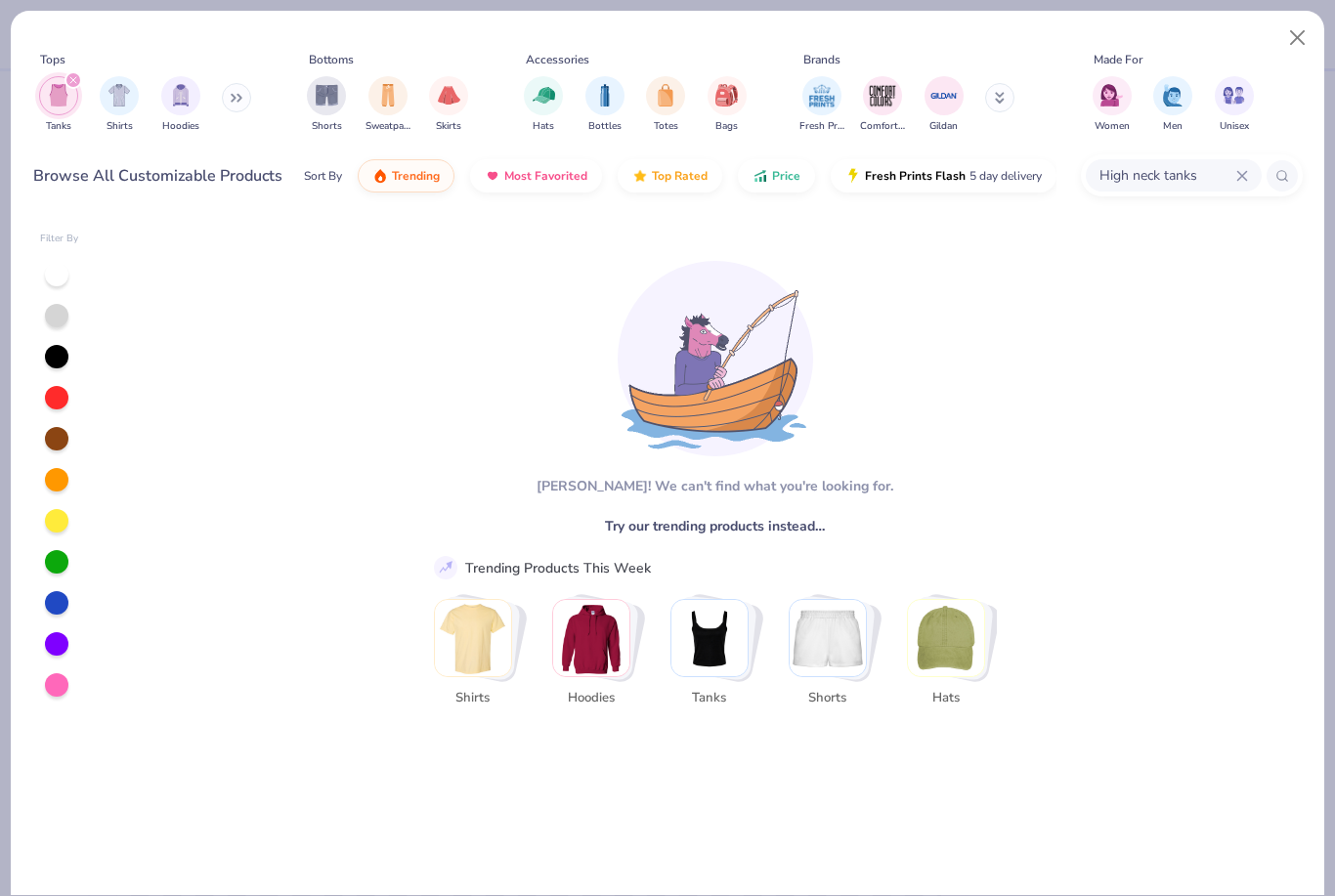
click at [726, 617] on img "Stack Card Button Tanks" at bounding box center [709, 638] width 76 height 76
click at [726, 610] on img "Stack Card Button Tanks" at bounding box center [709, 638] width 76 height 76
click at [687, 619] on img "Stack Card Button Tanks" at bounding box center [709, 638] width 76 height 76
click at [719, 621] on img "Stack Card Button Tanks" at bounding box center [709, 638] width 76 height 76
click at [1237, 163] on div "High neck tanks" at bounding box center [1173, 176] width 176 height 32
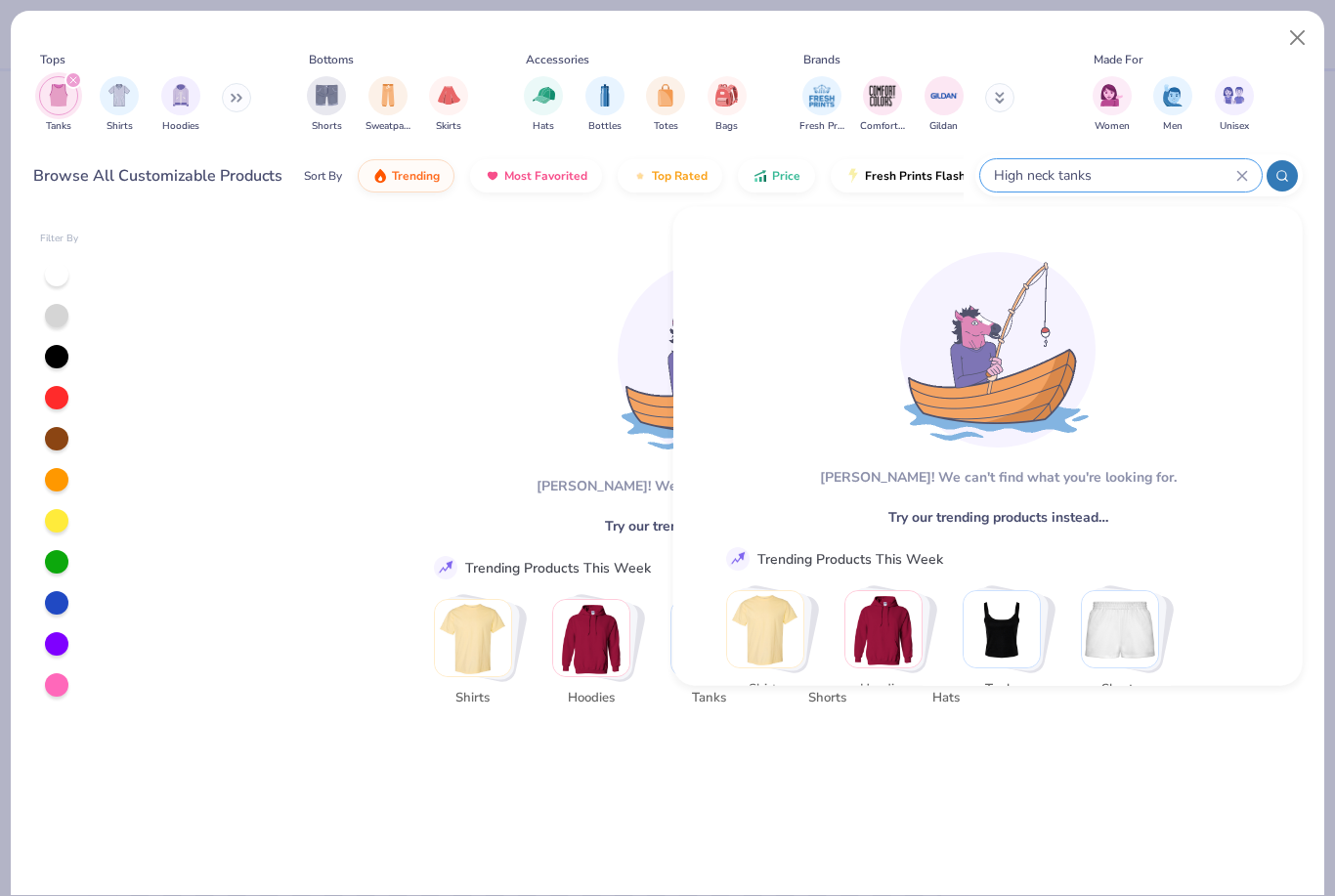
click at [1236, 177] on icon at bounding box center [1242, 176] width 12 height 12
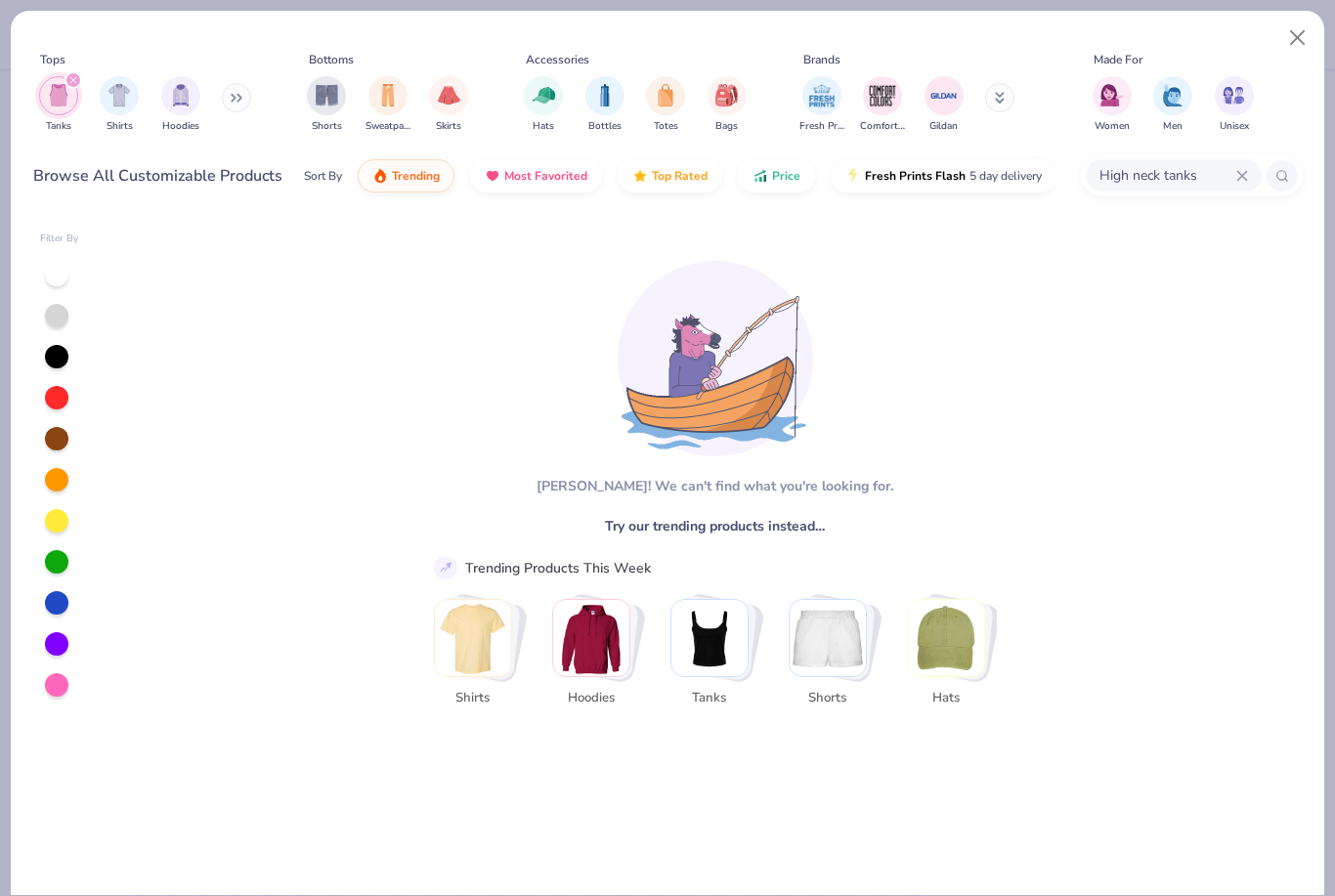
click at [1245, 176] on icon at bounding box center [1242, 176] width 12 height 12
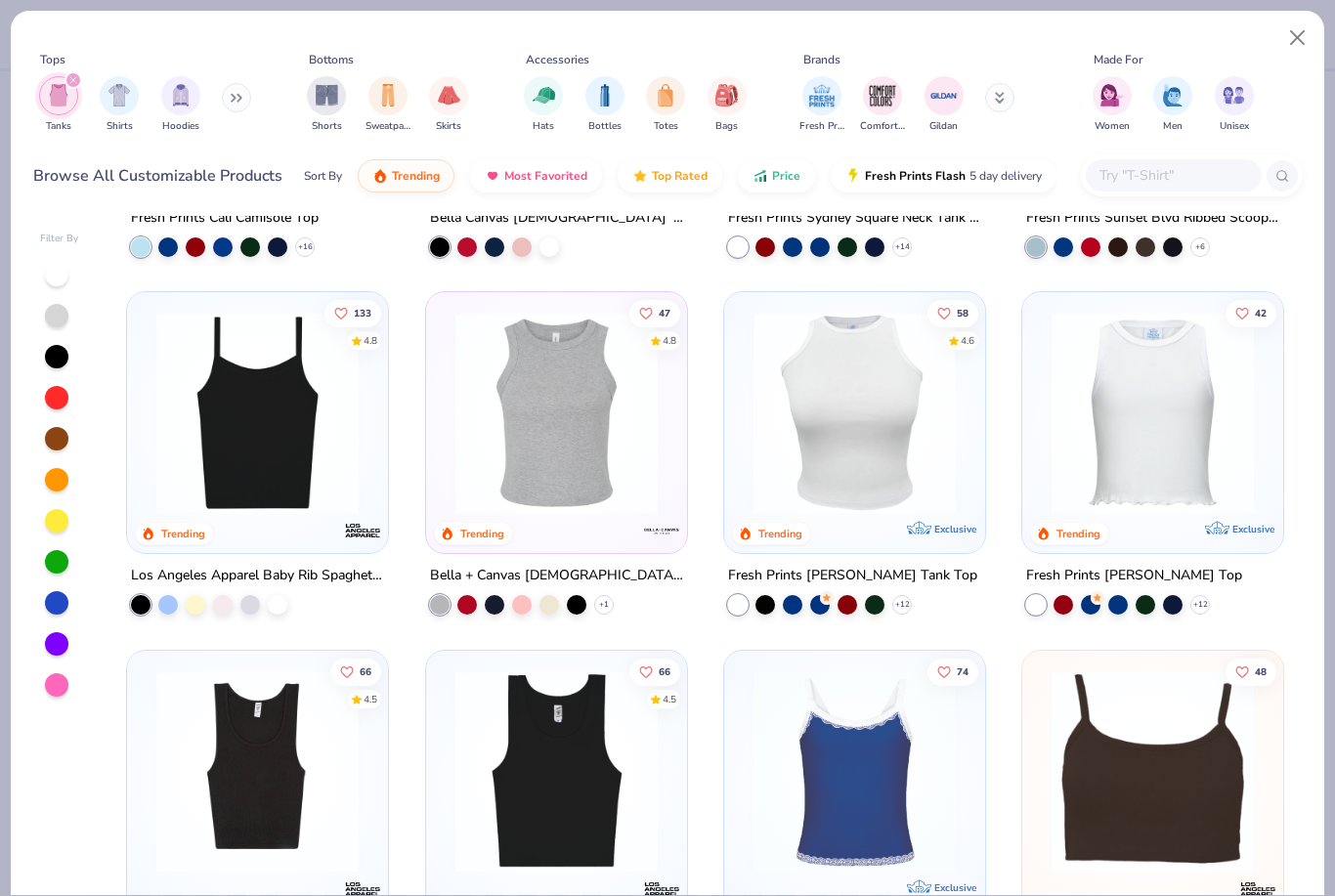
scroll to position [293, 0]
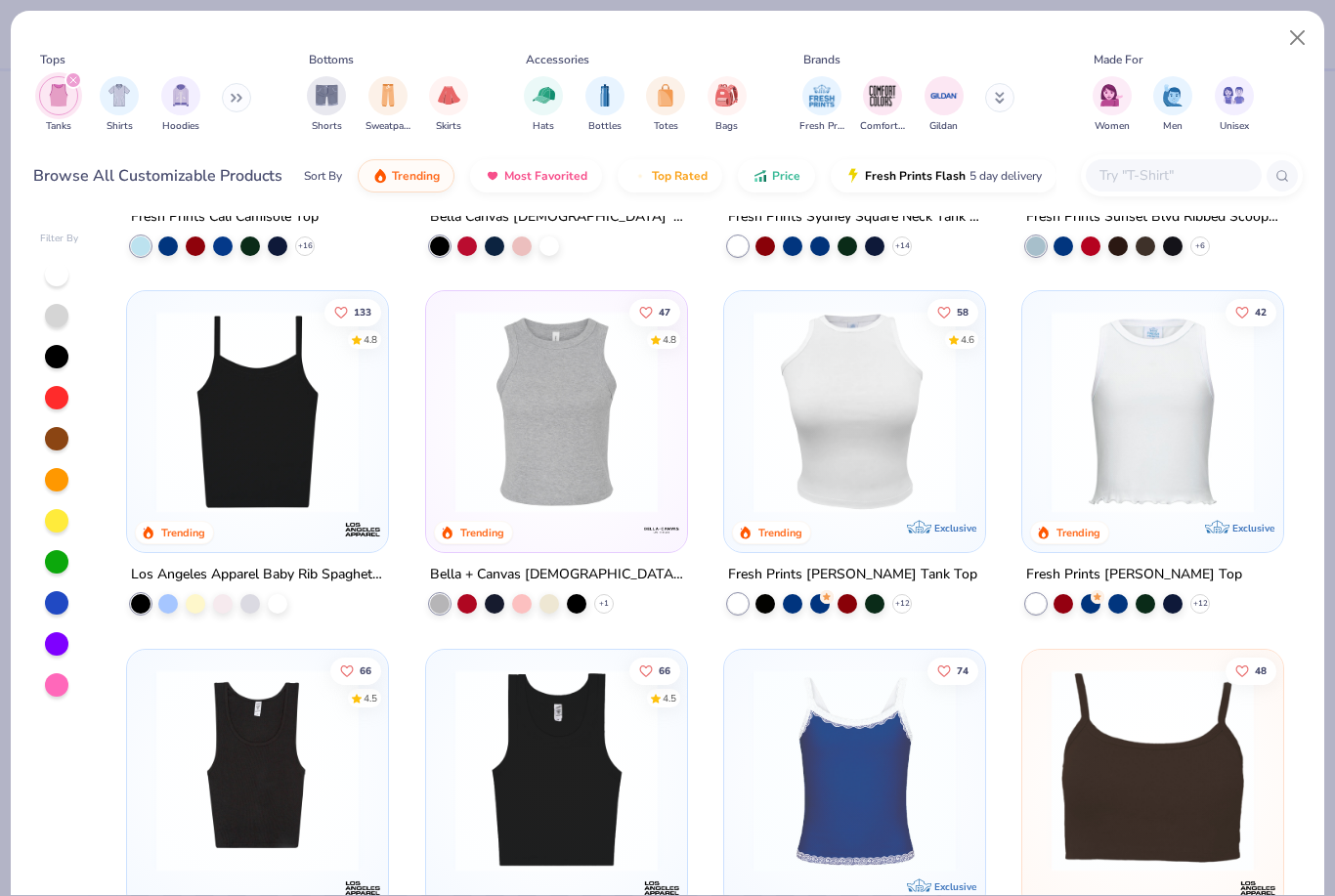
click at [529, 503] on img at bounding box center [557, 412] width 222 height 203
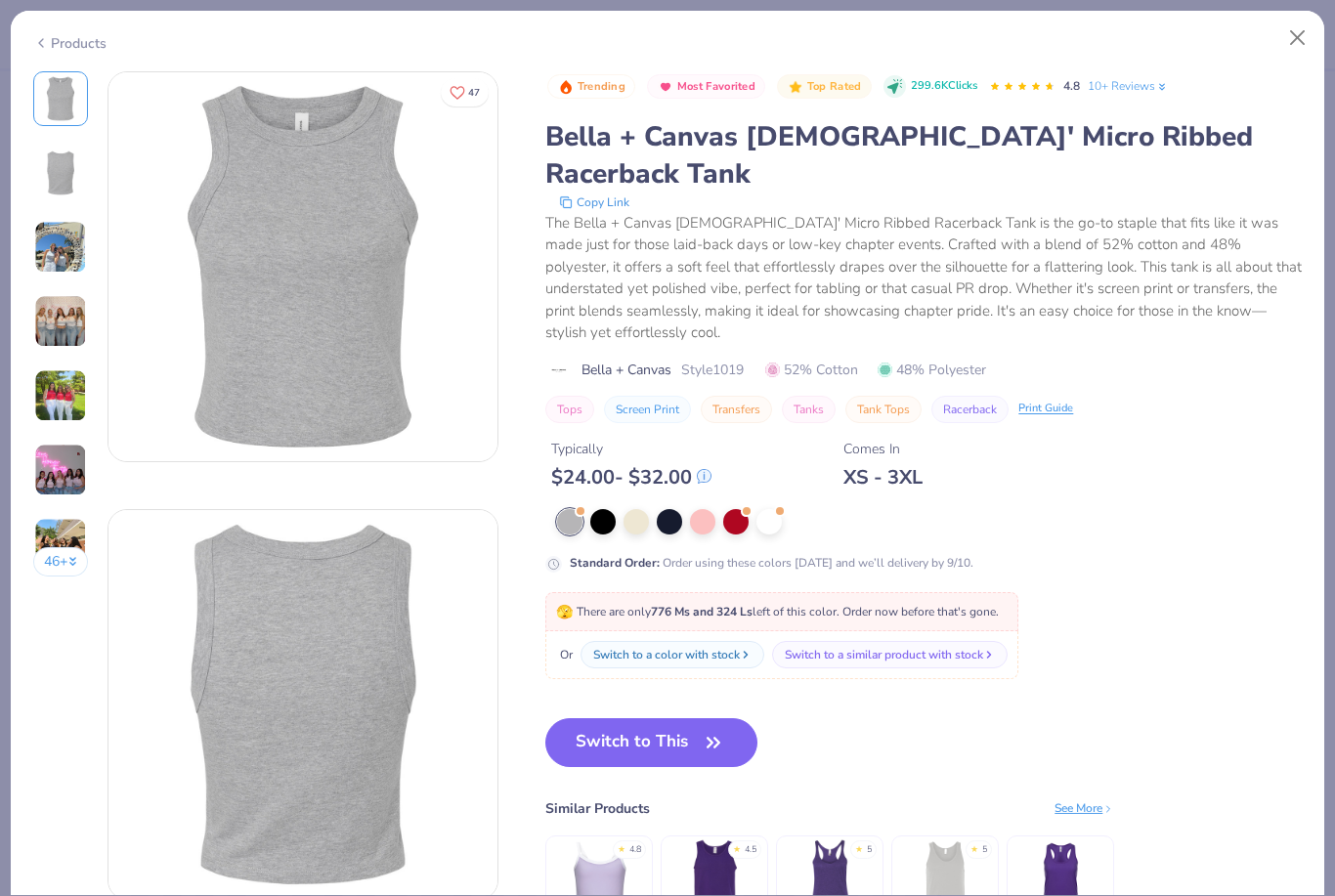
click at [77, 250] on img at bounding box center [60, 246] width 53 height 53
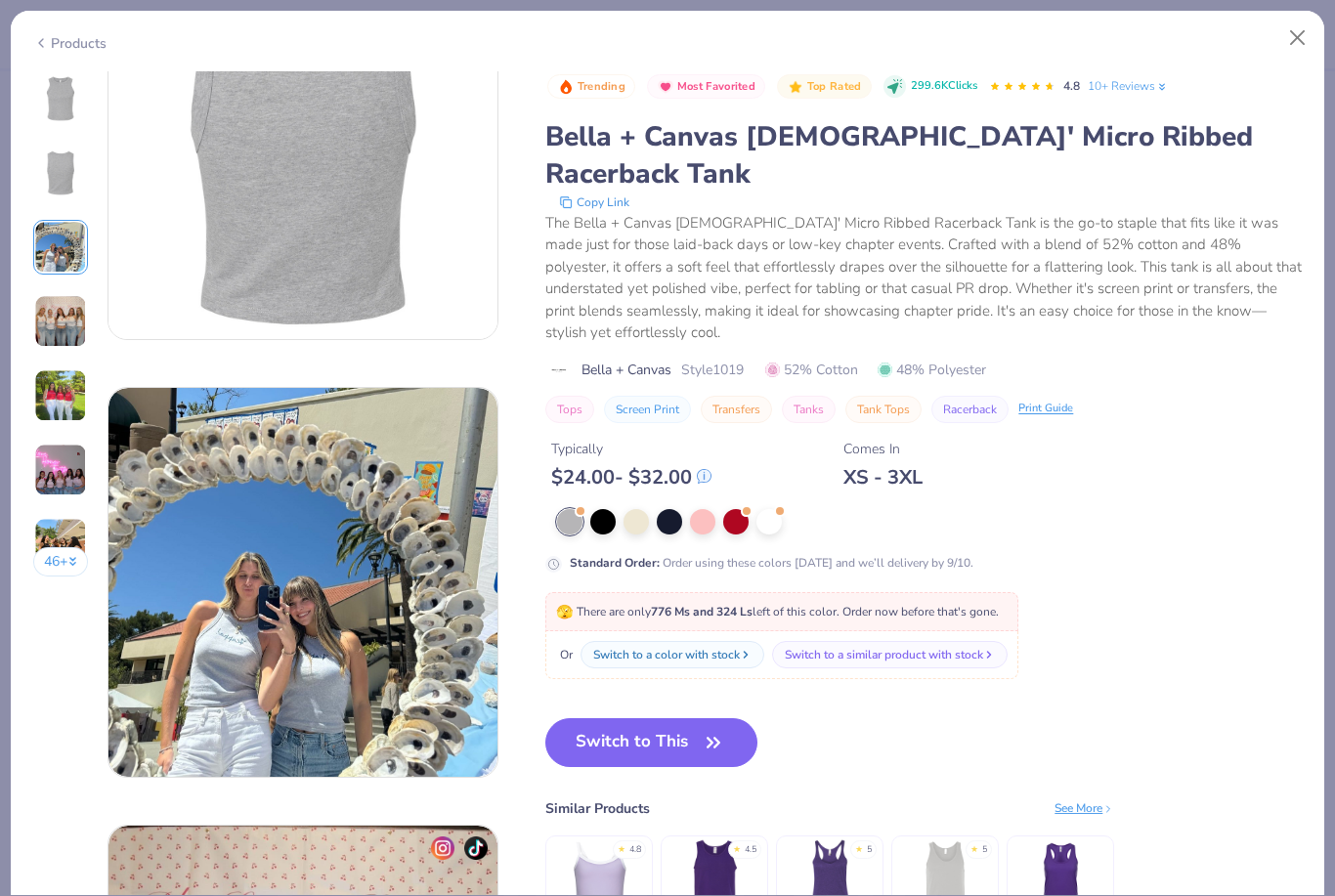
scroll to position [539, 0]
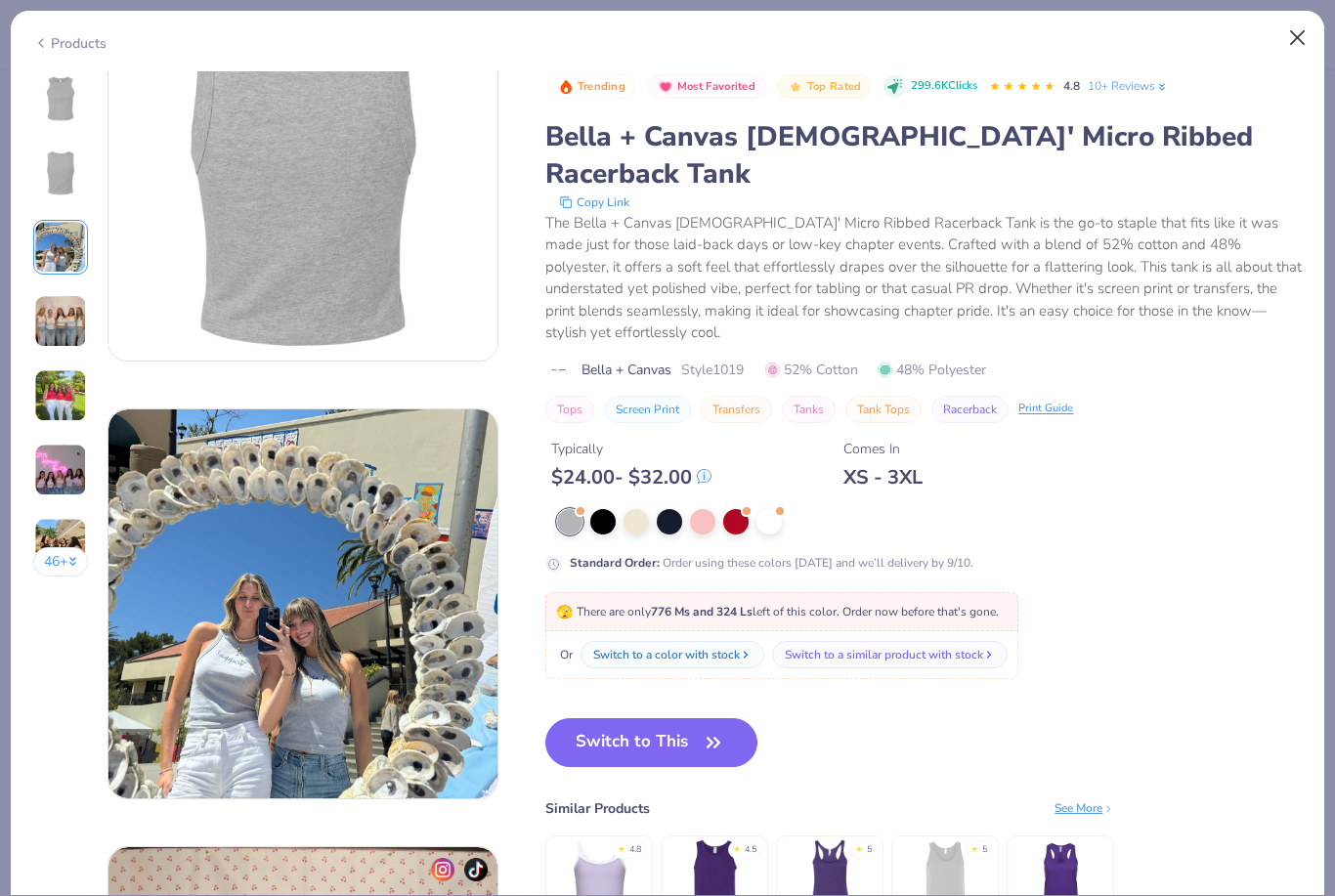
click at [1296, 52] on button "Close" at bounding box center [1297, 38] width 37 height 37
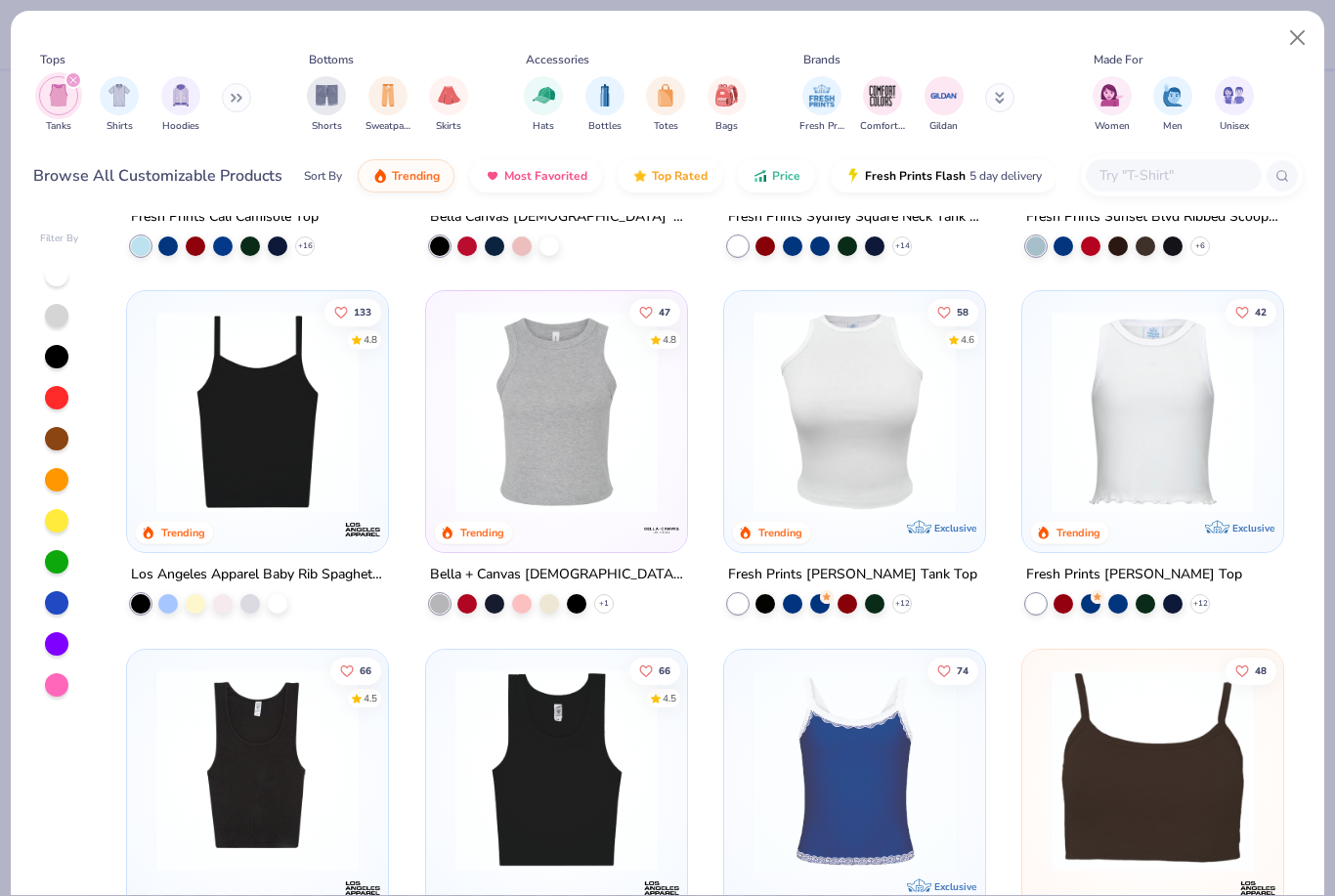
click at [997, 96] on icon at bounding box center [1000, 98] width 10 height 12
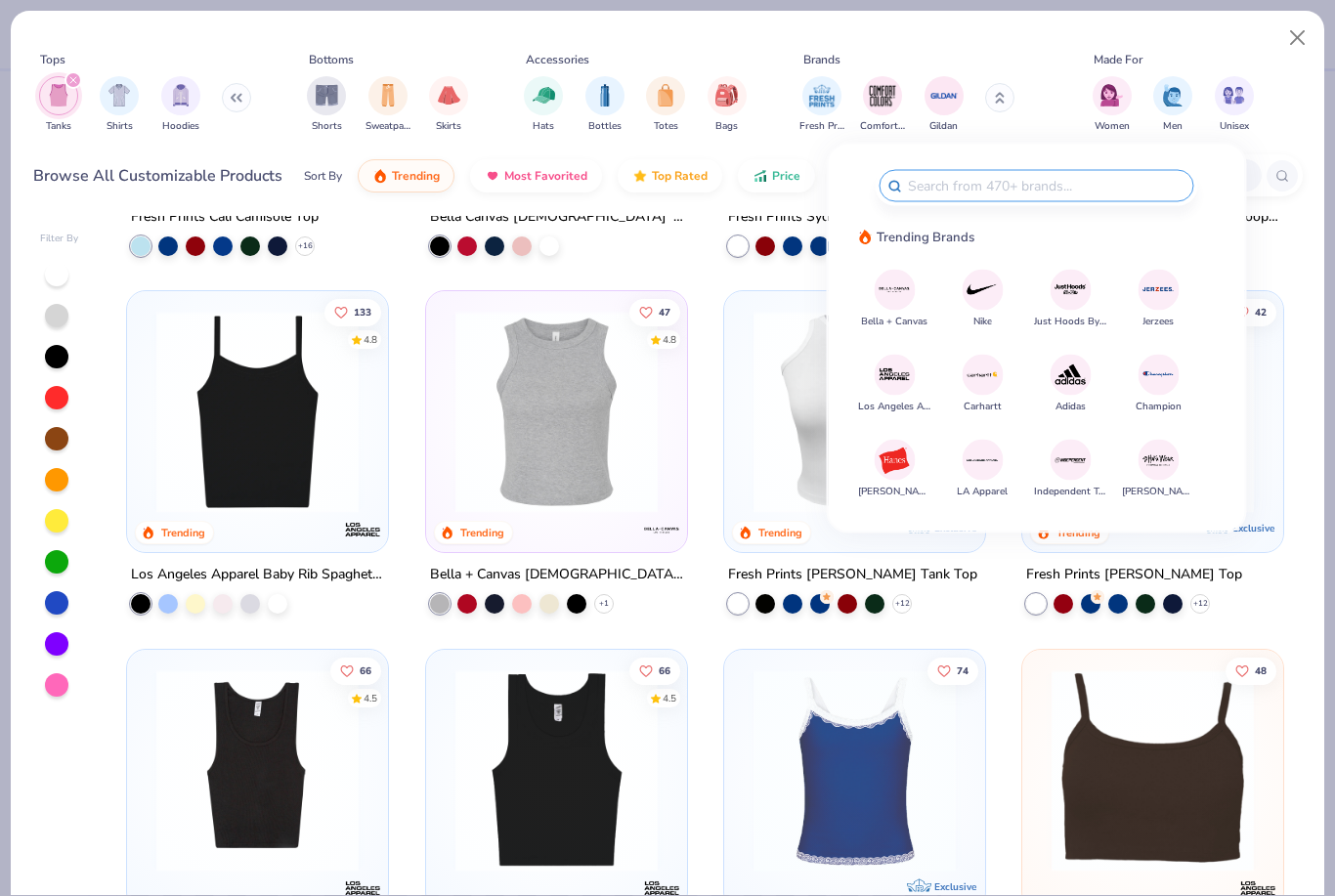
click at [898, 379] on img at bounding box center [895, 375] width 34 height 34
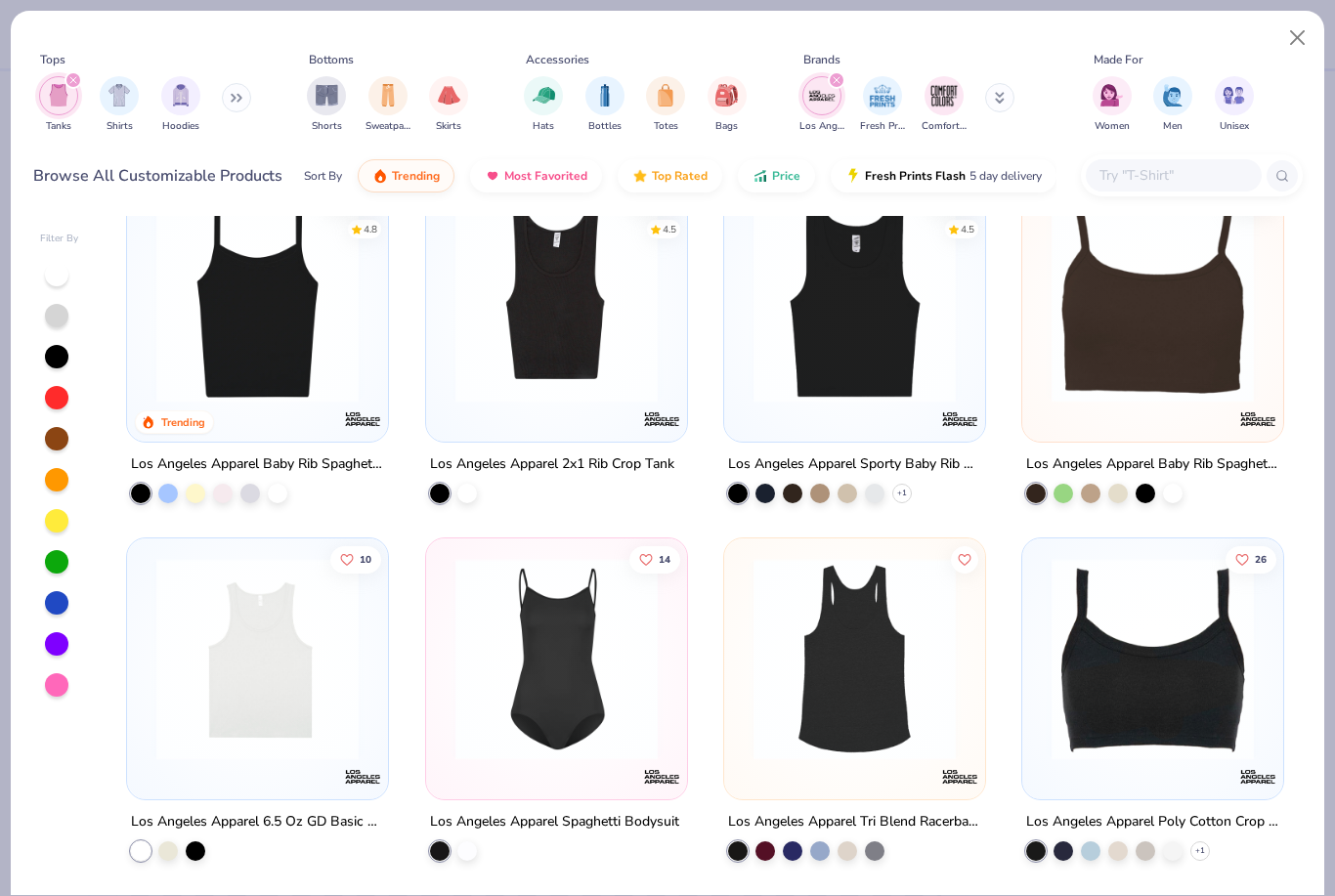
scroll to position [46, 0]
click at [211, 673] on div "133 4.8 Trending Los Angeles Apparel Baby Rib Spaghetti Tank 66 4.5 Los Angeles…" at bounding box center [705, 555] width 1194 height 679
click at [300, 636] on img at bounding box center [257, 659] width 222 height 203
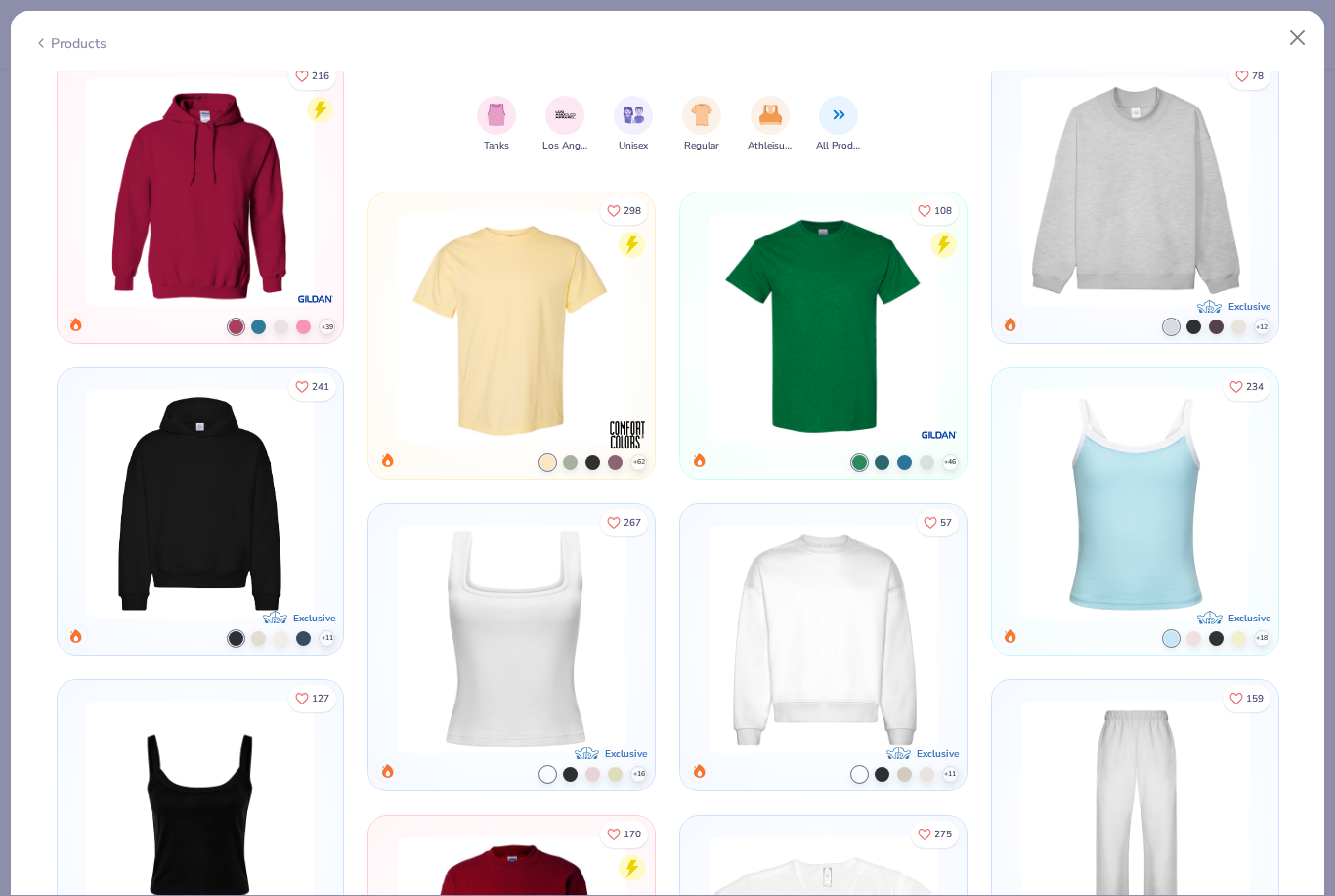
scroll to position [1008, 0]
click at [499, 124] on img "filter for Tanks" at bounding box center [497, 114] width 22 height 23
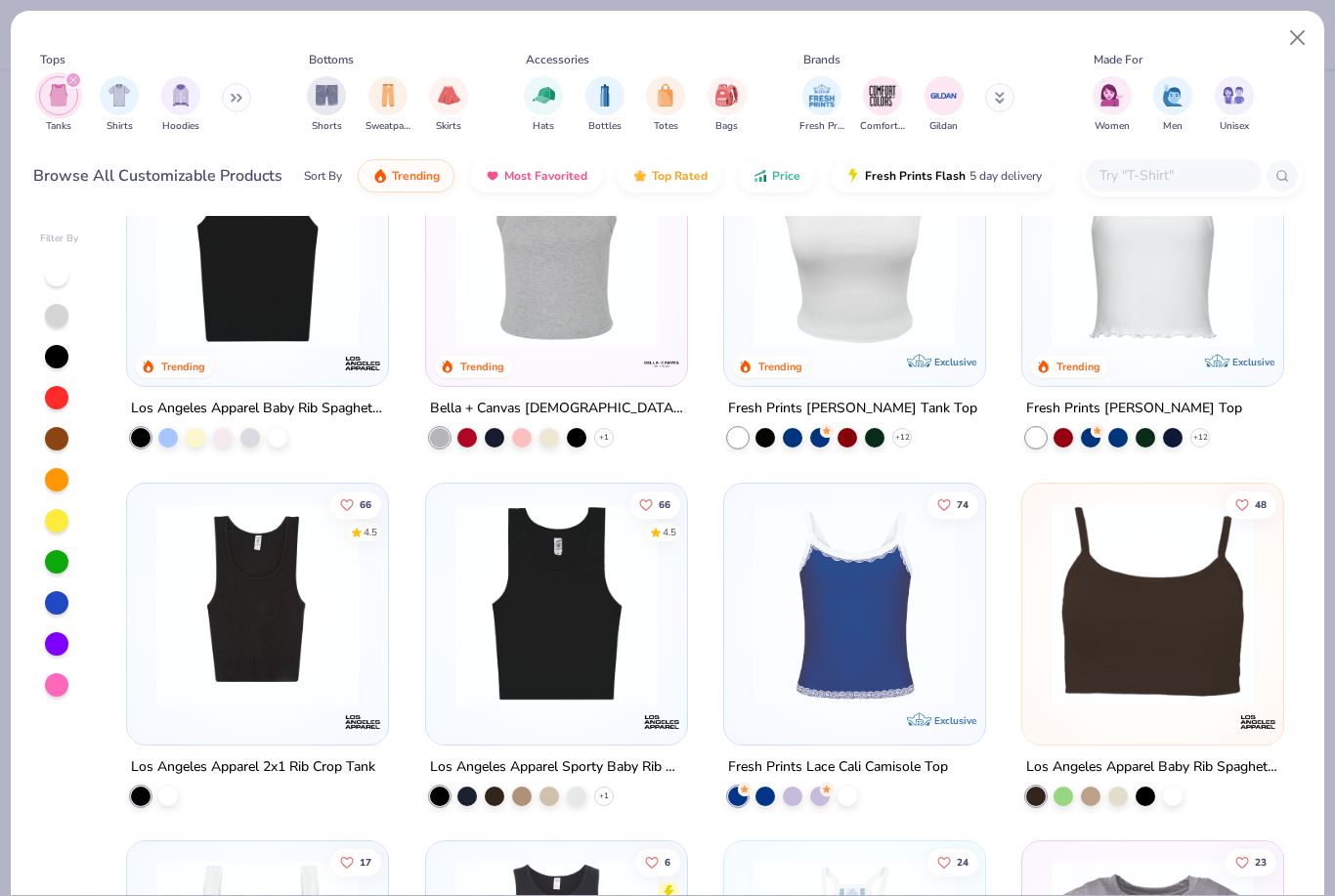
scroll to position [460, 0]
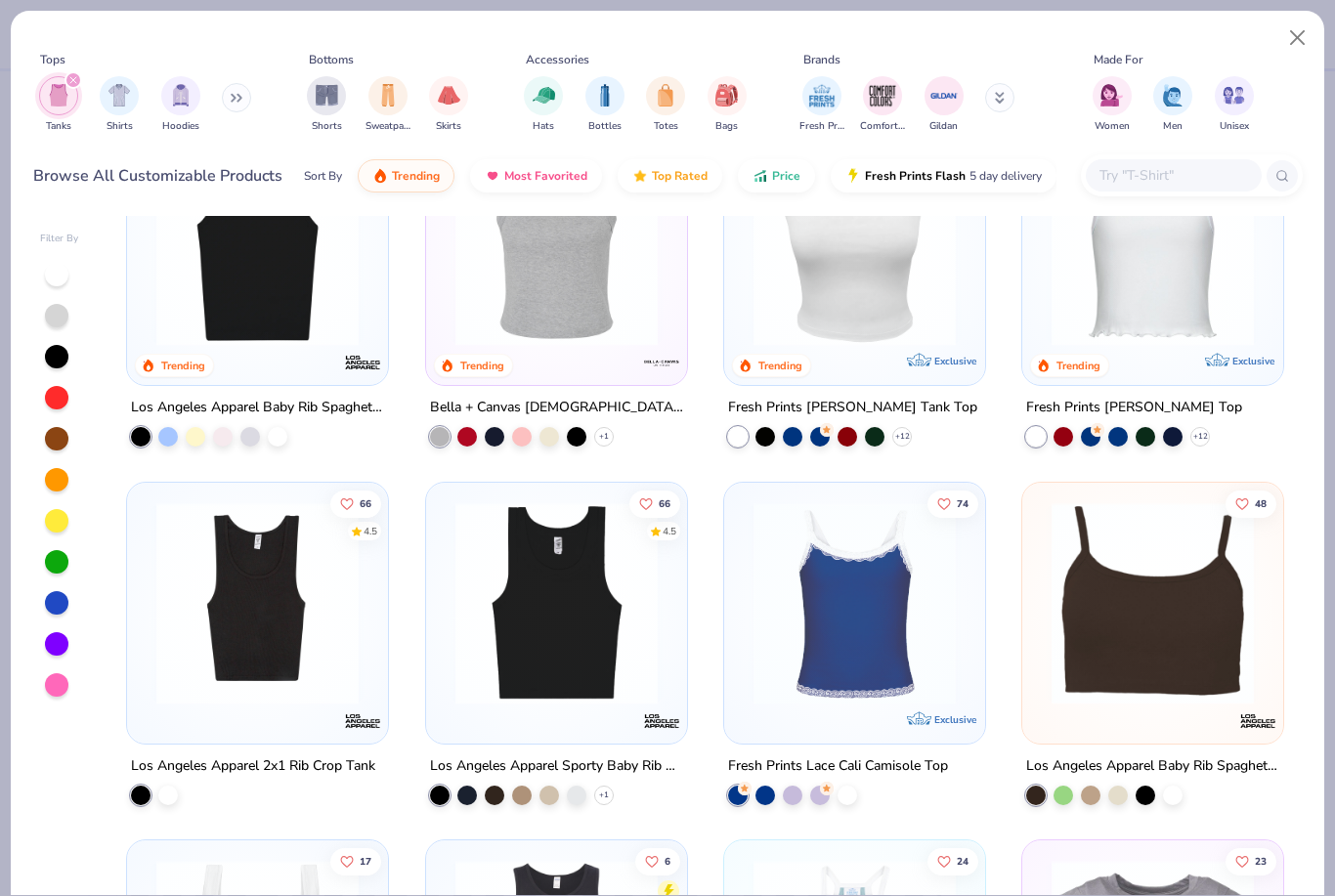
click at [583, 293] on img at bounding box center [557, 244] width 222 height 203
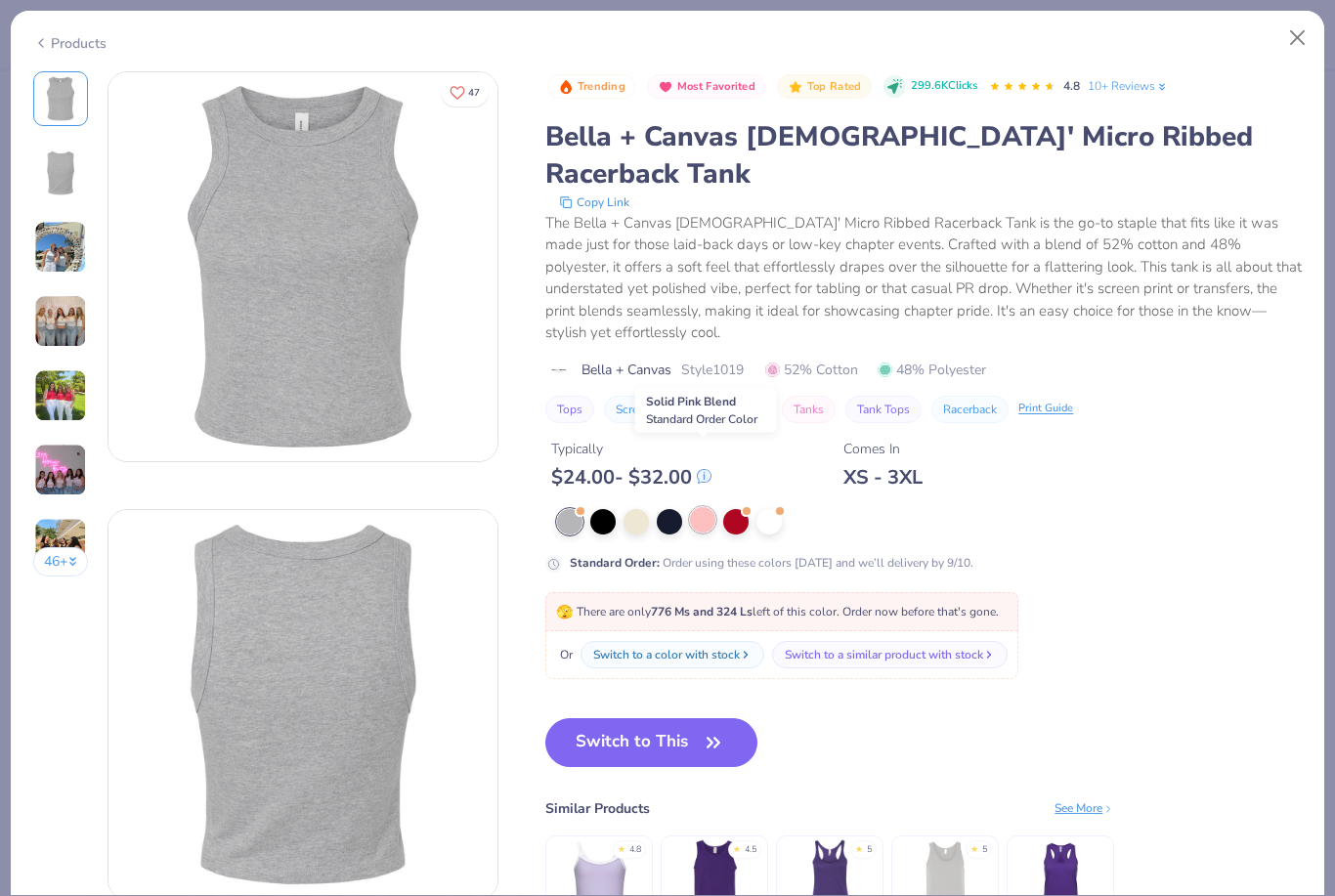
click at [708, 507] on div at bounding box center [702, 519] width 25 height 25
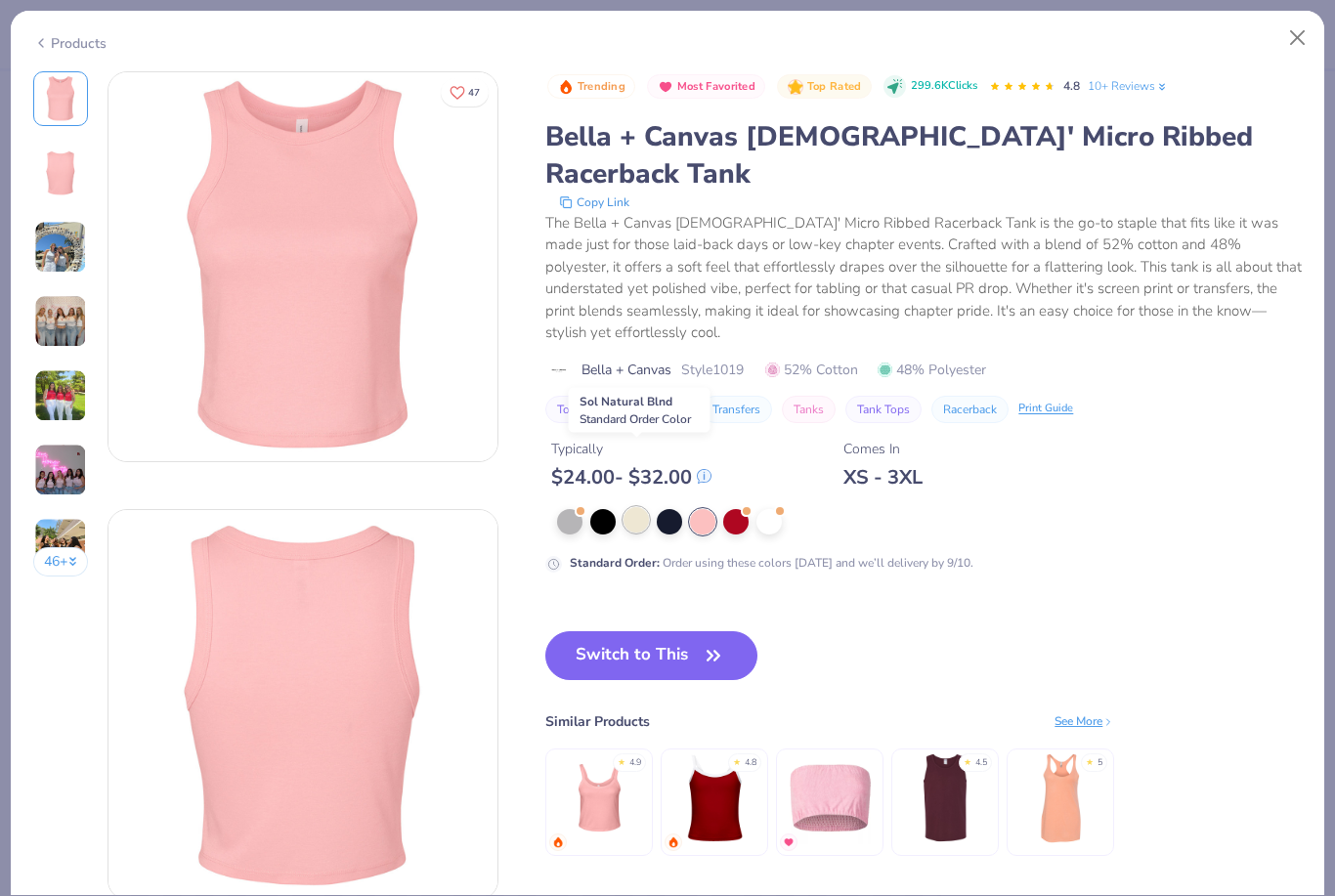
click at [644, 507] on div at bounding box center [636, 519] width 25 height 25
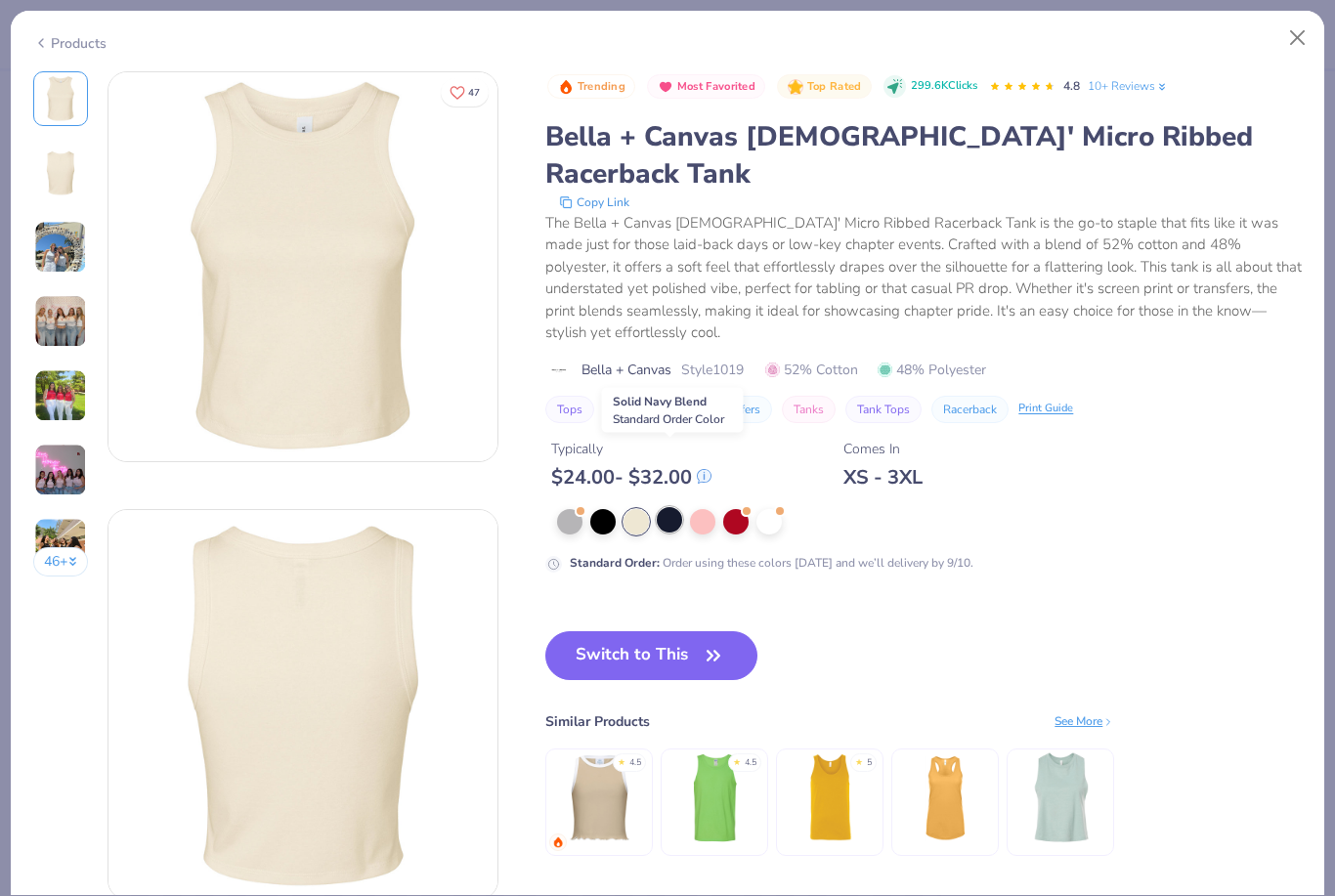
click at [669, 507] on div at bounding box center [668, 519] width 25 height 25
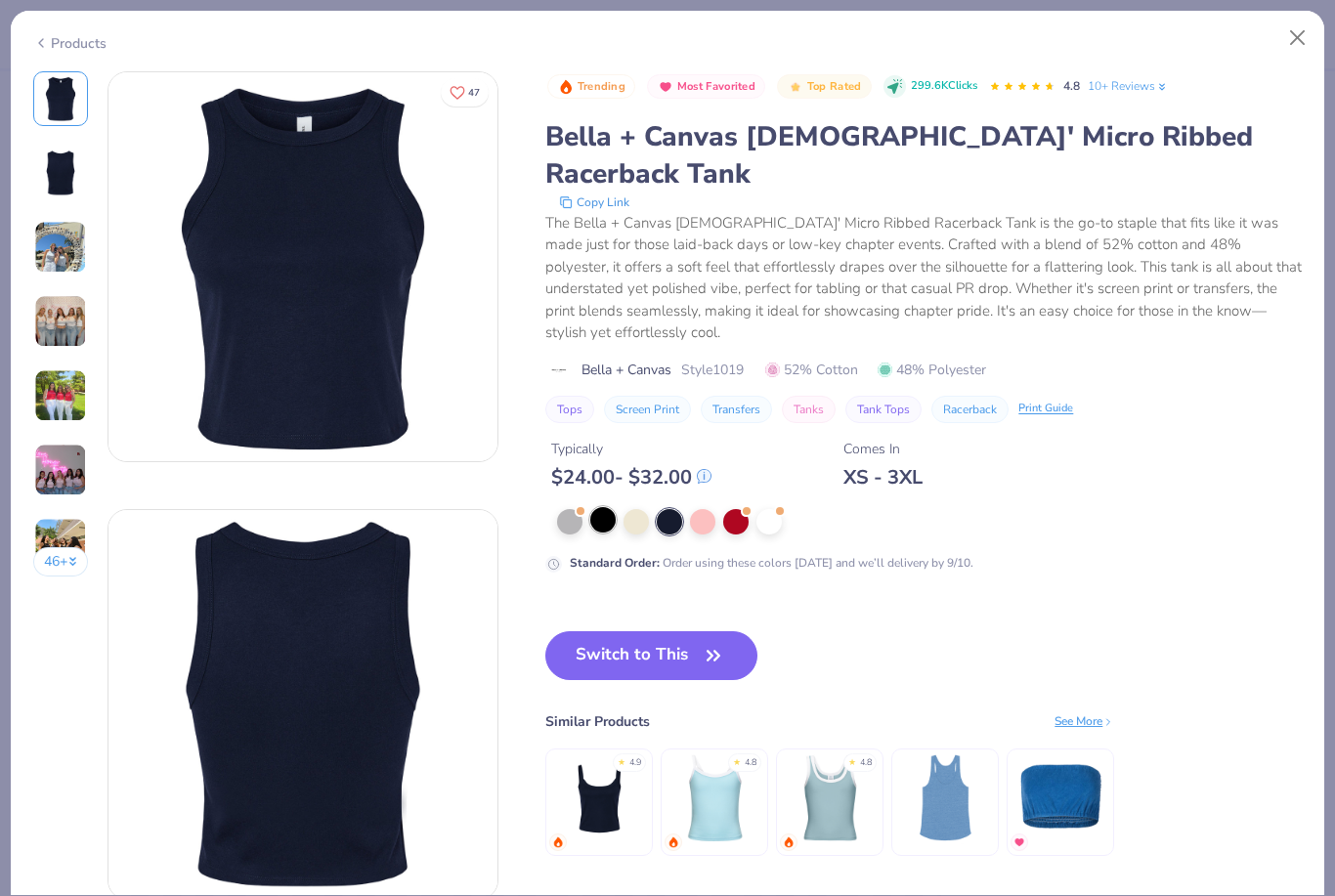
click at [611, 507] on div at bounding box center [603, 519] width 25 height 25
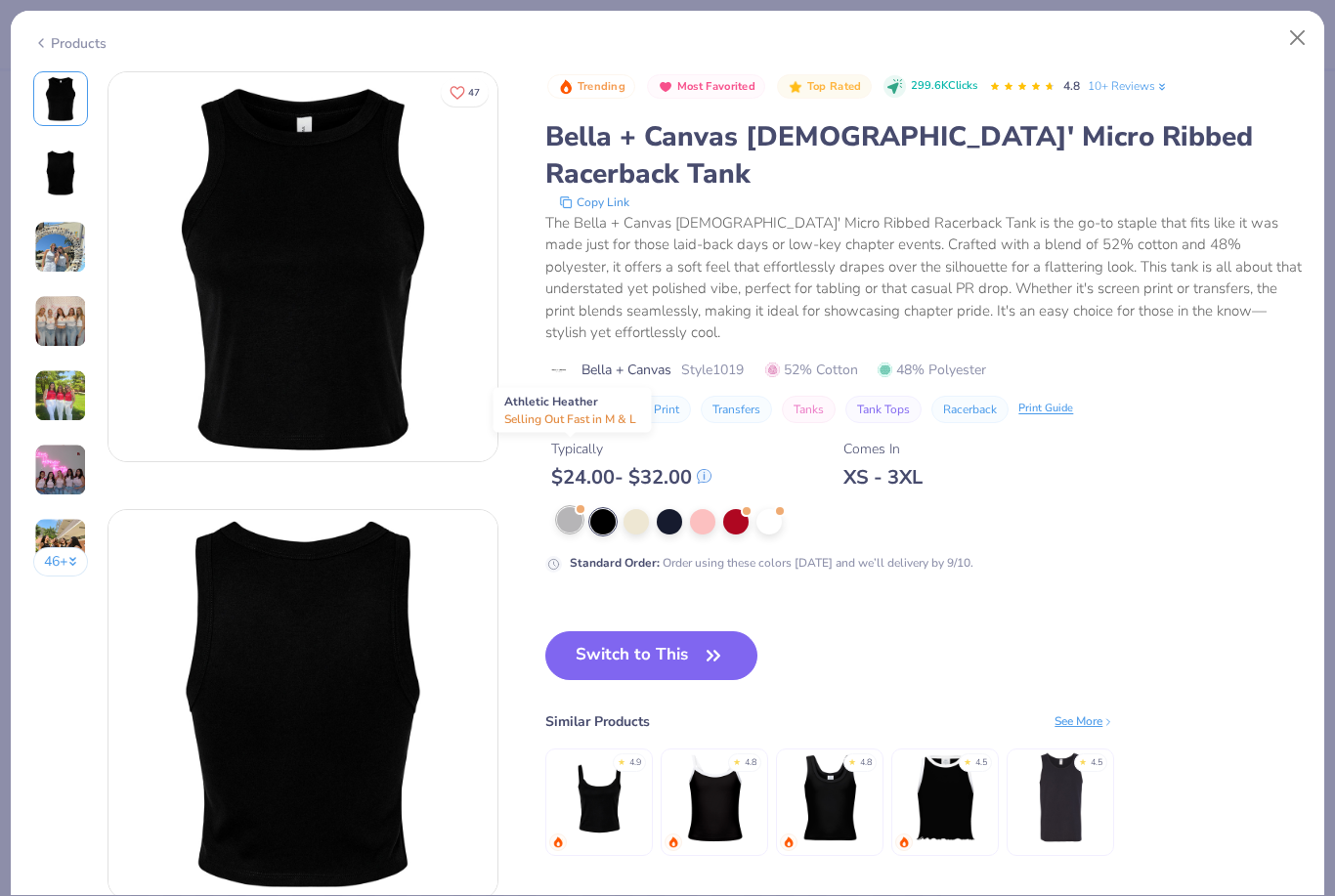
click at [558, 507] on div at bounding box center [569, 519] width 25 height 25
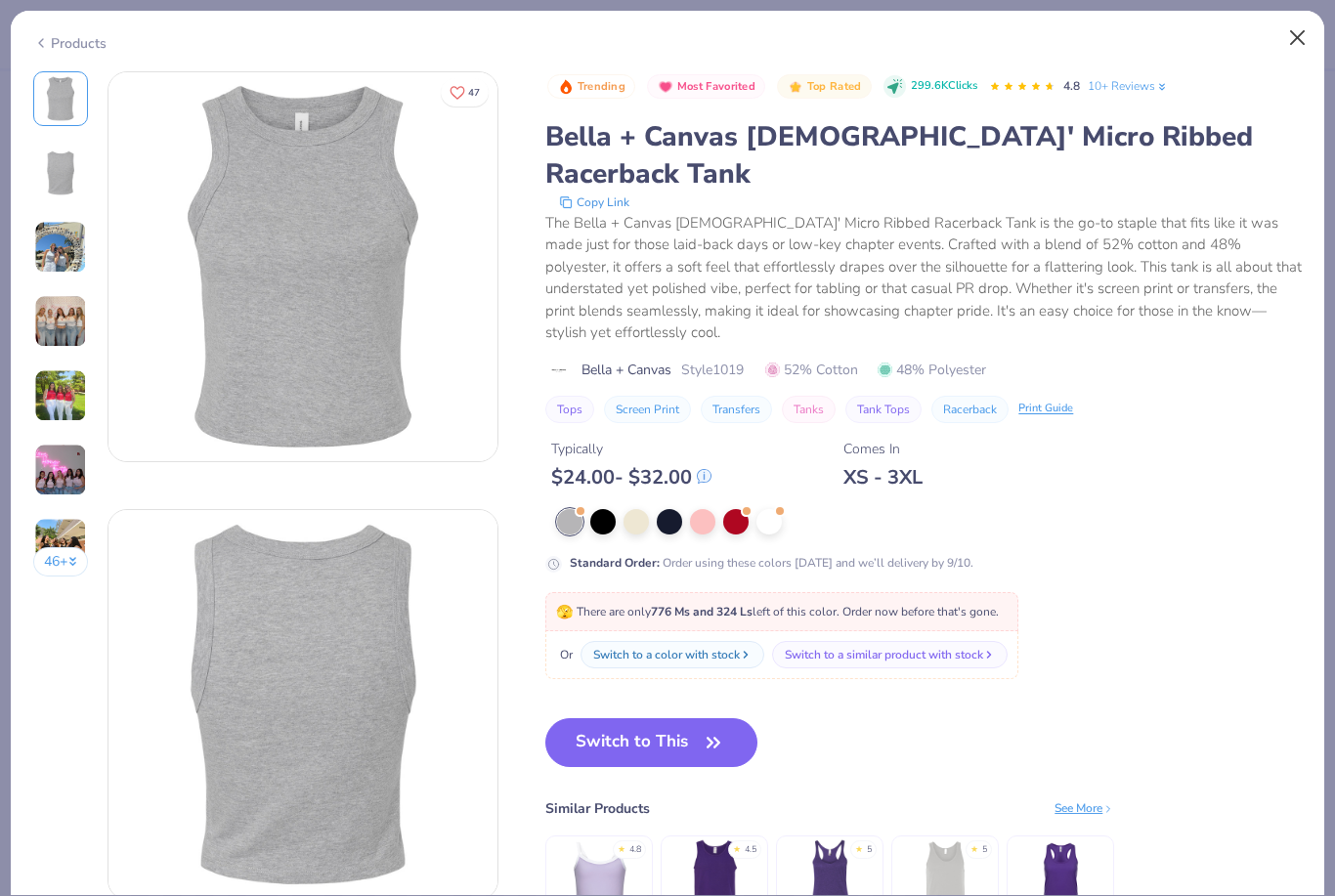
click at [1290, 34] on button "Close" at bounding box center [1297, 38] width 37 height 37
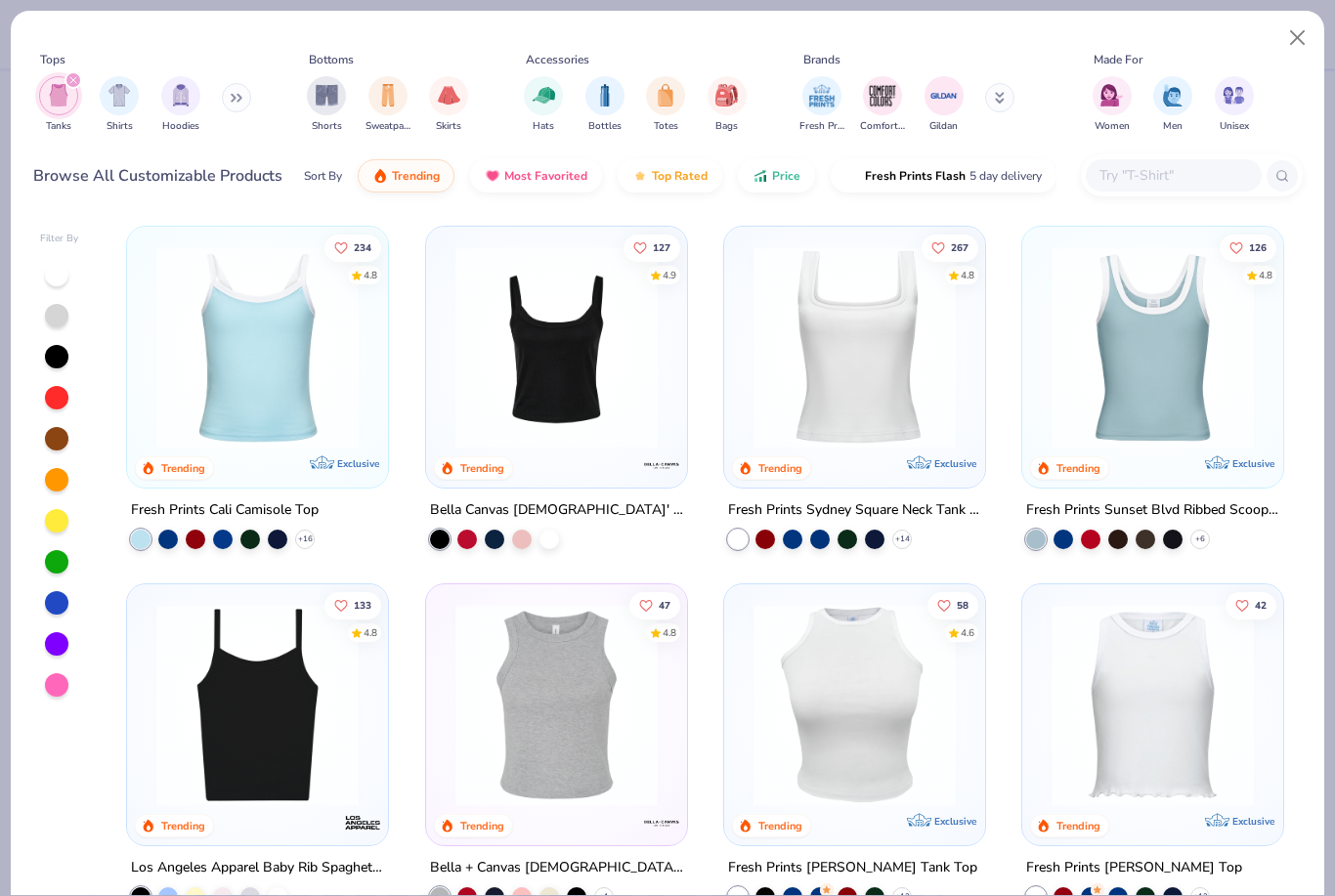
click at [235, 91] on button at bounding box center [235, 97] width 29 height 29
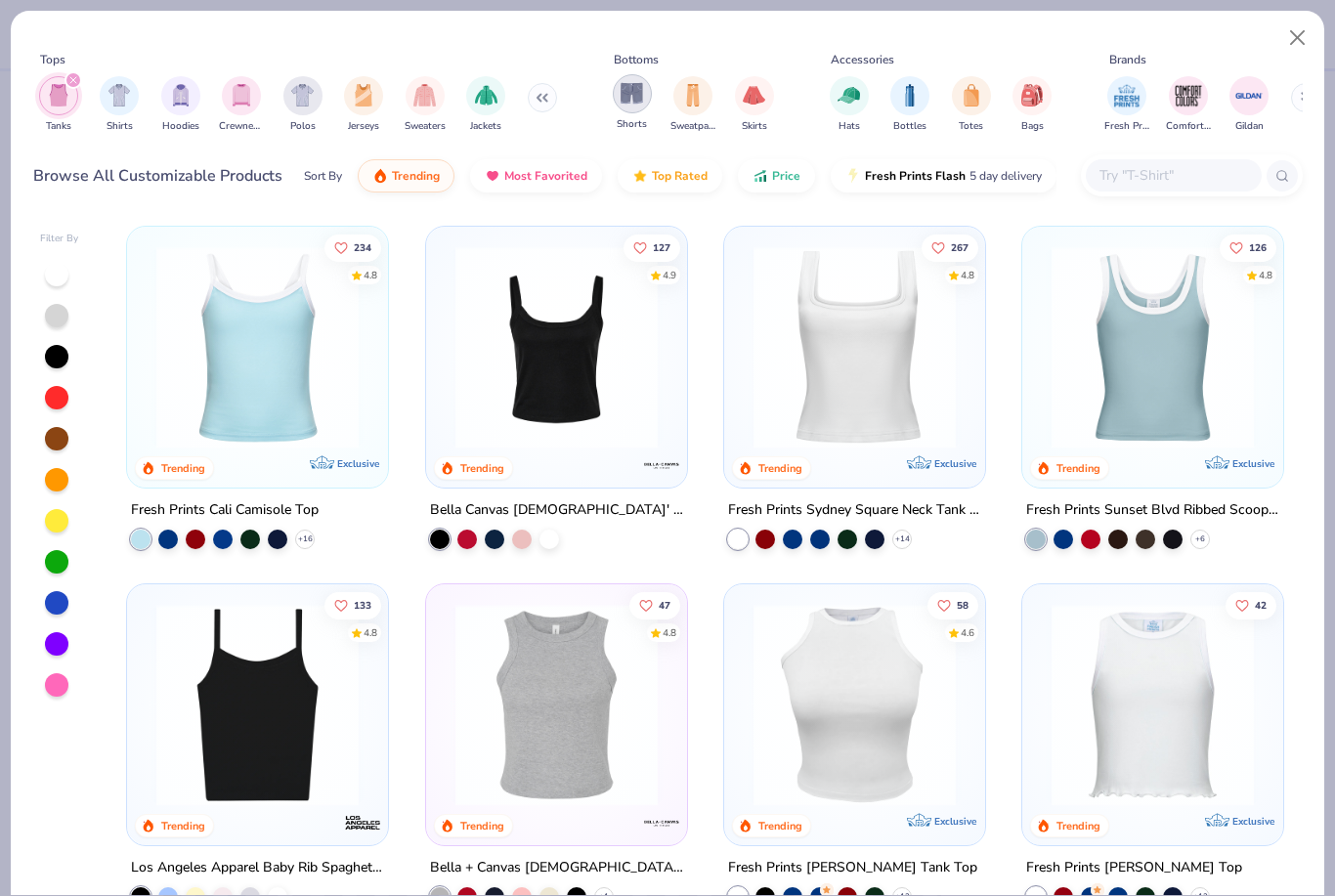
click at [683, 101] on img "filter for Sweatpants" at bounding box center [693, 95] width 22 height 23
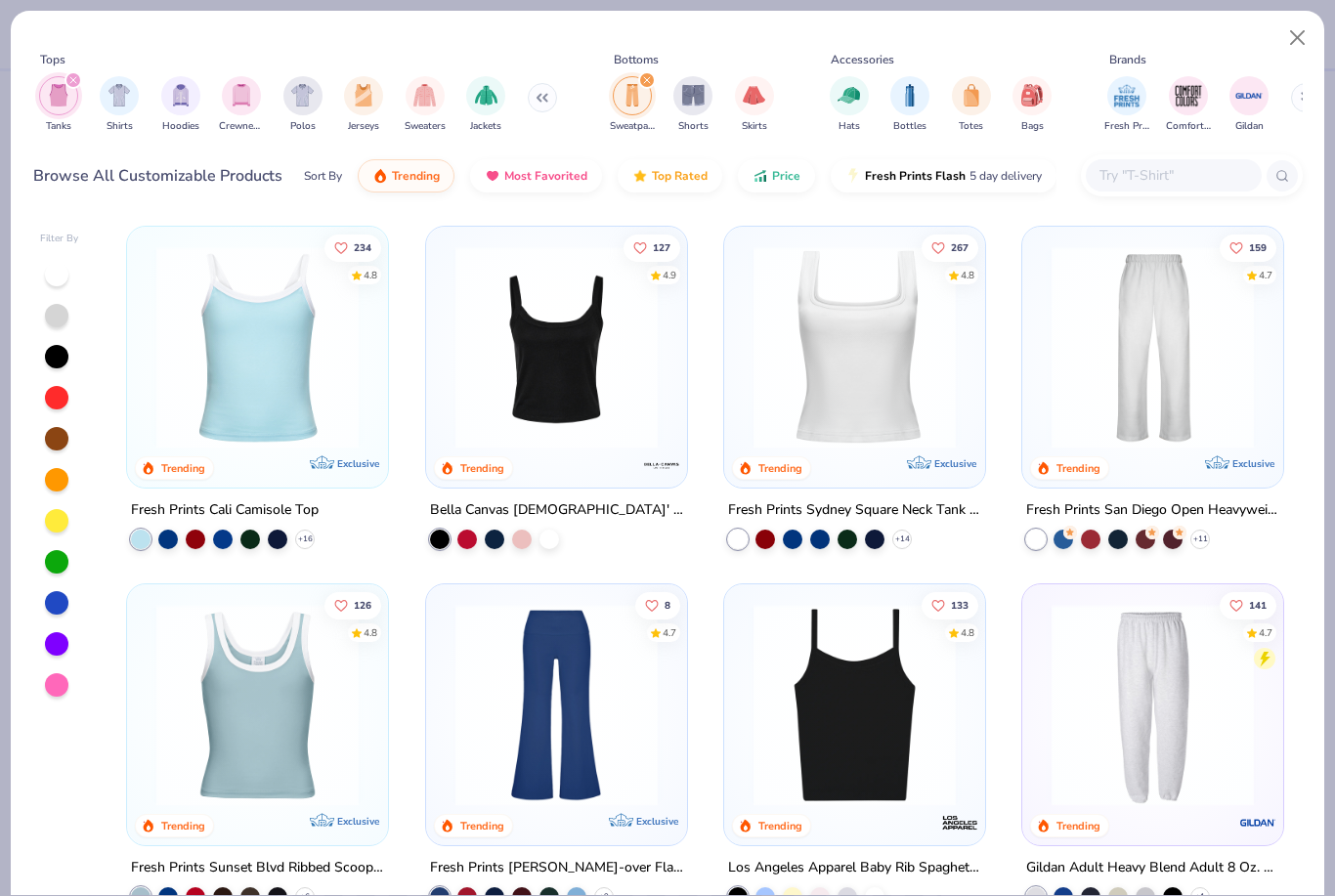
click at [649, 79] on icon "filter for Sweatpants" at bounding box center [648, 80] width 8 height 8
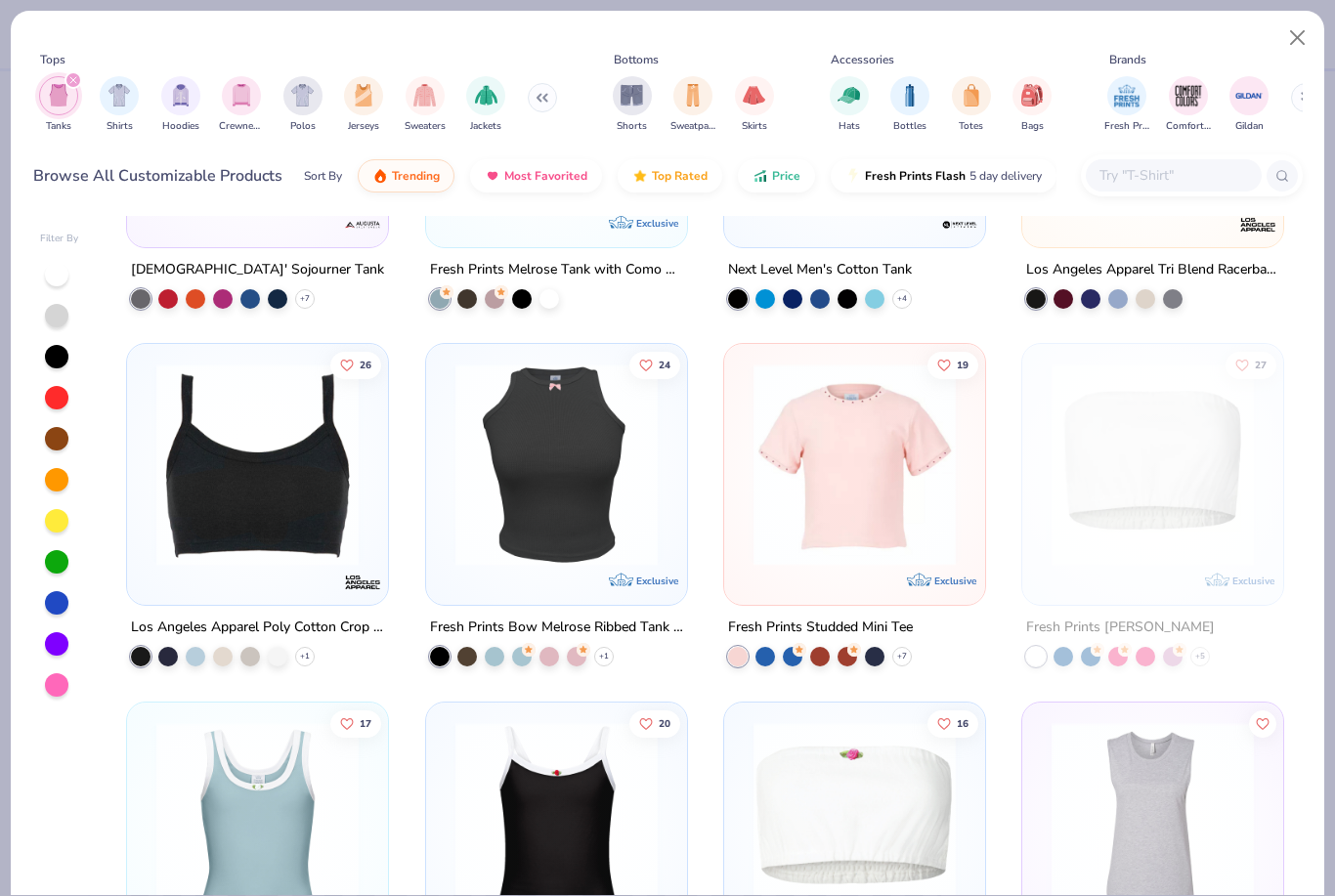
scroll to position [3451, 0]
